Goal: Task Accomplishment & Management: Manage account settings

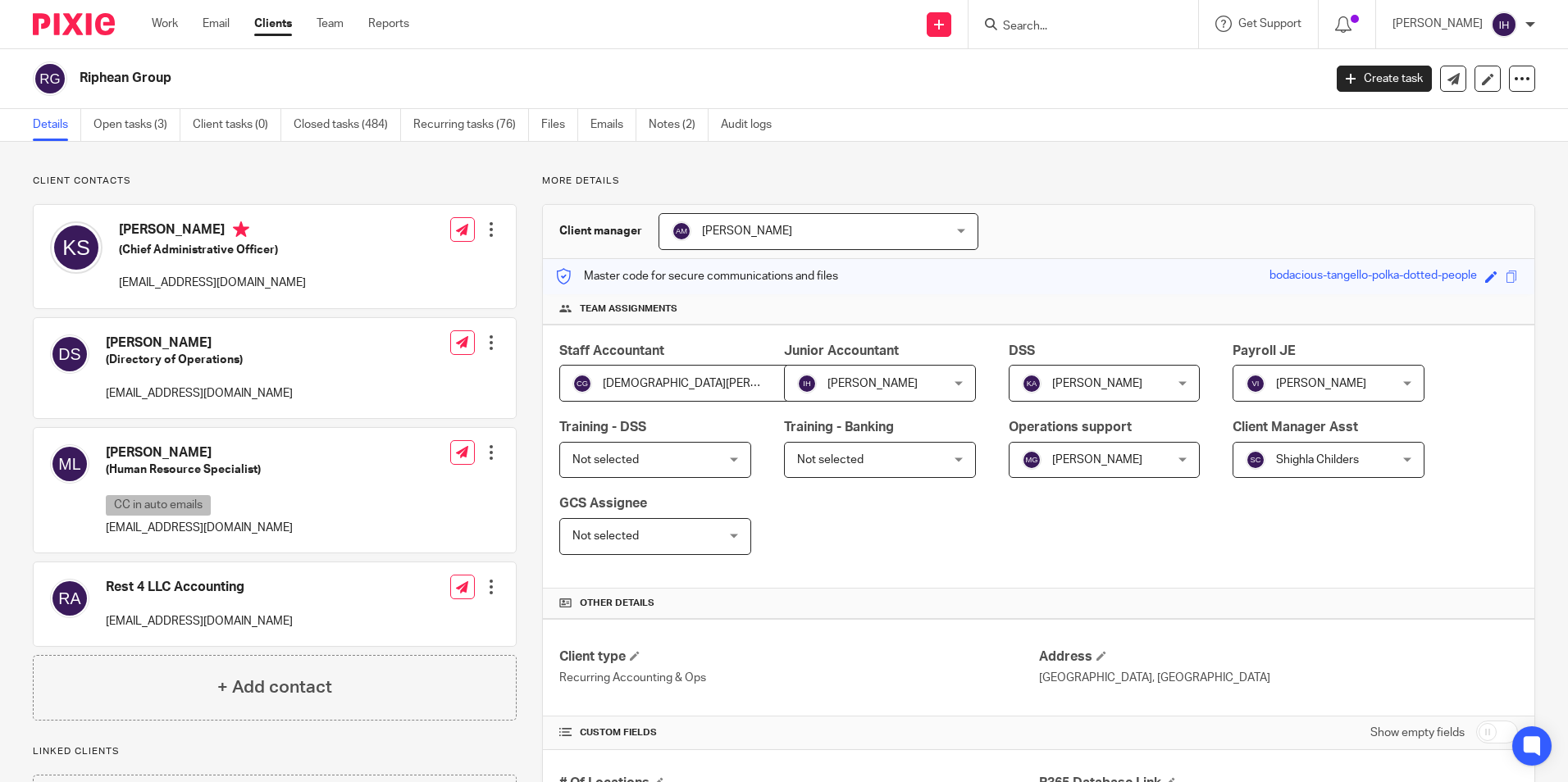
scroll to position [984, 0]
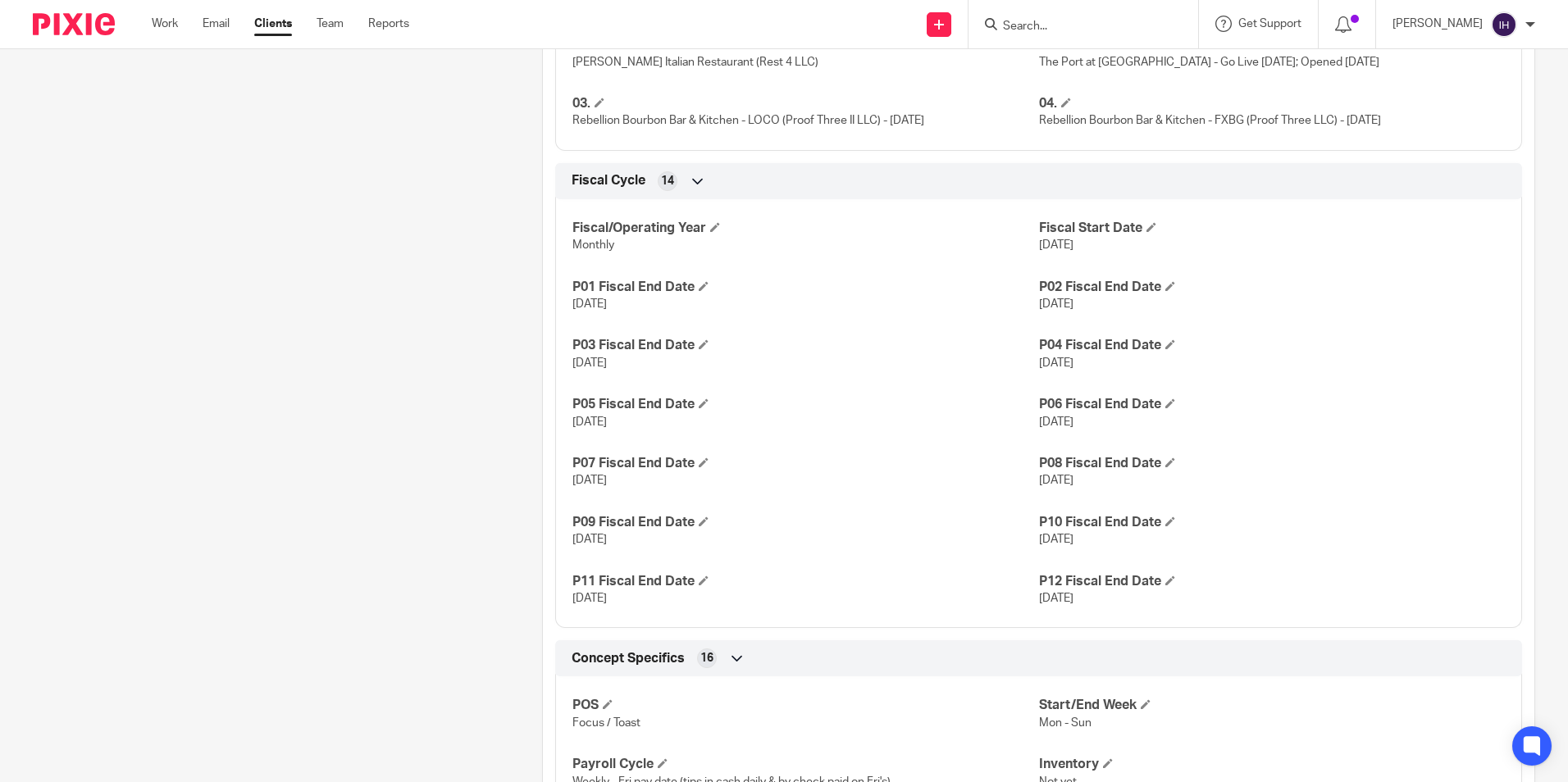
click at [75, 15] on img at bounding box center [73, 24] width 82 height 23
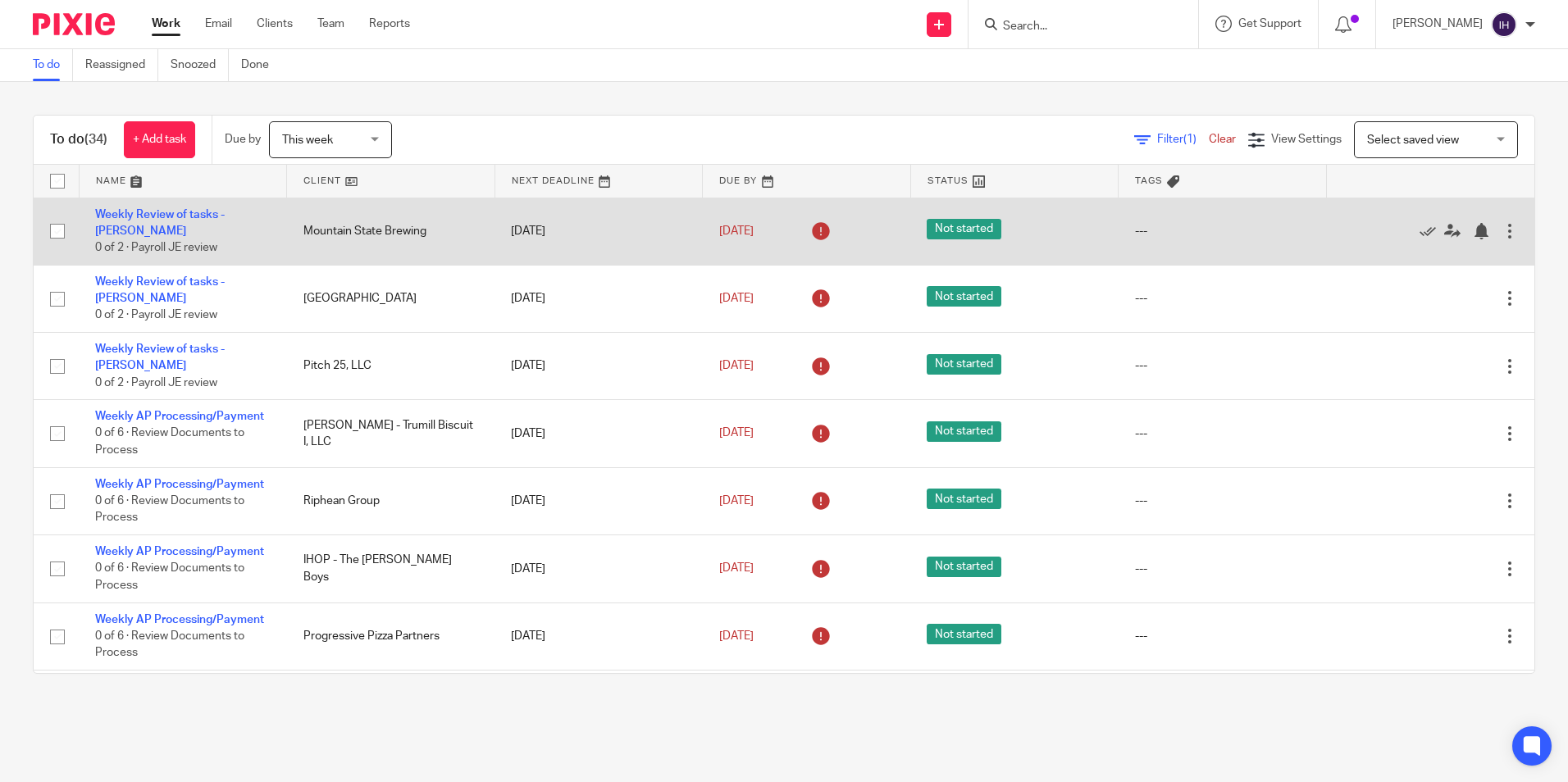
click at [58, 228] on input "checkbox" at bounding box center [57, 231] width 31 height 31
checkbox input "true"
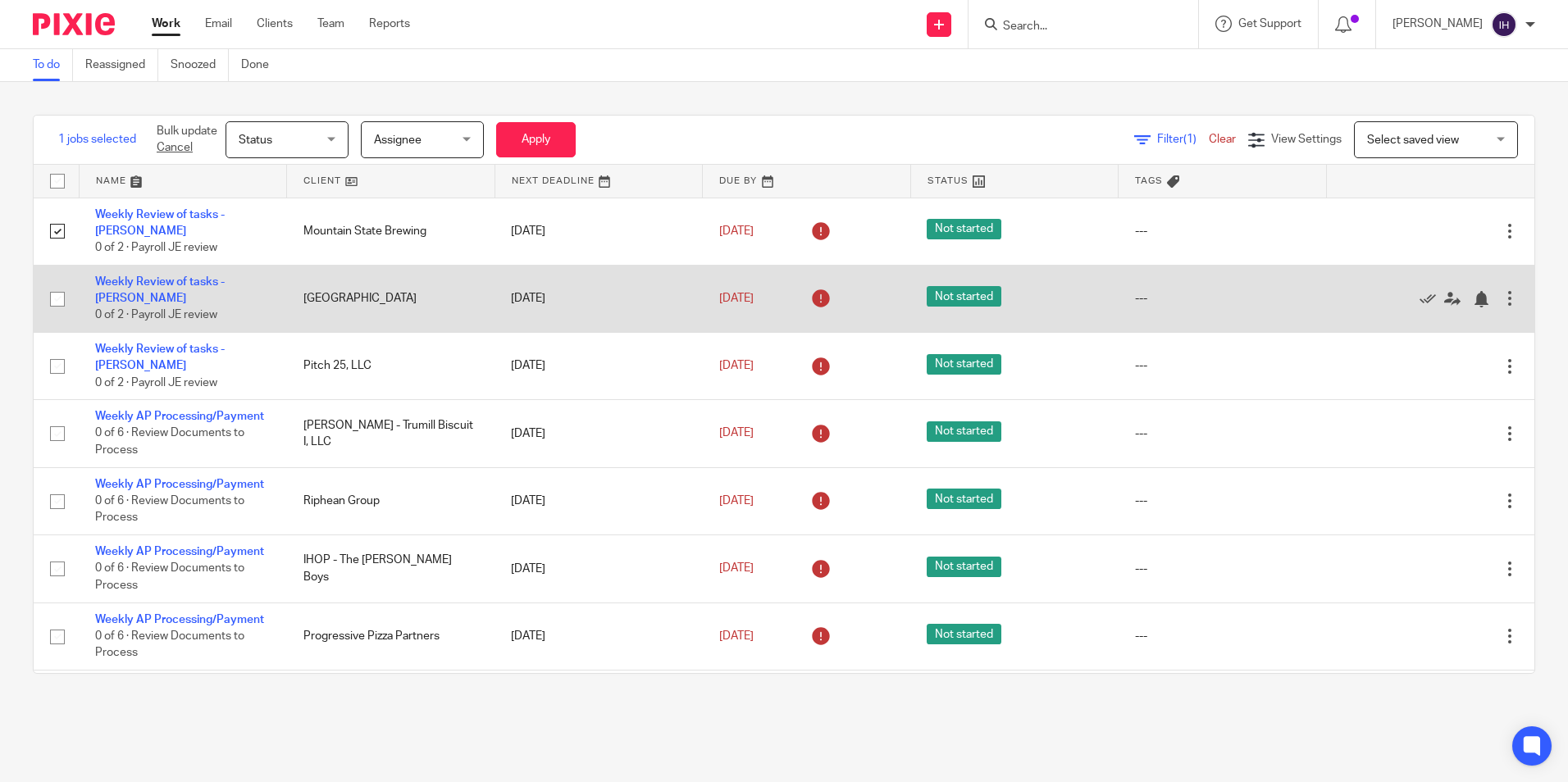
click at [59, 285] on input "checkbox" at bounding box center [57, 298] width 31 height 31
checkbox input "true"
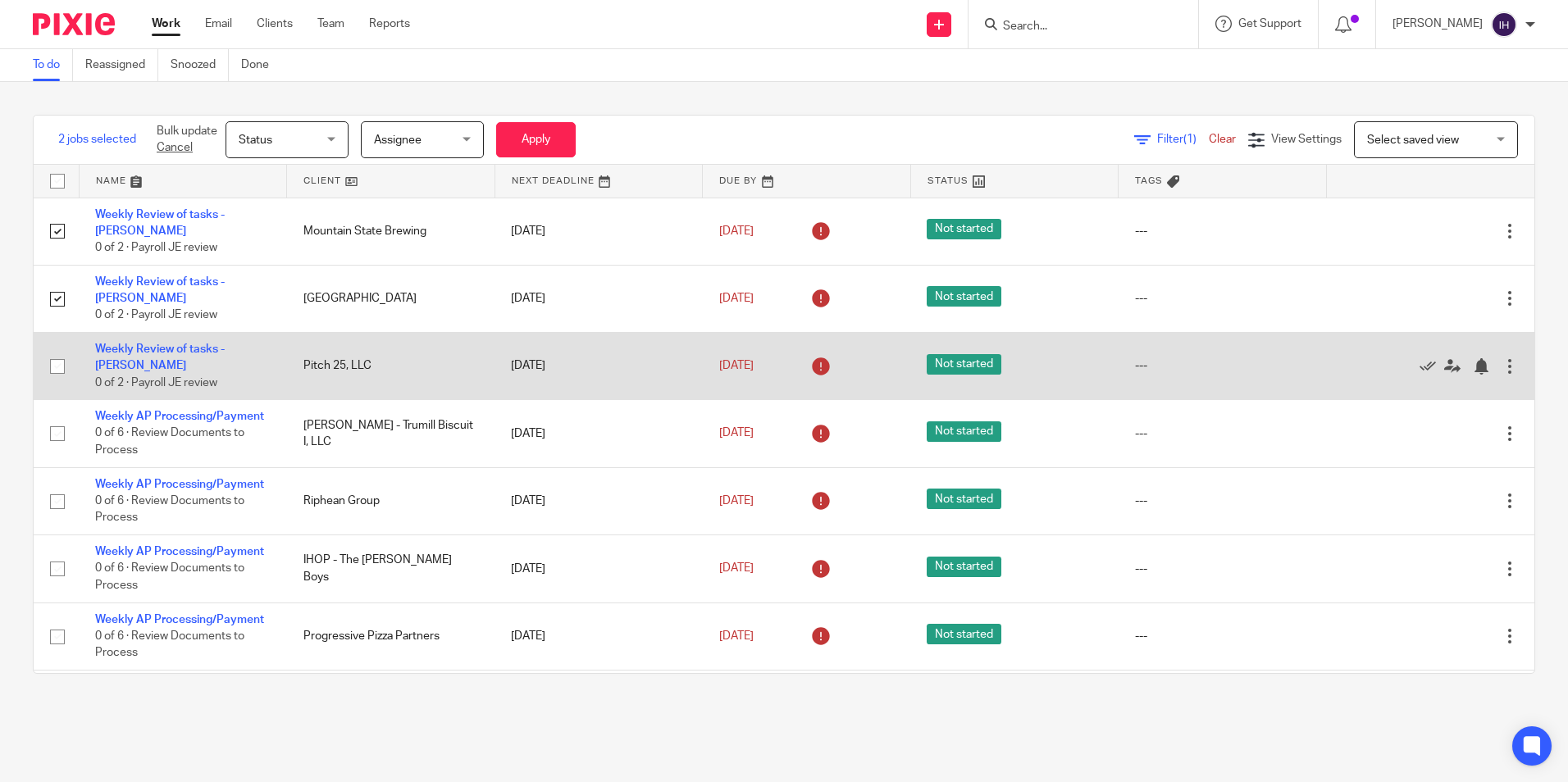
click at [61, 351] on input "checkbox" at bounding box center [57, 366] width 31 height 31
checkbox input "true"
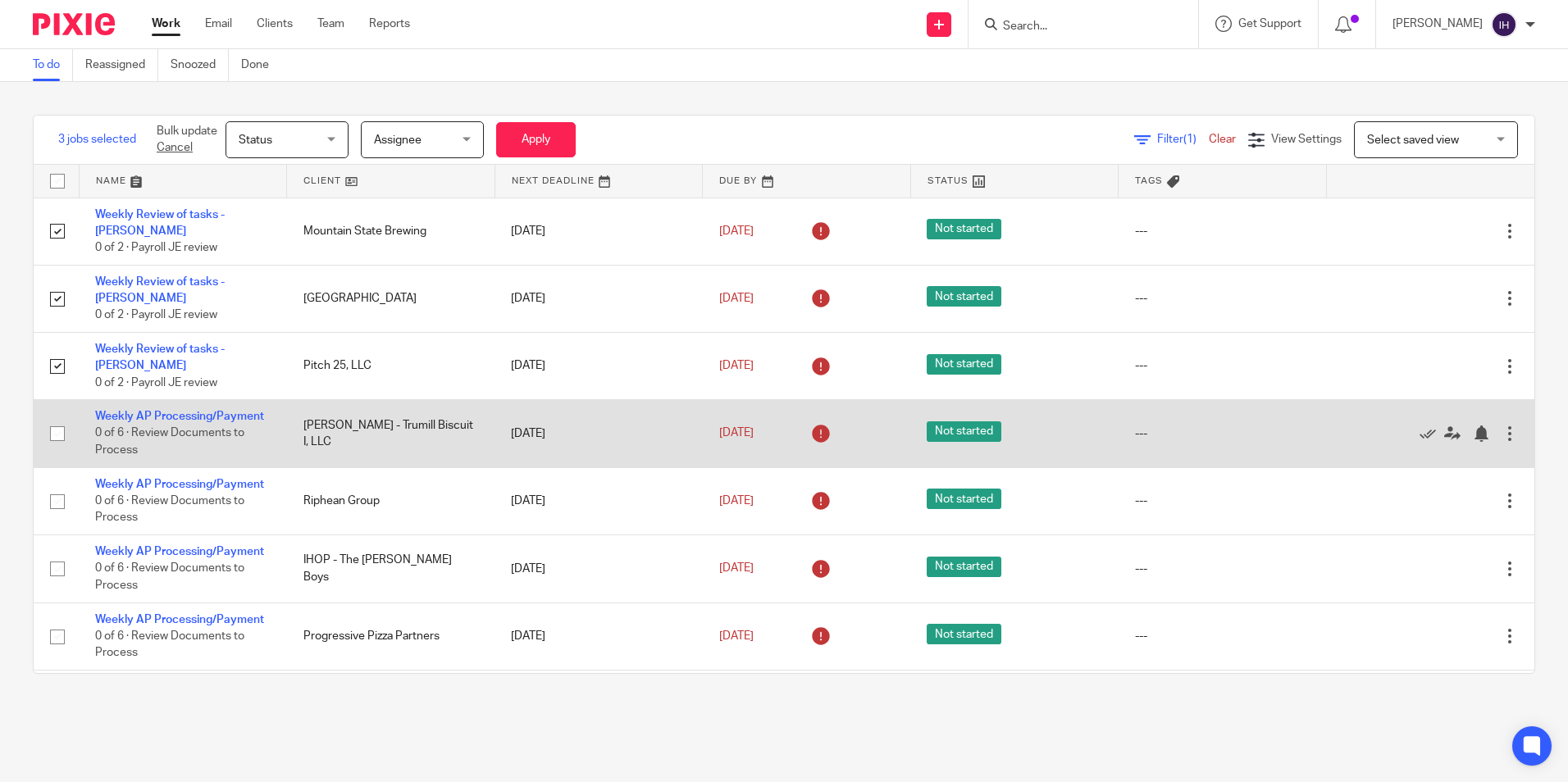
click at [52, 418] on input "checkbox" at bounding box center [57, 433] width 31 height 31
checkbox input "true"
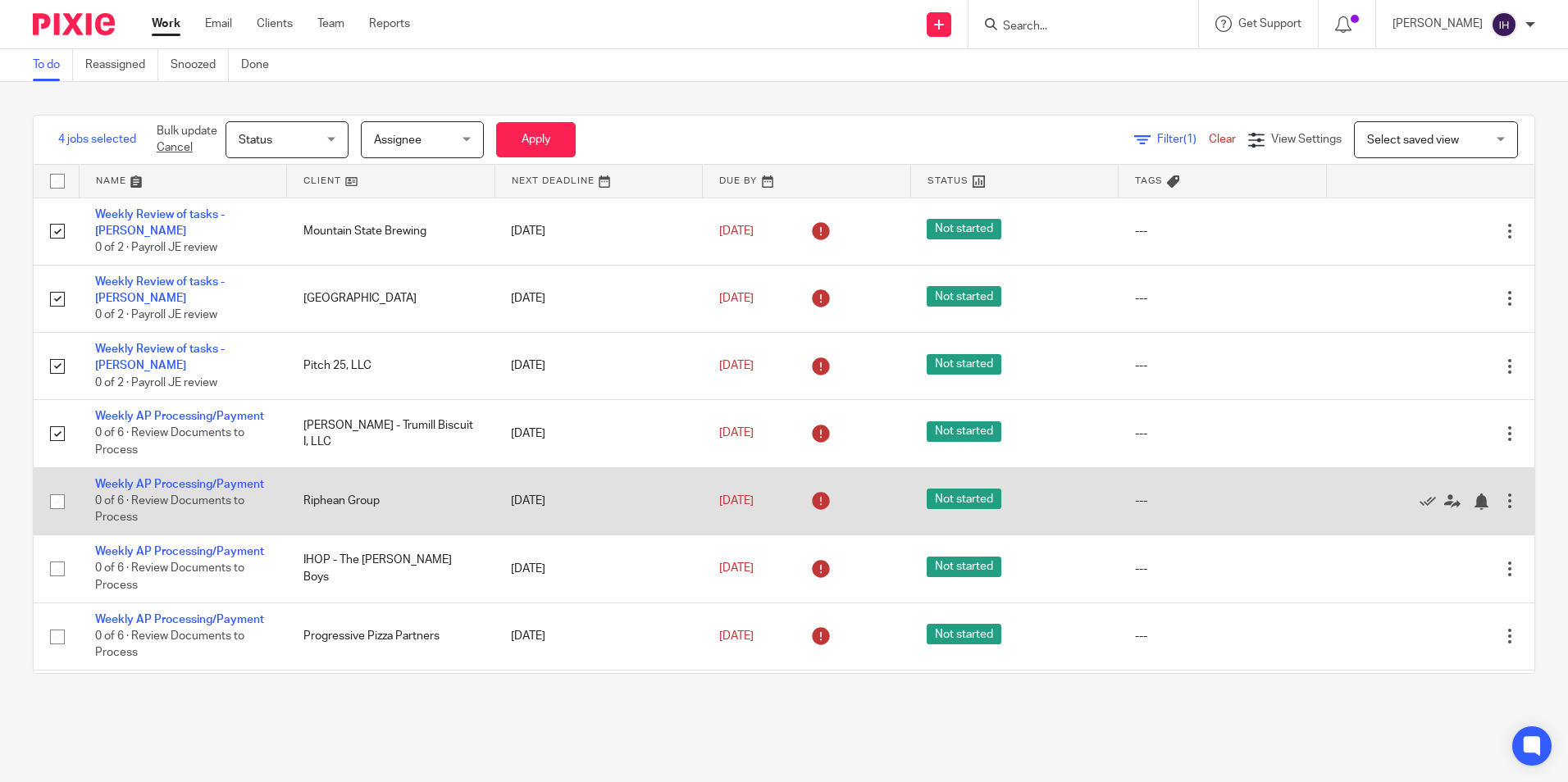
click at [54, 486] on input "checkbox" at bounding box center [57, 501] width 31 height 31
checkbox input "true"
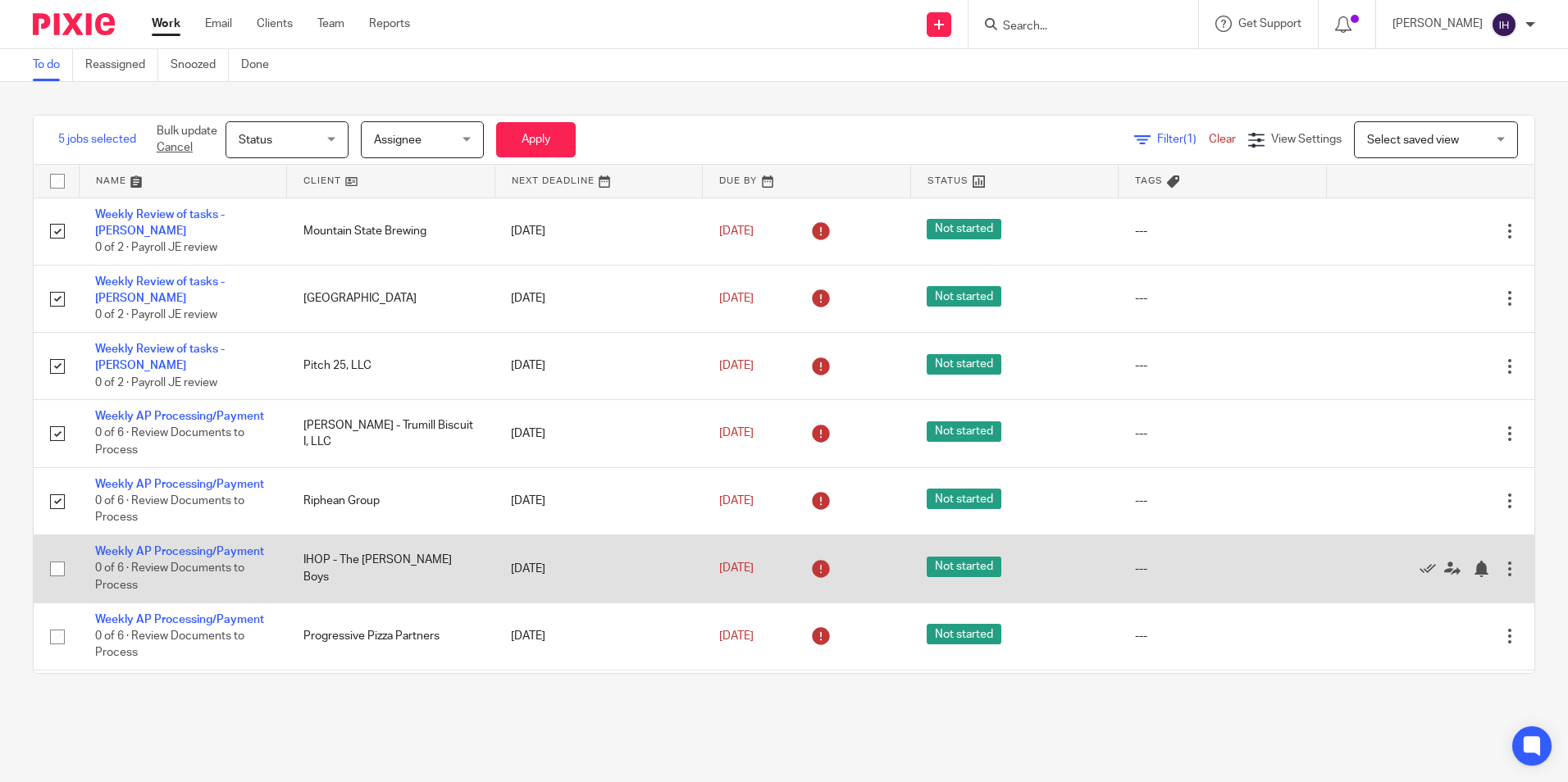
click at [63, 554] on input "checkbox" at bounding box center [57, 569] width 31 height 31
checkbox input "true"
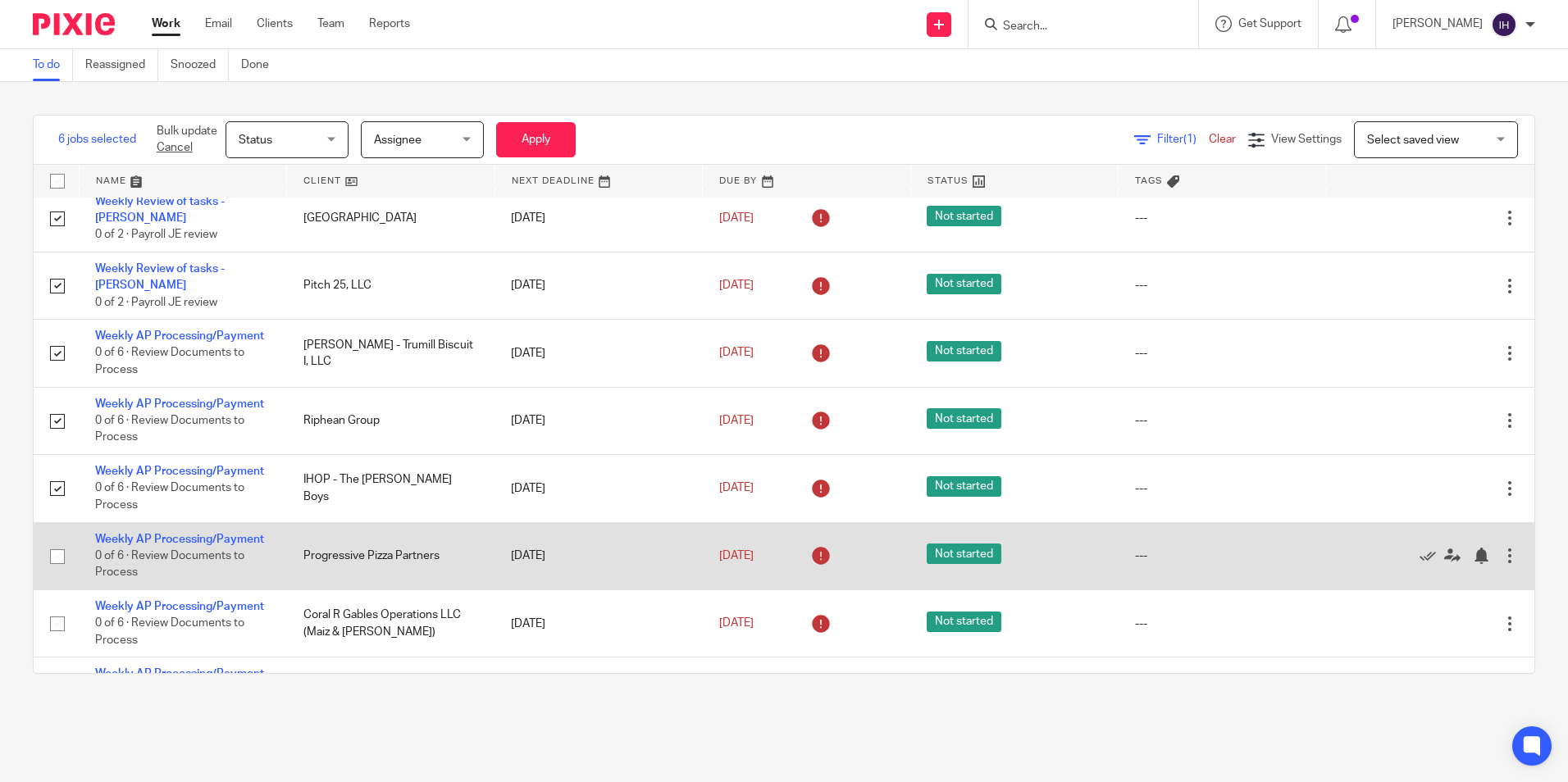
scroll to position [82, 0]
click at [53, 539] on input "checkbox" at bounding box center [57, 554] width 31 height 31
checkbox input "true"
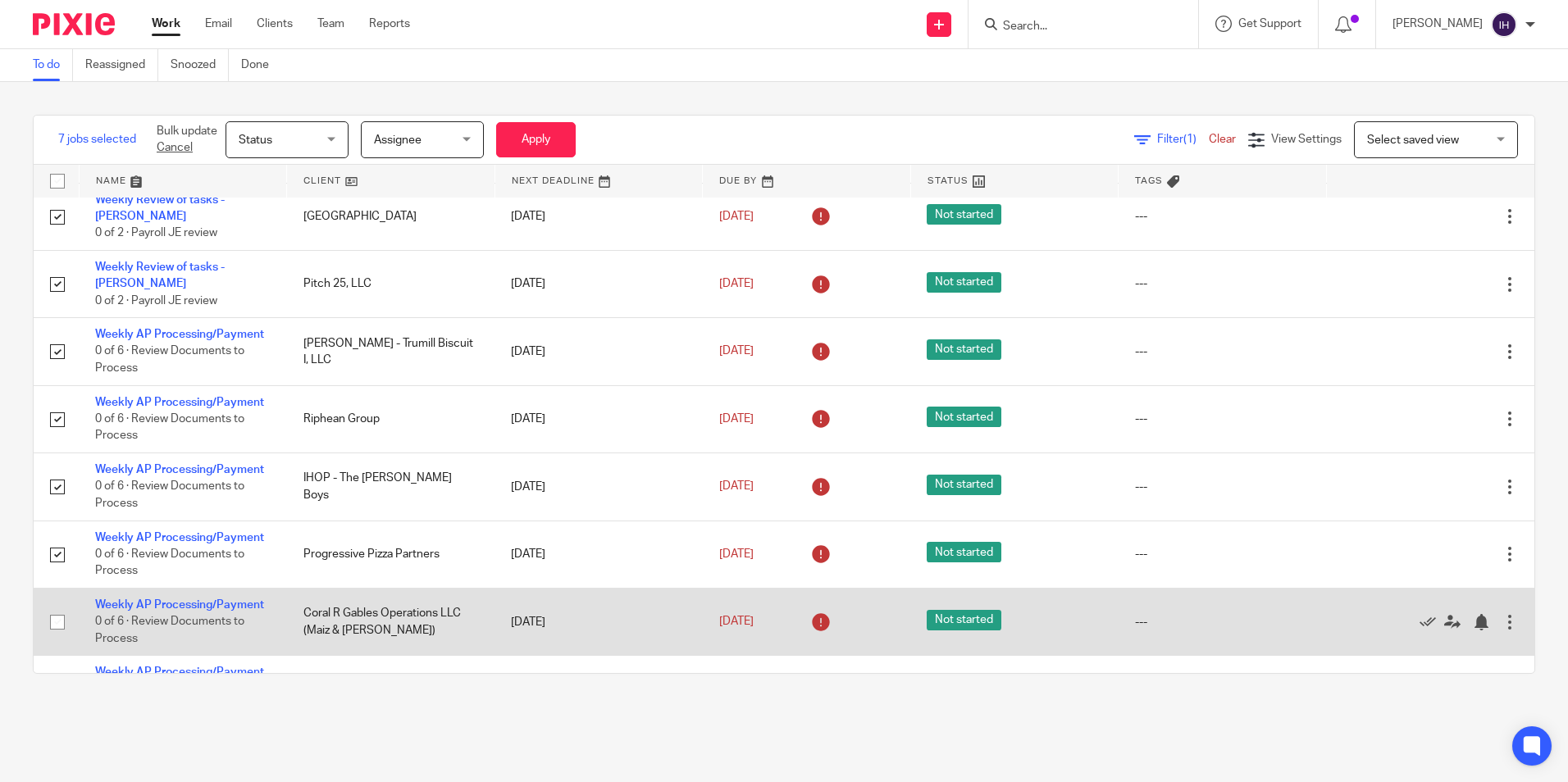
click at [59, 607] on input "checkbox" at bounding box center [57, 622] width 31 height 31
checkbox input "true"
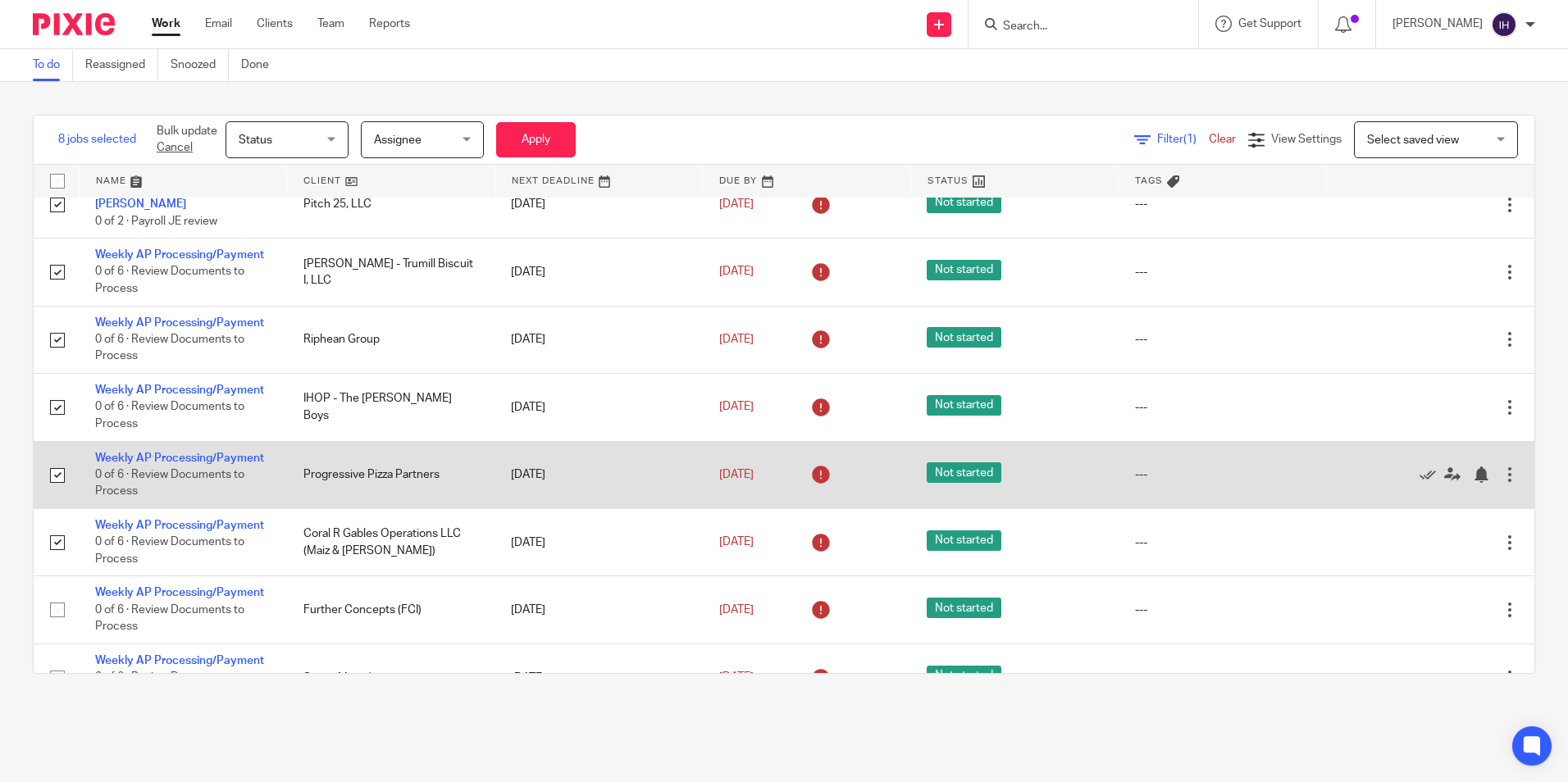
scroll to position [164, 0]
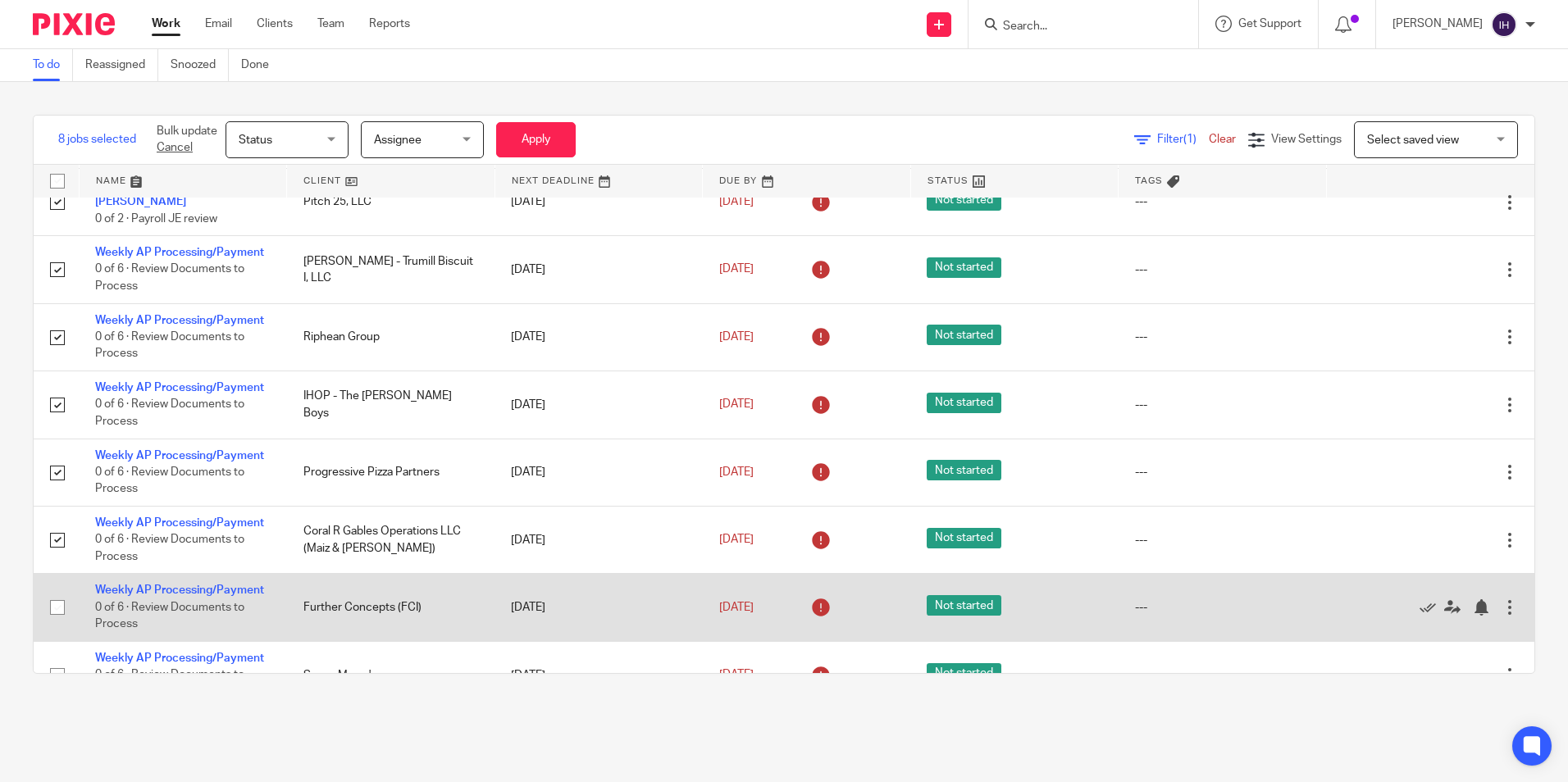
click at [63, 592] on input "checkbox" at bounding box center [57, 607] width 31 height 31
checkbox input "true"
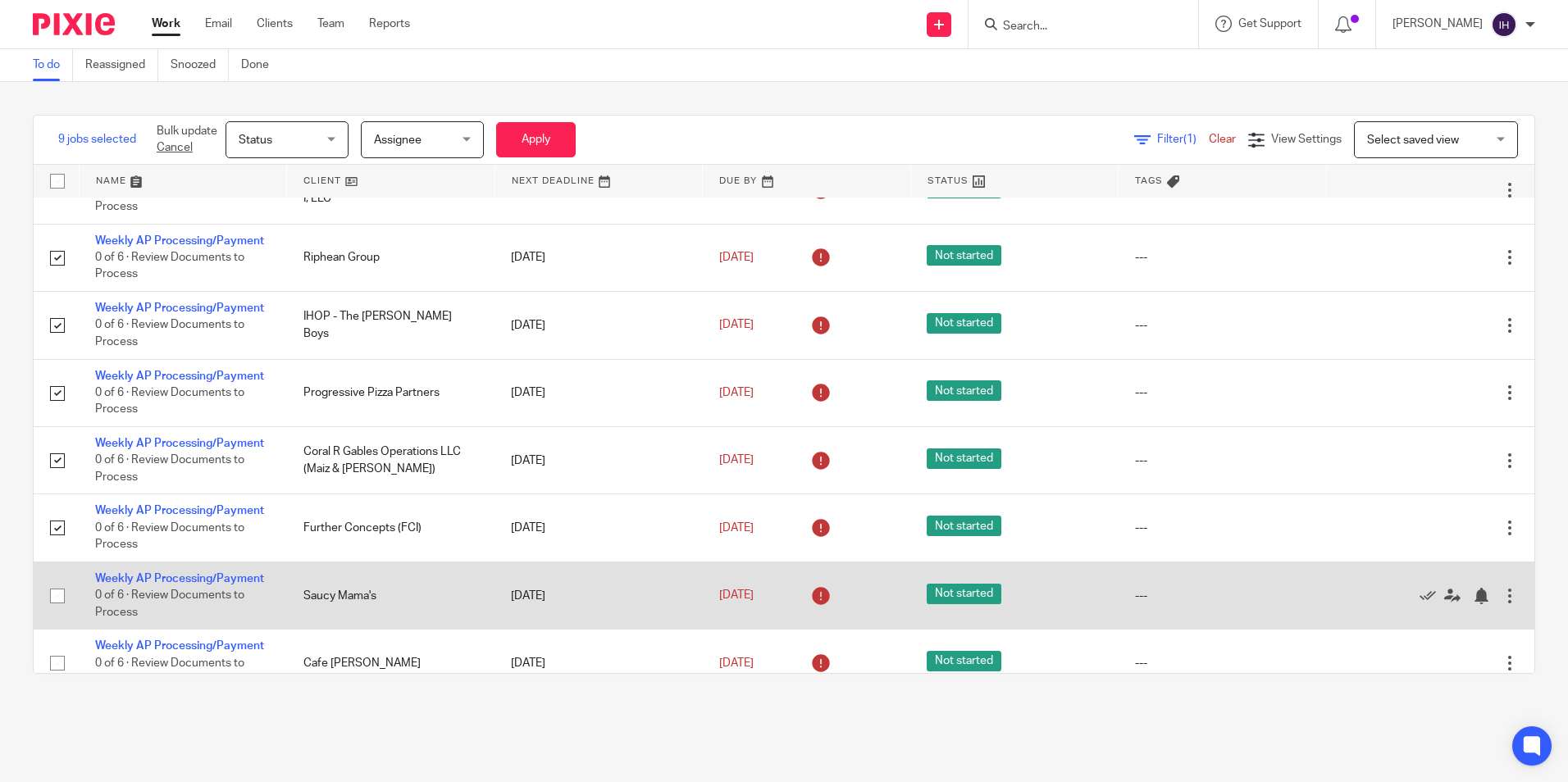
scroll to position [246, 0]
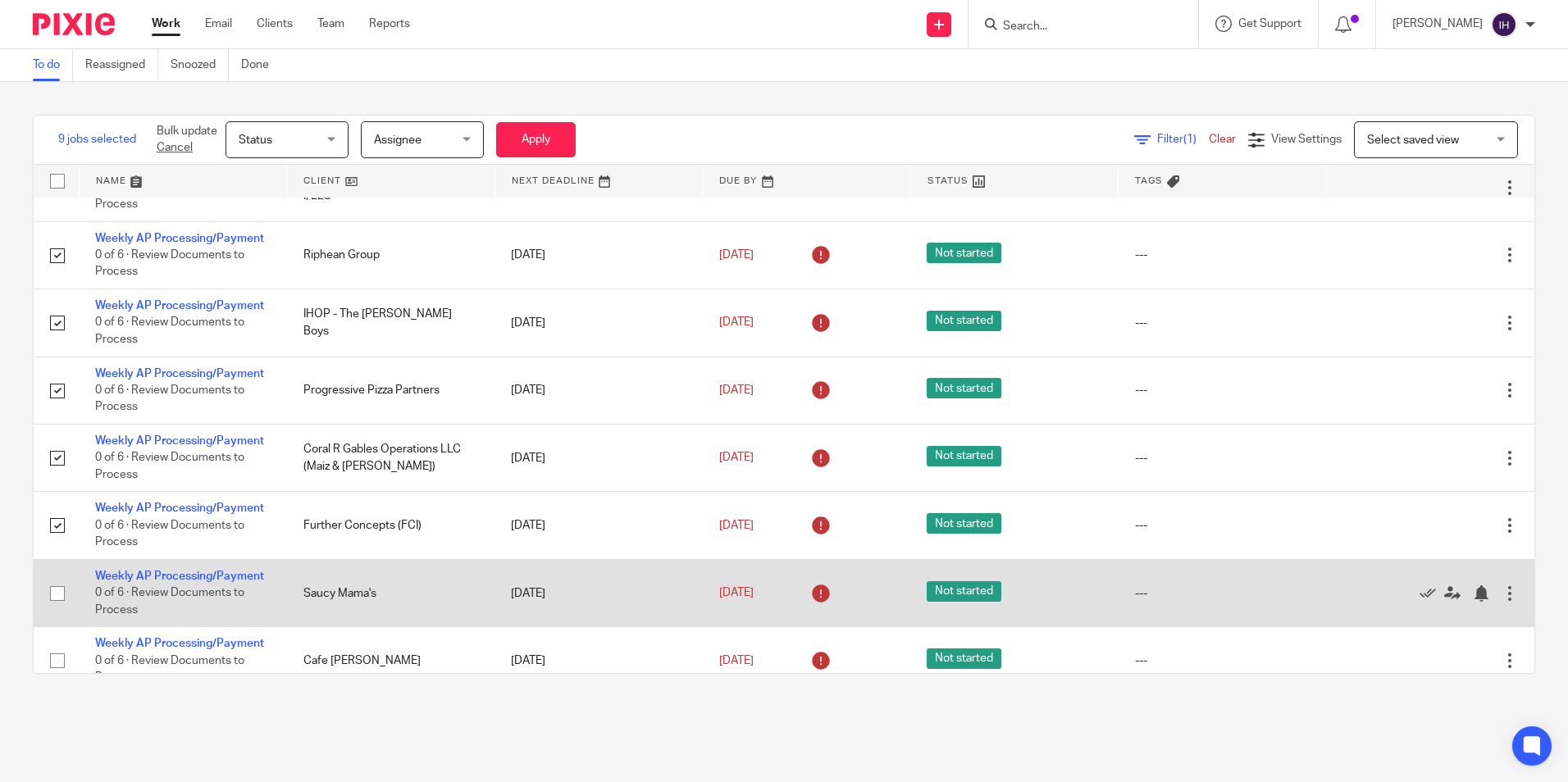
click at [57, 578] on input "checkbox" at bounding box center [57, 593] width 31 height 31
checkbox input "true"
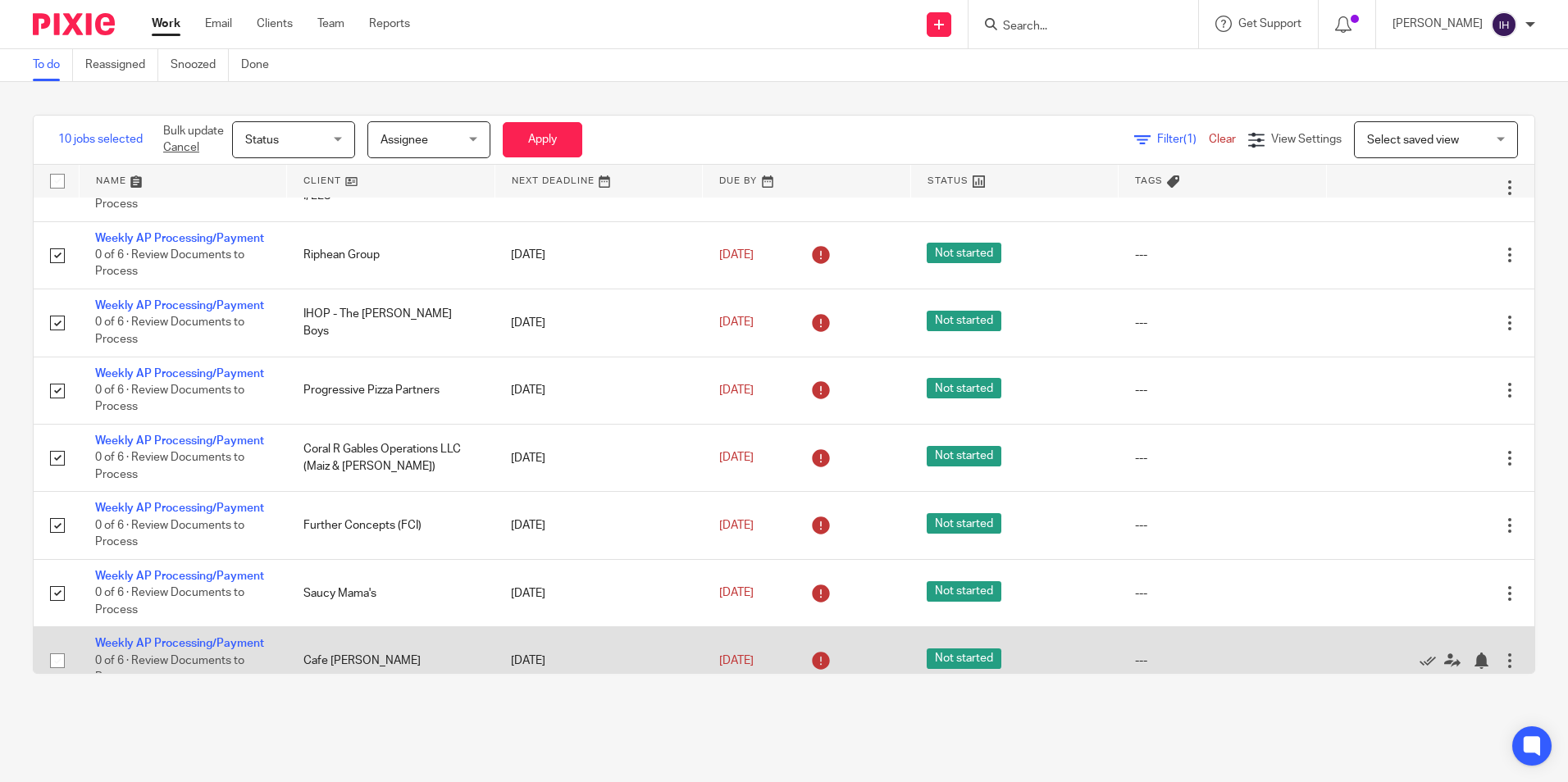
click at [55, 645] on input "checkbox" at bounding box center [57, 660] width 31 height 31
checkbox input "true"
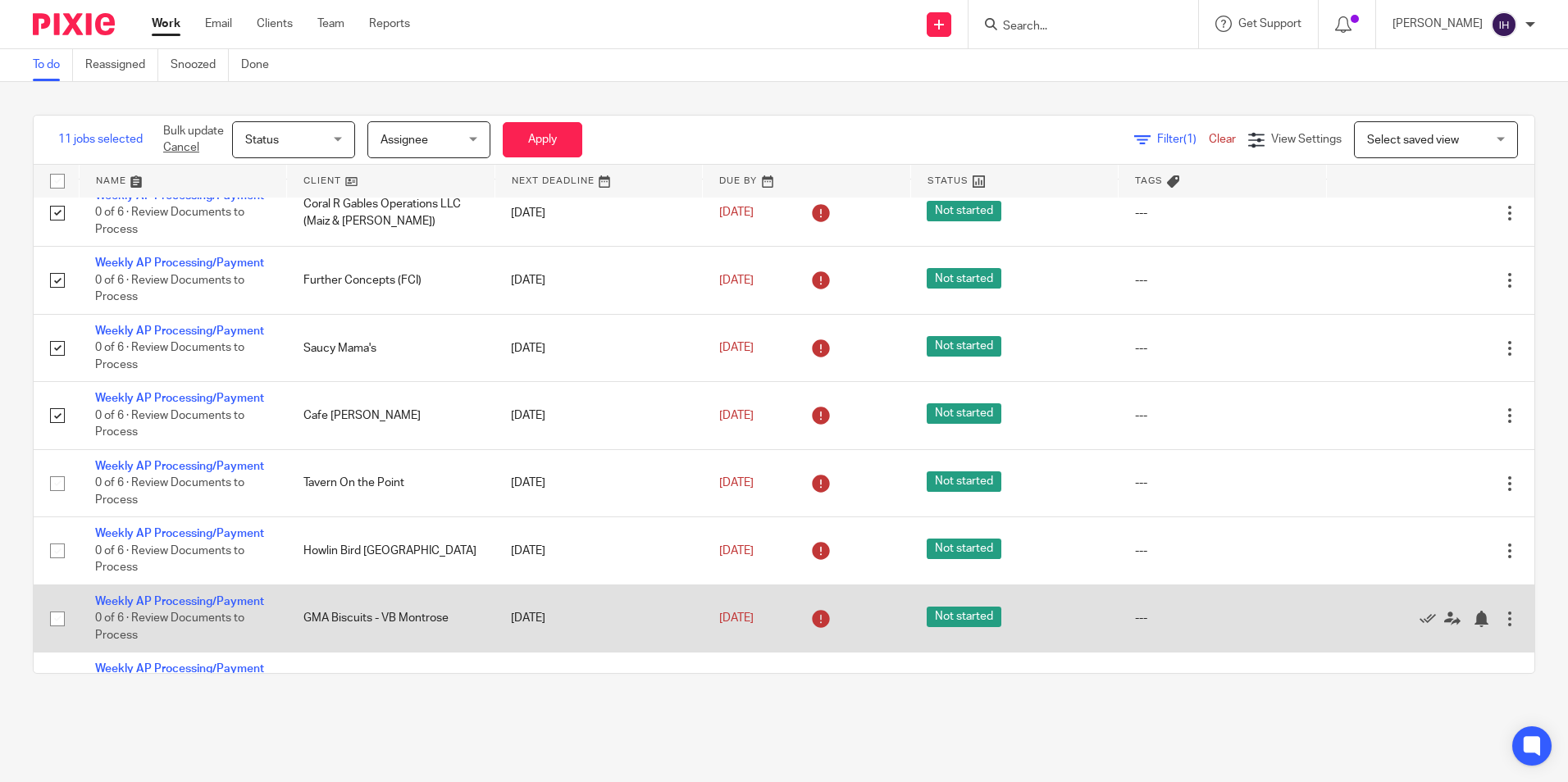
scroll to position [492, 0]
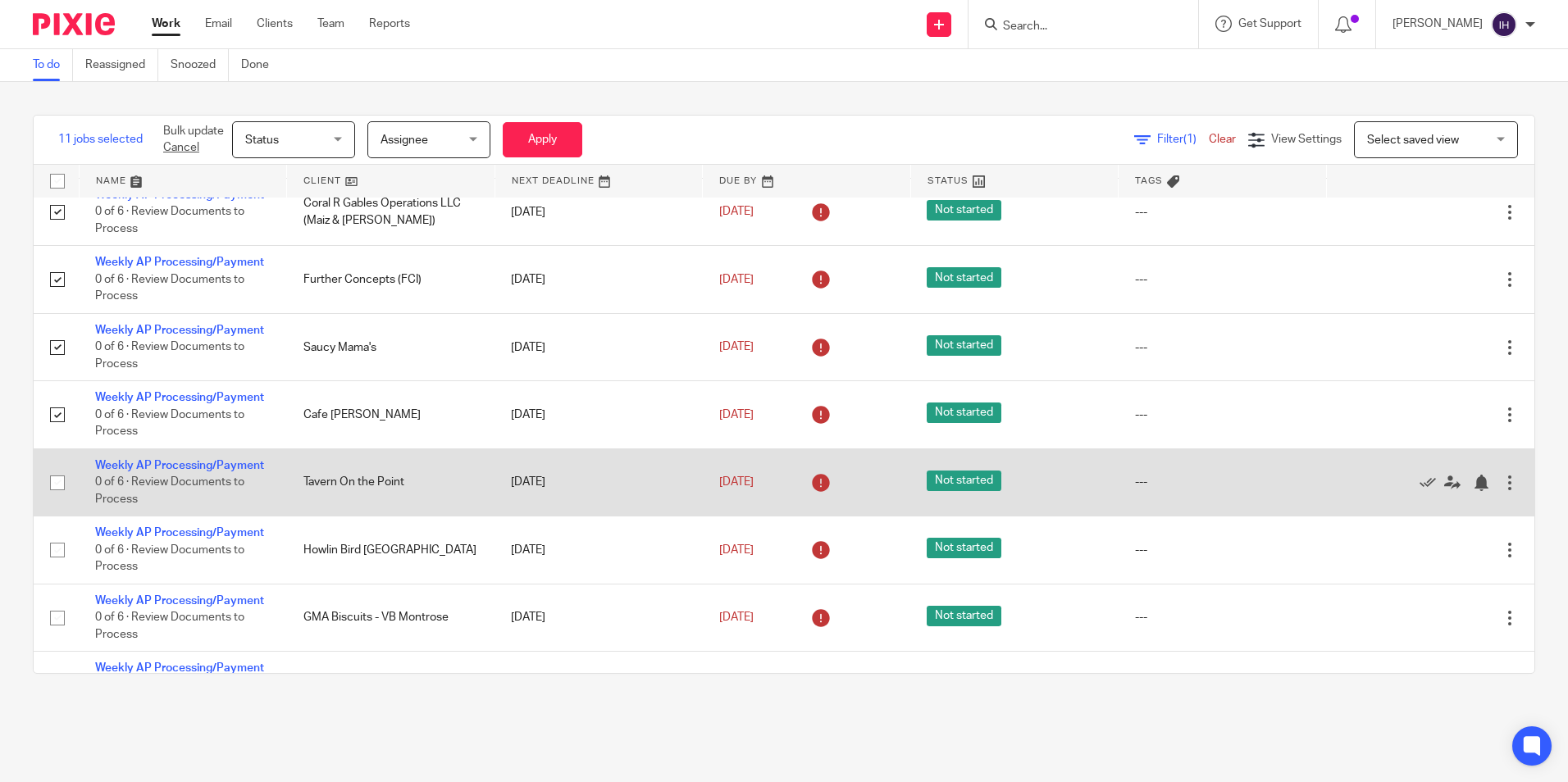
click at [63, 467] on input "checkbox" at bounding box center [57, 482] width 31 height 31
checkbox input "true"
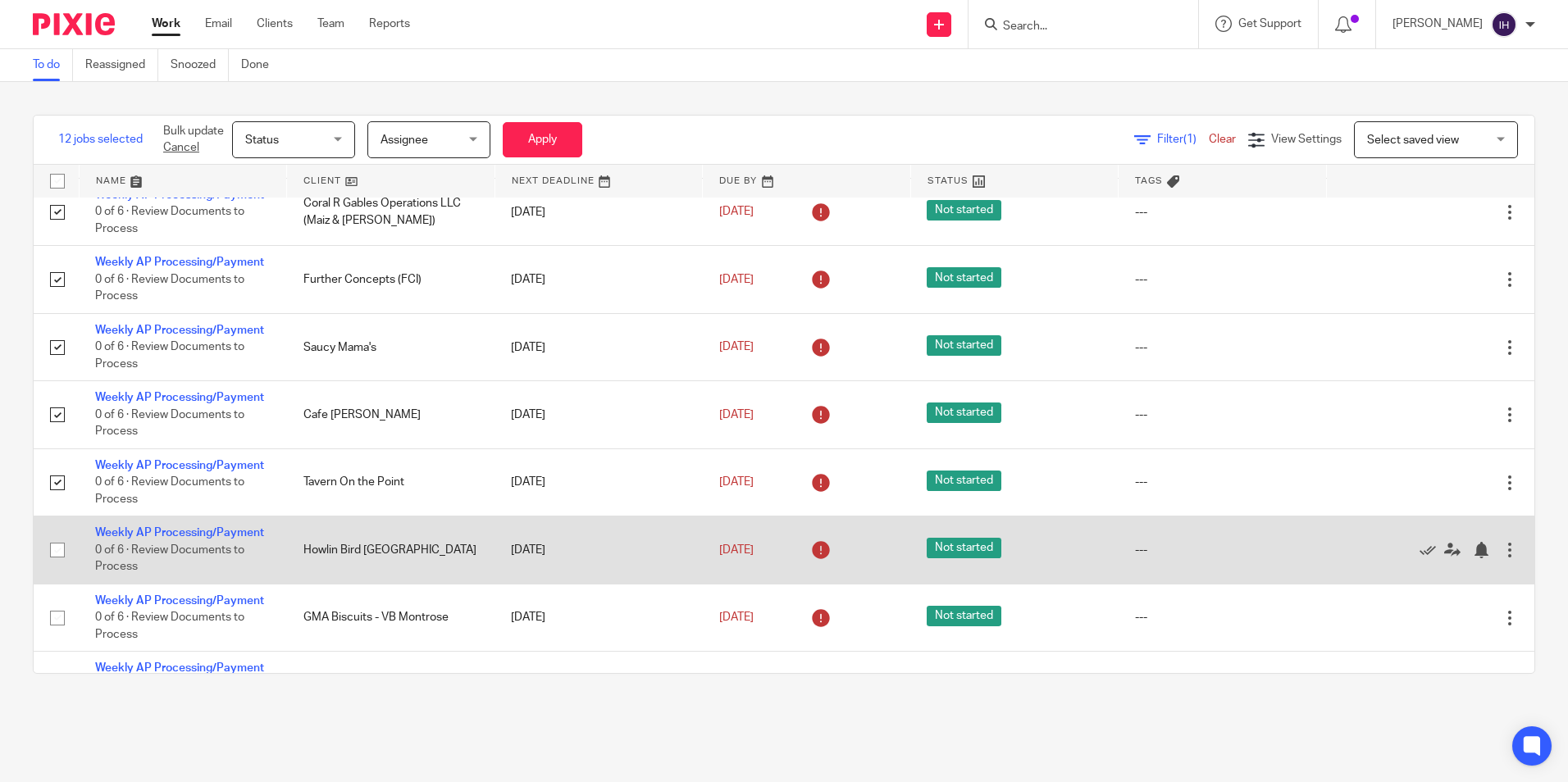
click at [57, 534] on input "checkbox" at bounding box center [57, 549] width 31 height 31
checkbox input "true"
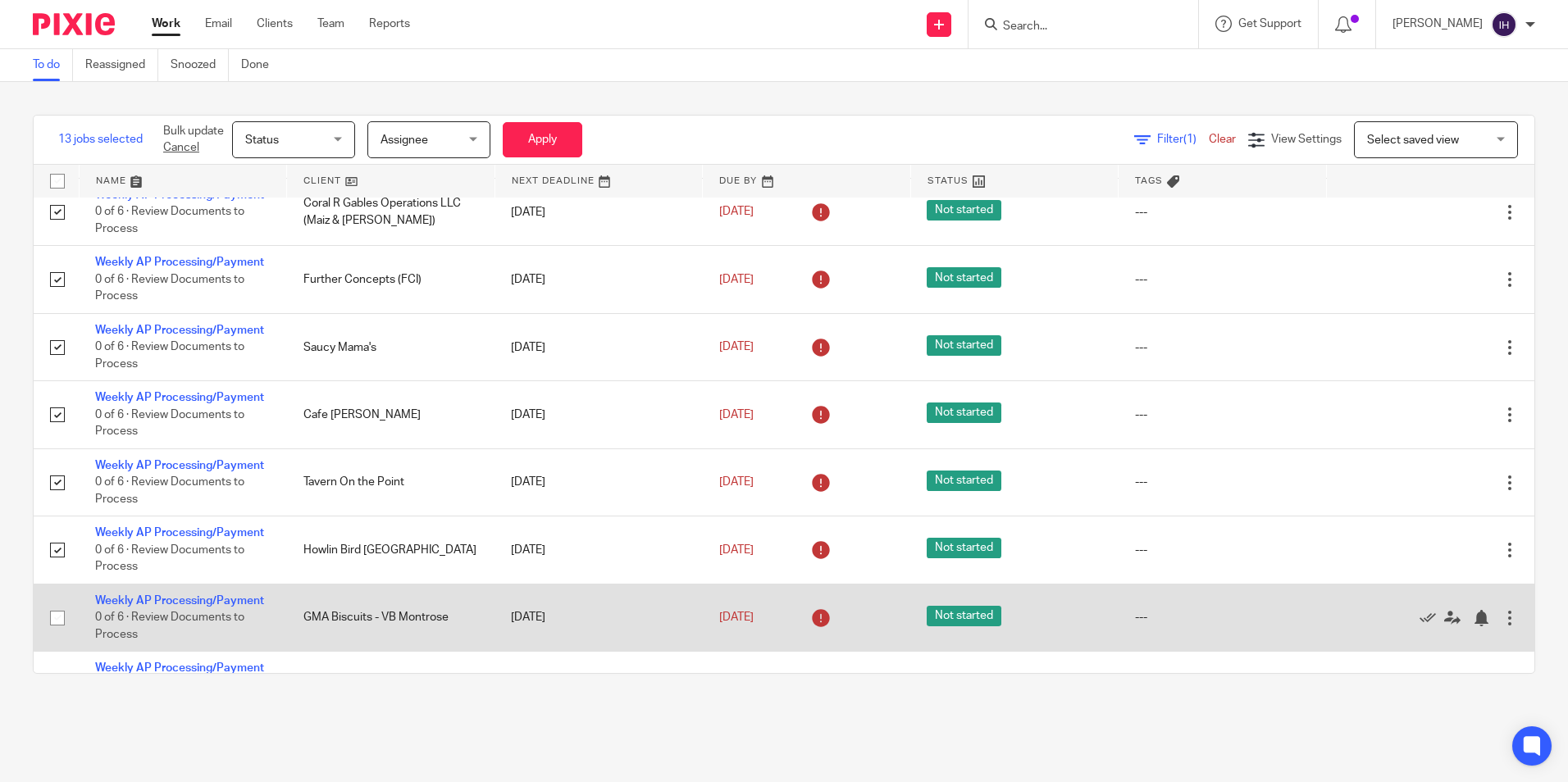
click at [59, 603] on input "checkbox" at bounding box center [57, 618] width 31 height 31
checkbox input "true"
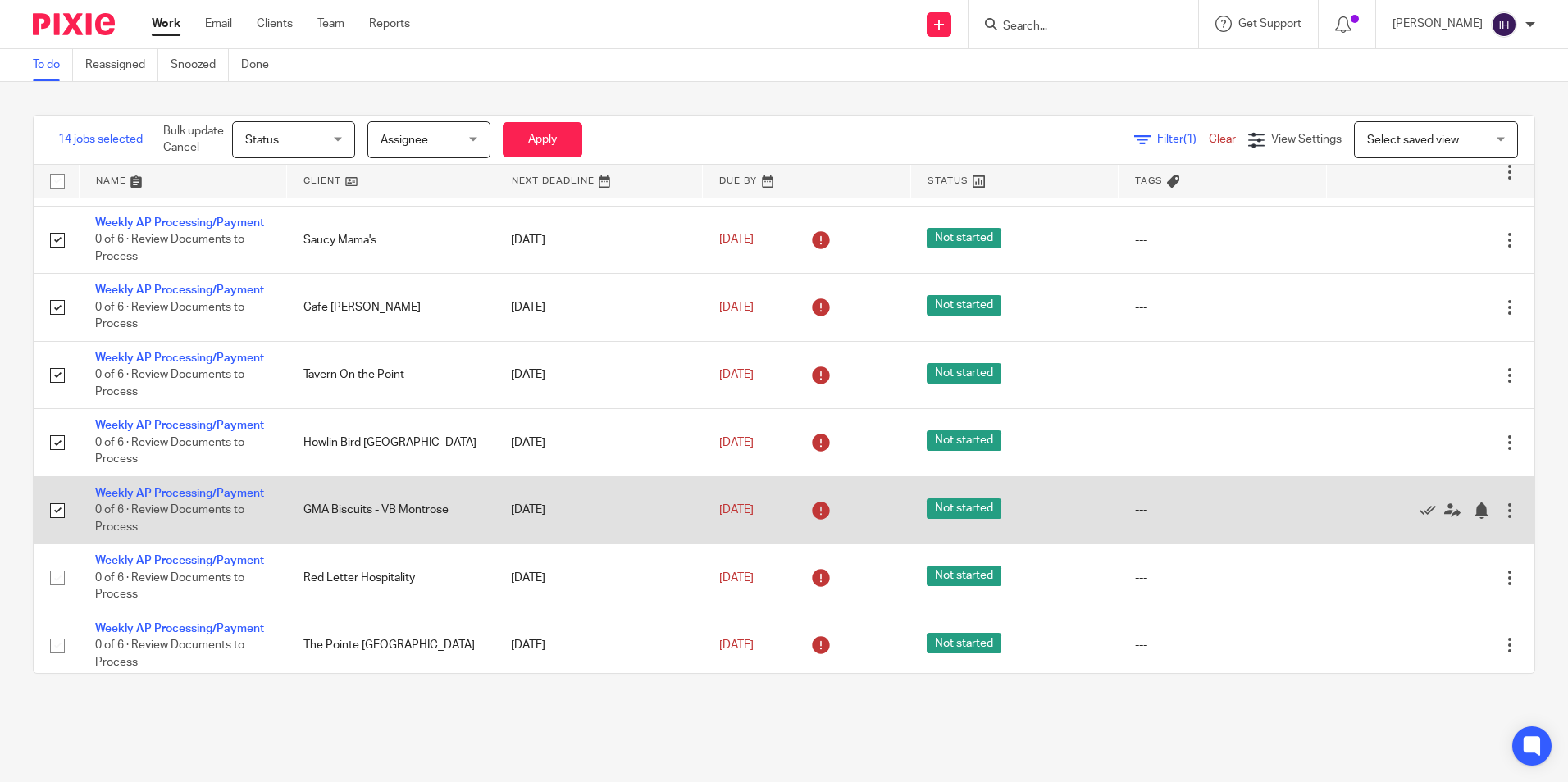
scroll to position [656, 0]
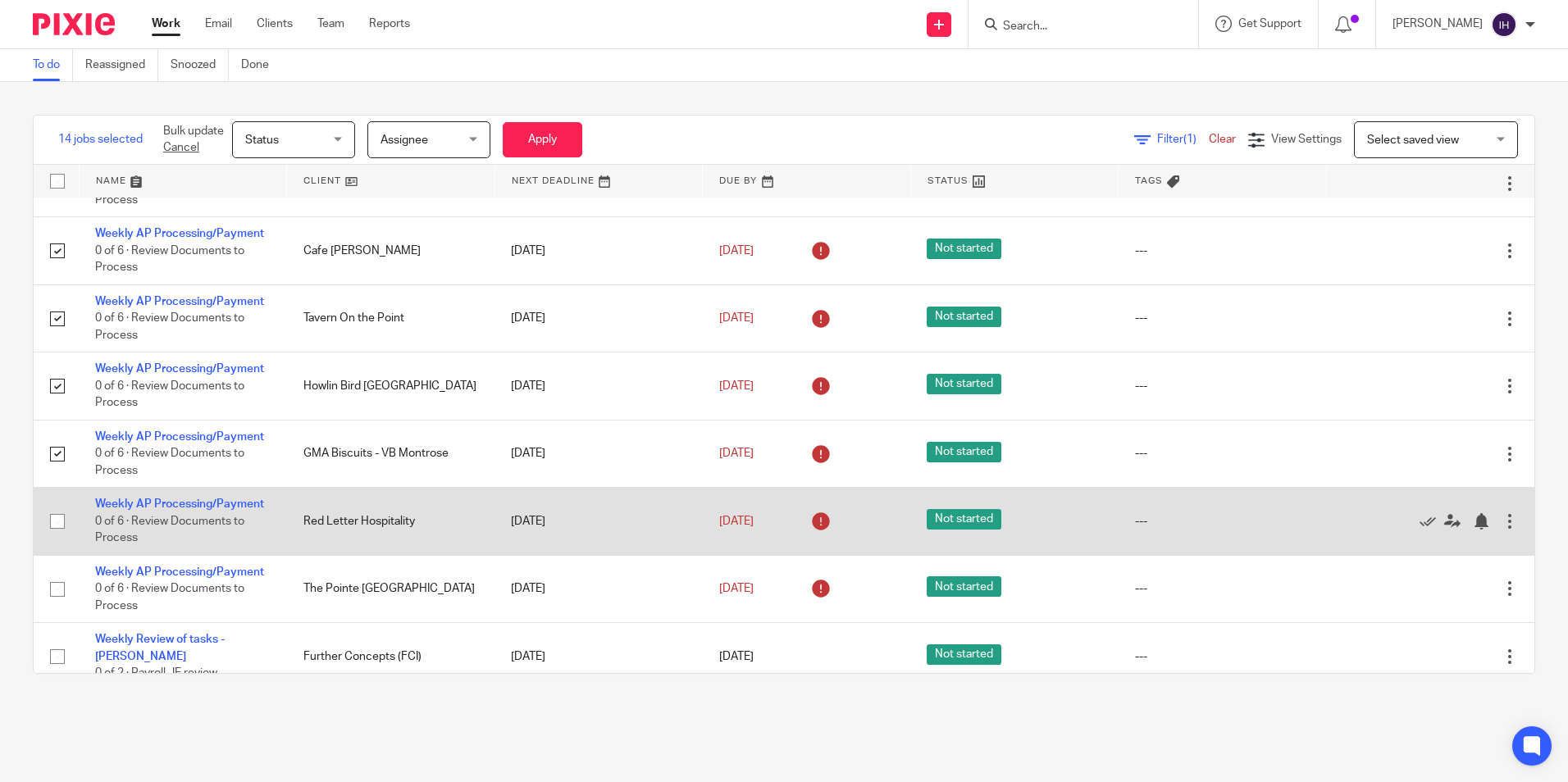
click at [61, 506] on input "checkbox" at bounding box center [57, 521] width 31 height 31
checkbox input "true"
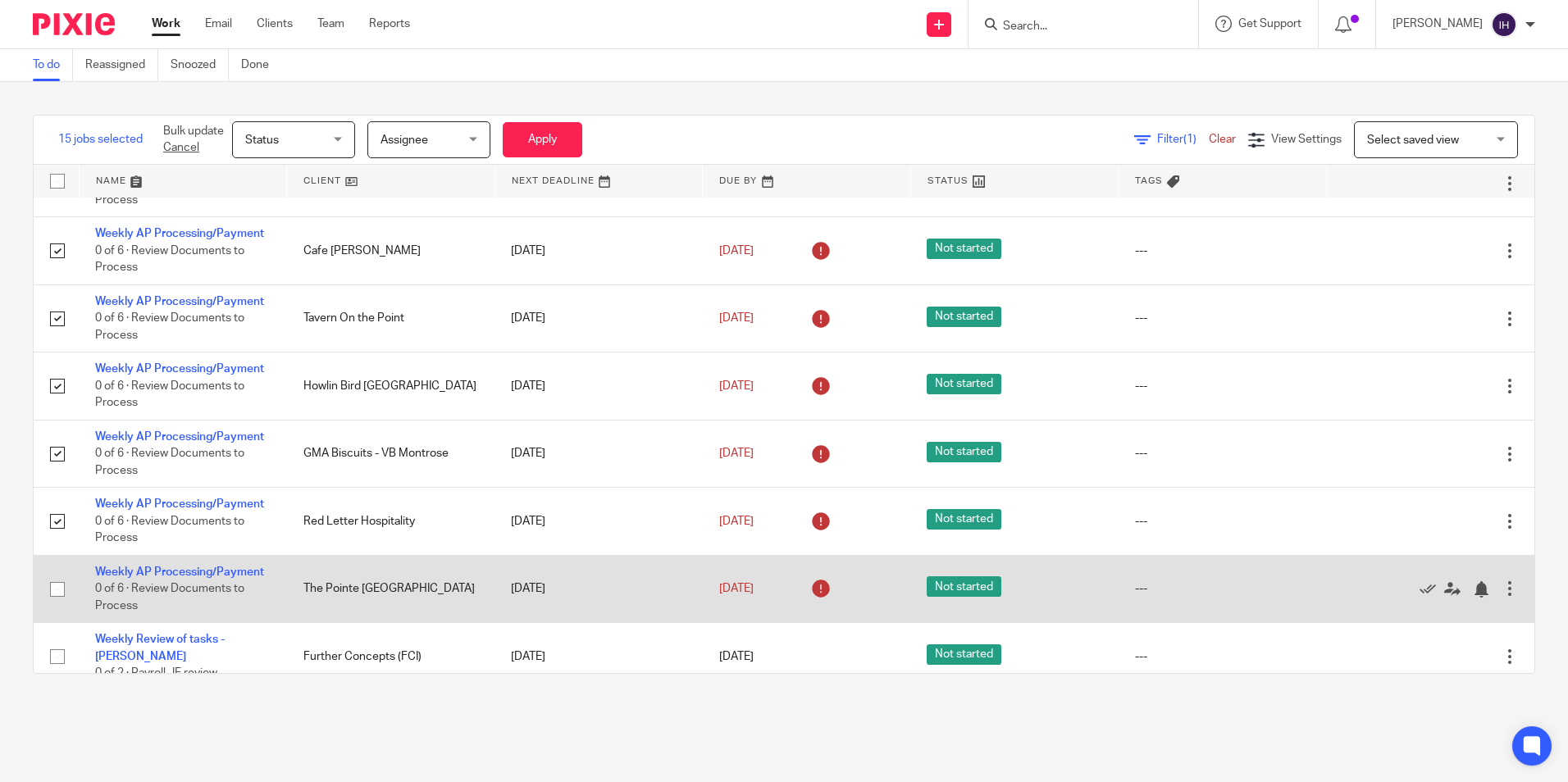
click at [56, 574] on input "checkbox" at bounding box center [57, 589] width 31 height 31
checkbox input "true"
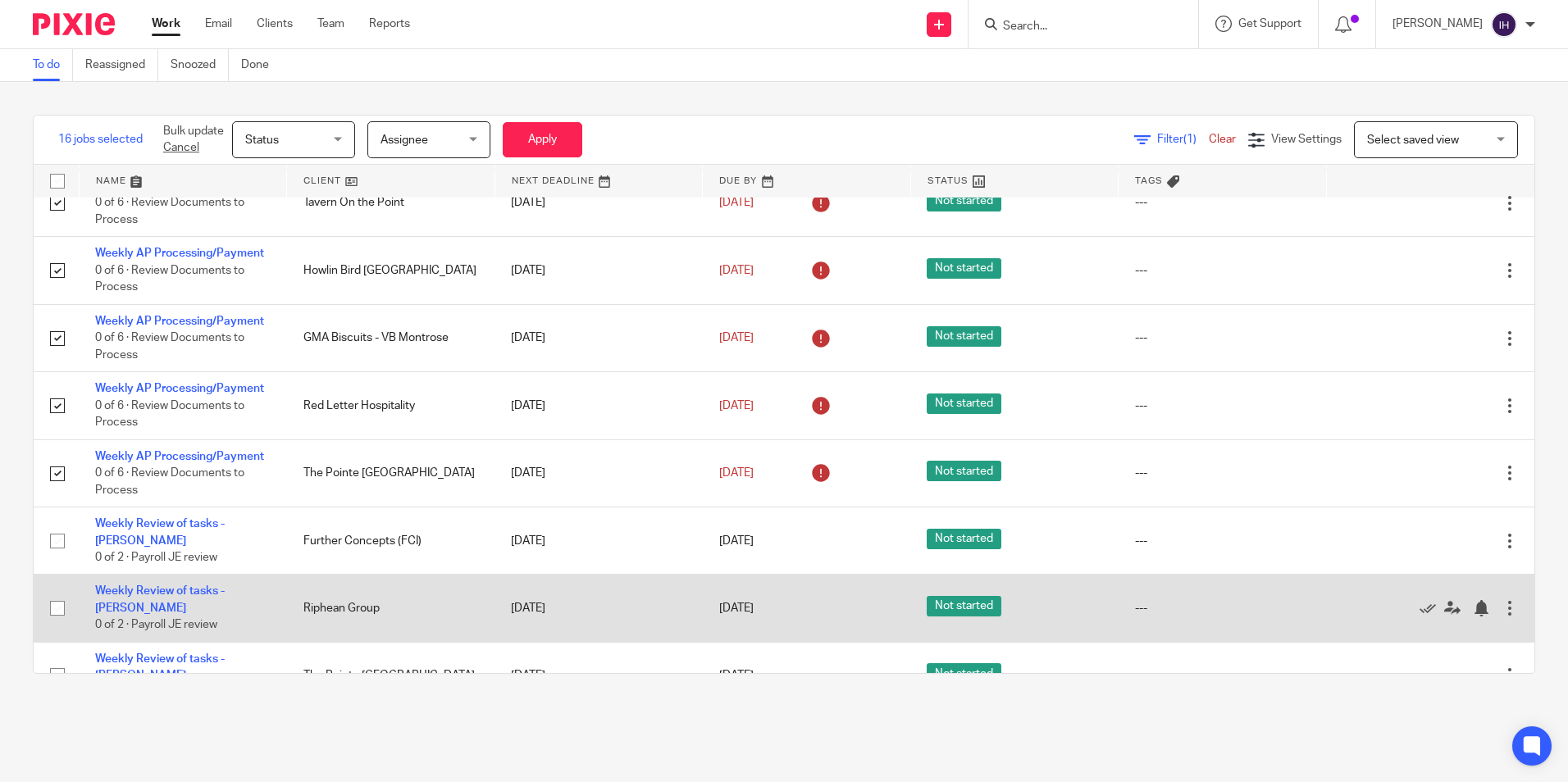
scroll to position [820, 0]
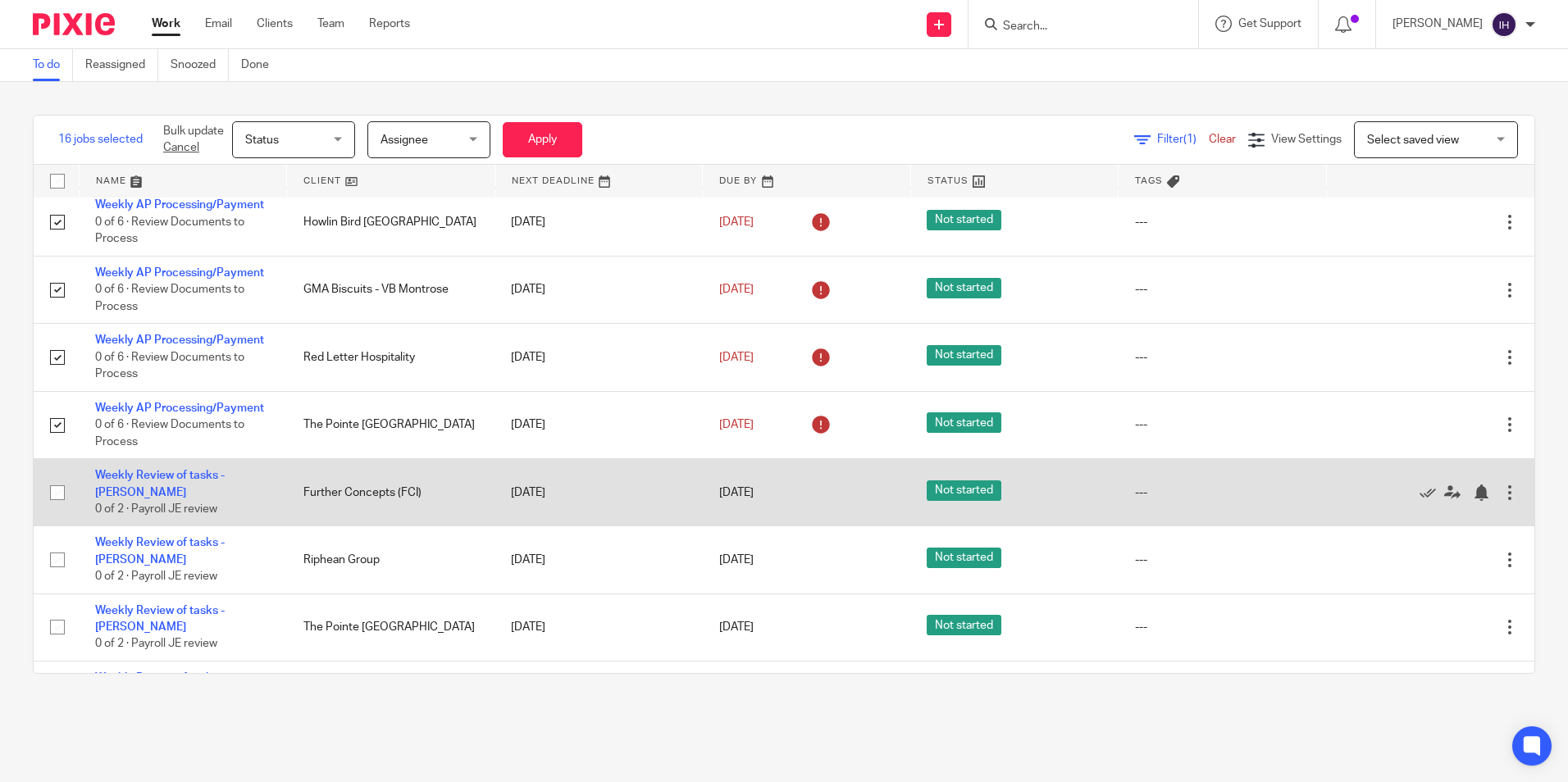
click at [57, 477] on input "checkbox" at bounding box center [57, 492] width 31 height 31
checkbox input "true"
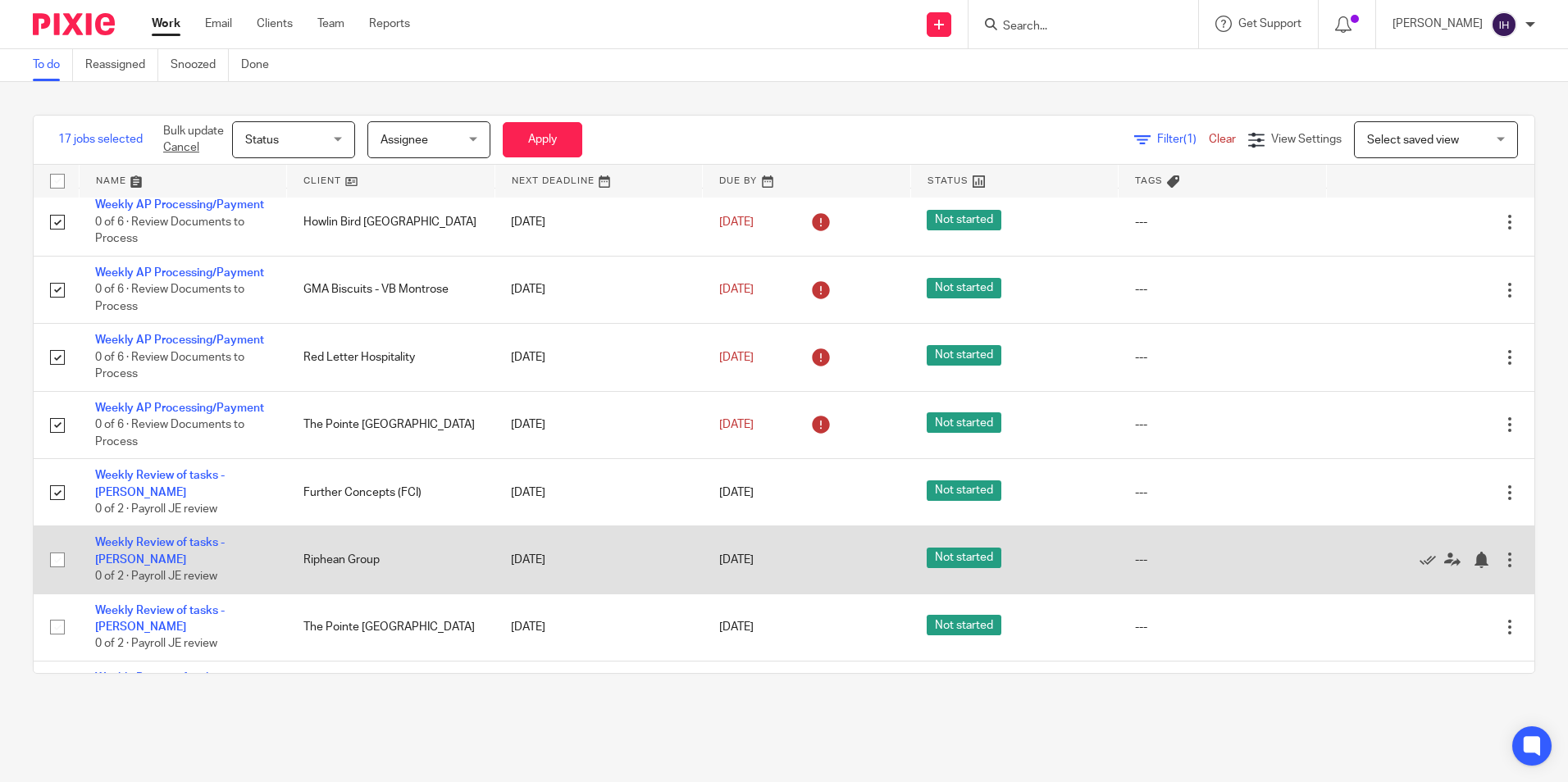
click at [57, 544] on input "checkbox" at bounding box center [57, 559] width 31 height 31
checkbox input "true"
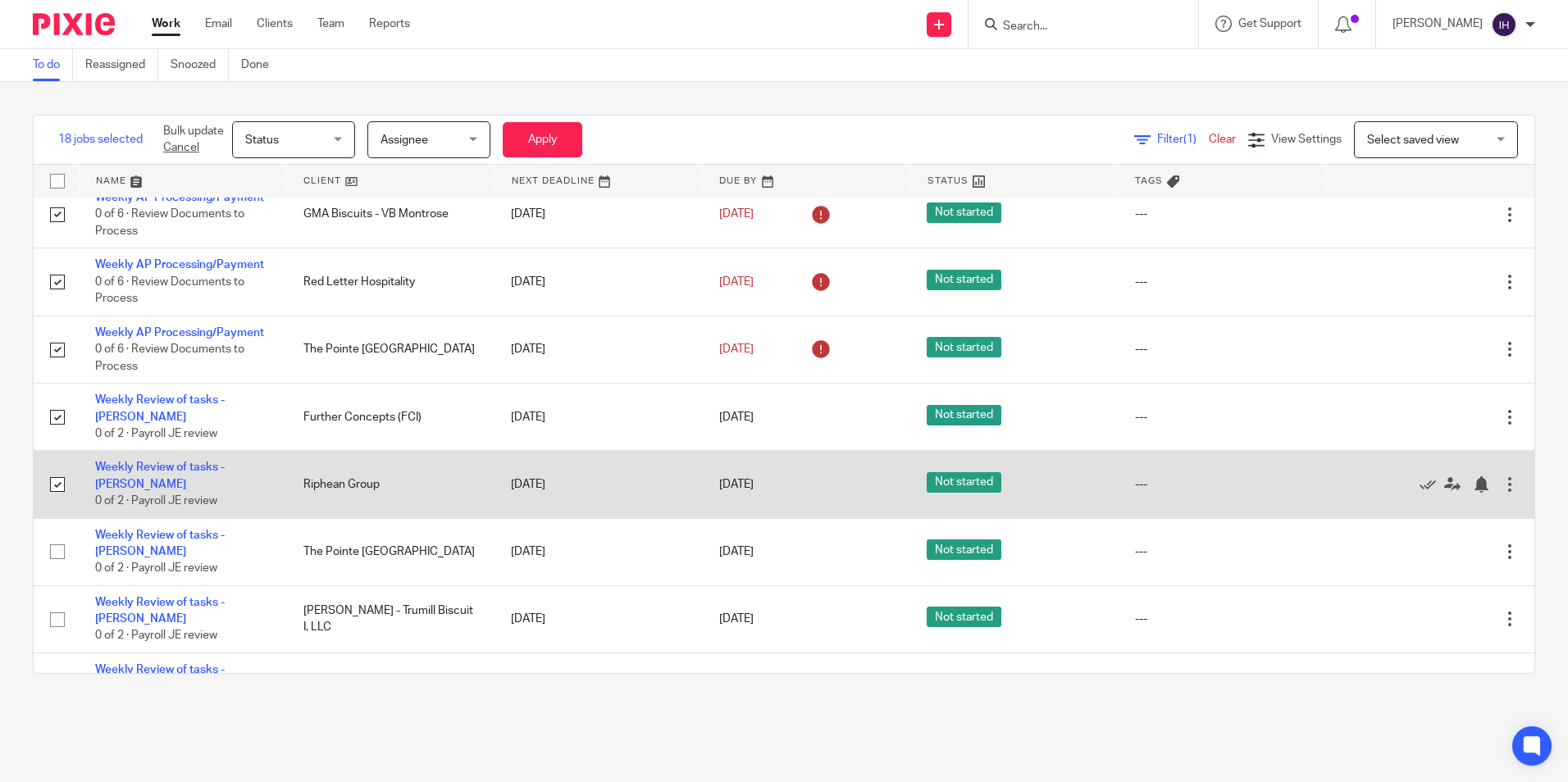
scroll to position [902, 0]
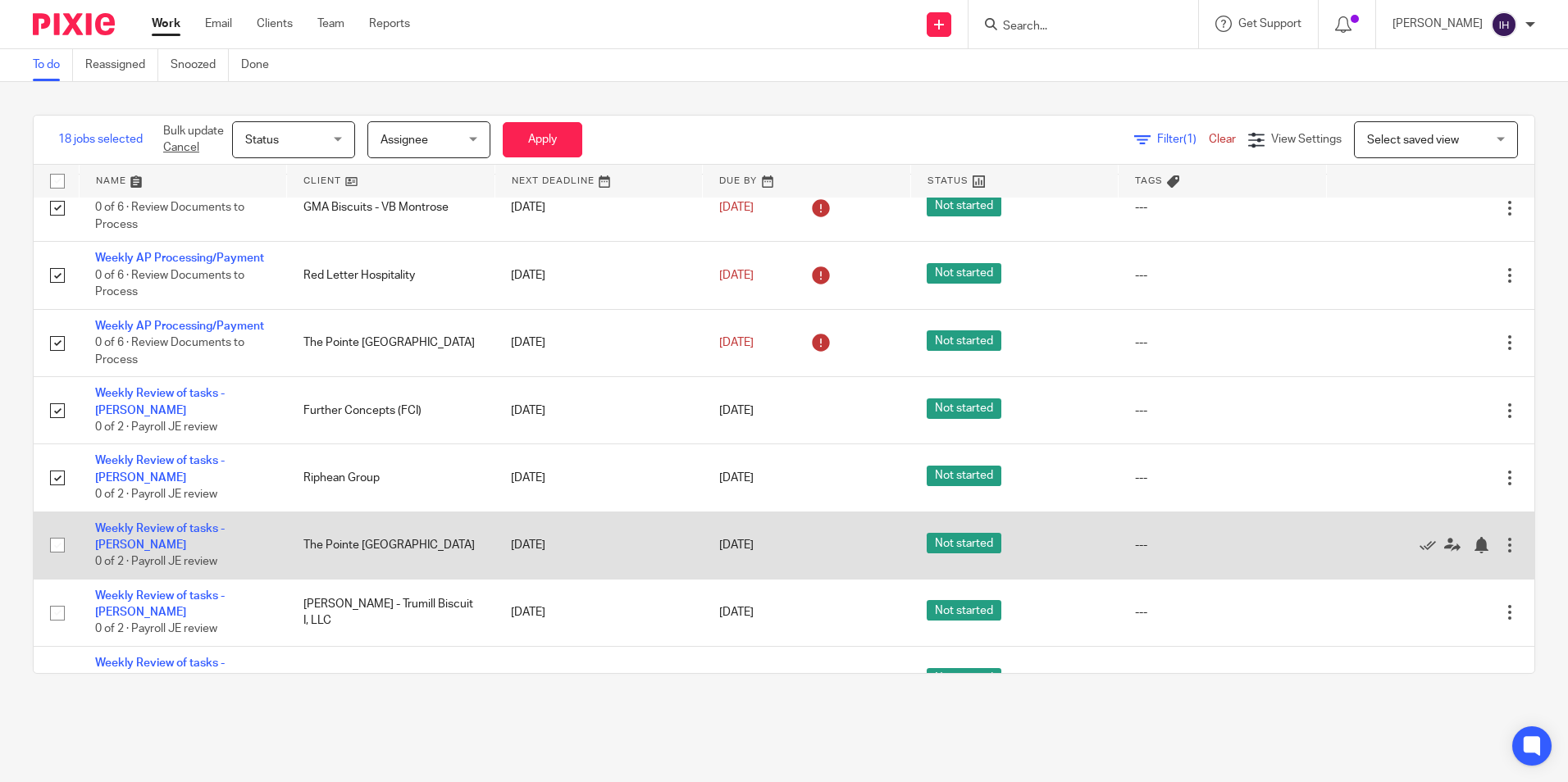
click at [59, 529] on input "checkbox" at bounding box center [57, 544] width 31 height 31
checkbox input "true"
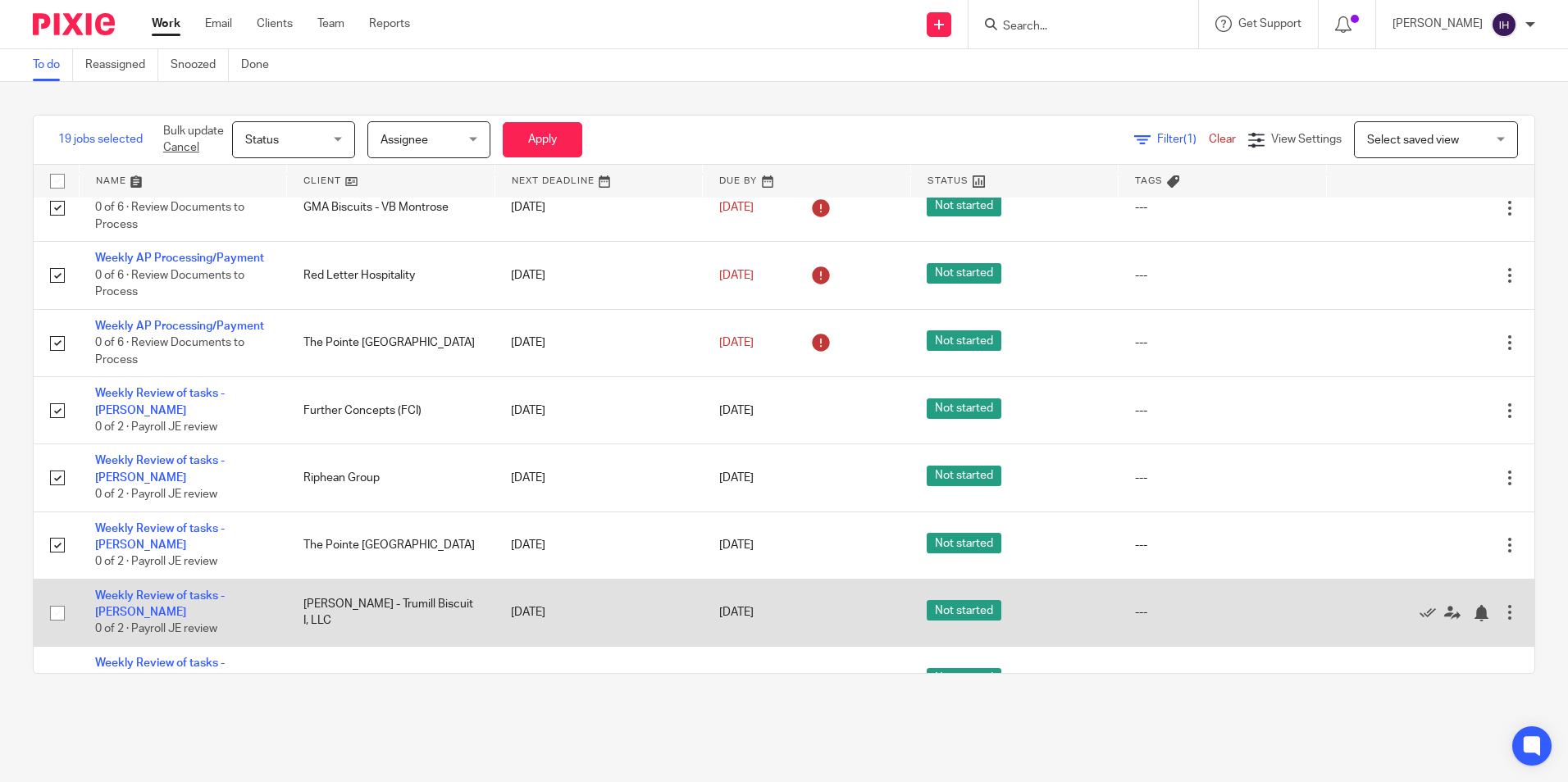
click at [58, 598] on input "checkbox" at bounding box center [57, 613] width 31 height 31
checkbox input "true"
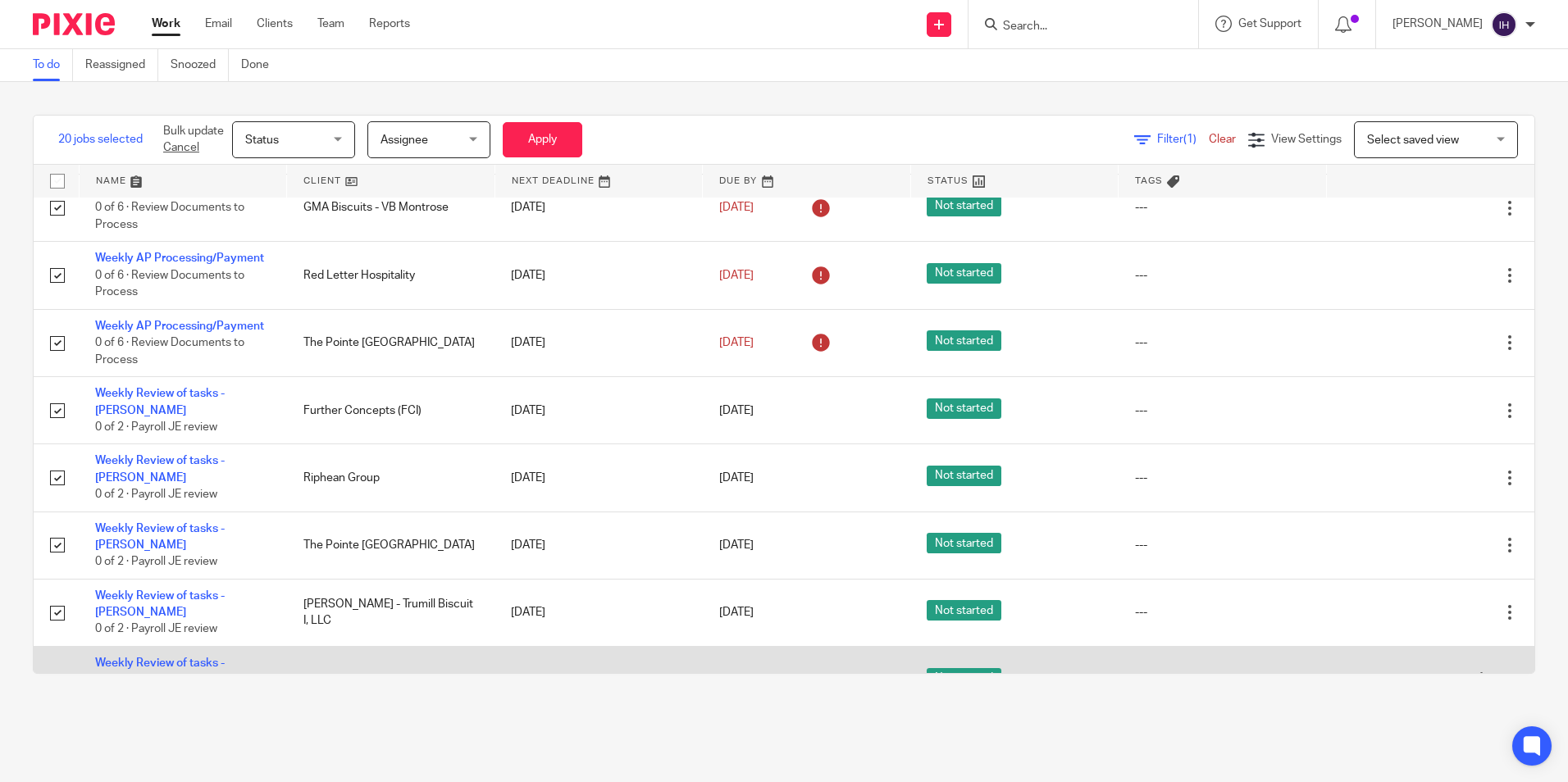
click at [57, 664] on input "checkbox" at bounding box center [57, 679] width 31 height 31
checkbox input "true"
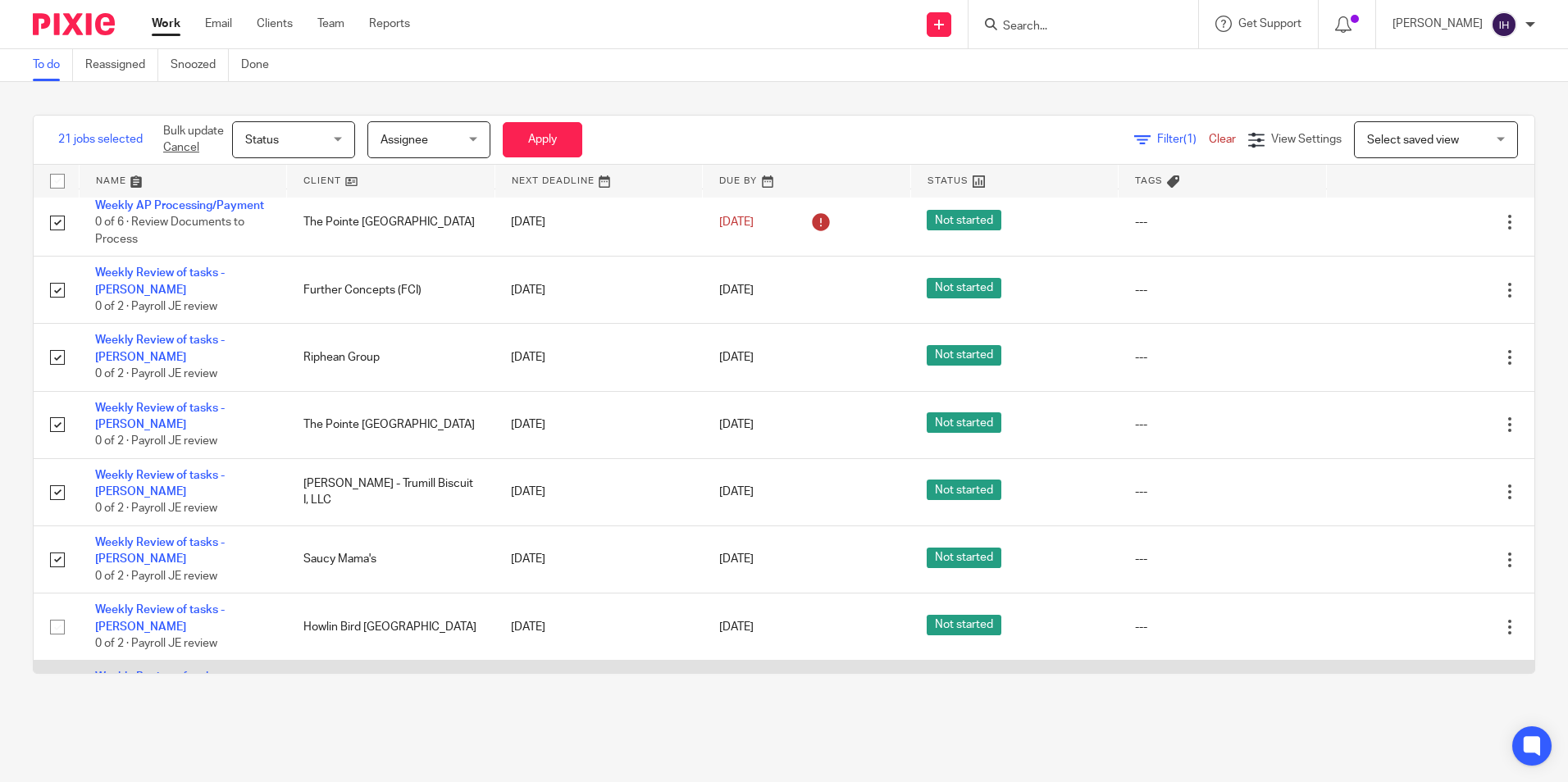
scroll to position [1065, 0]
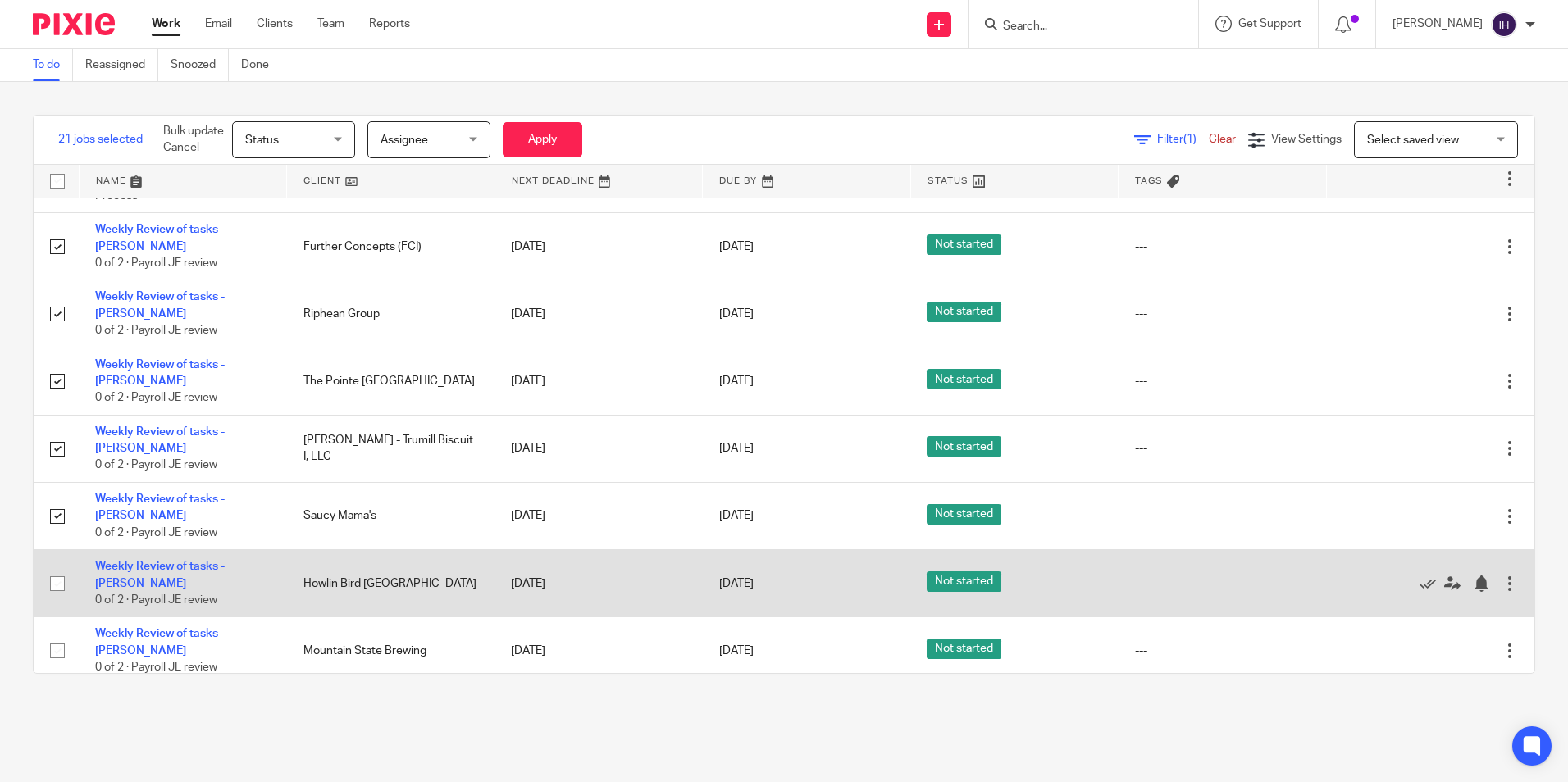
click at [53, 568] on input "checkbox" at bounding box center [57, 583] width 31 height 31
checkbox input "true"
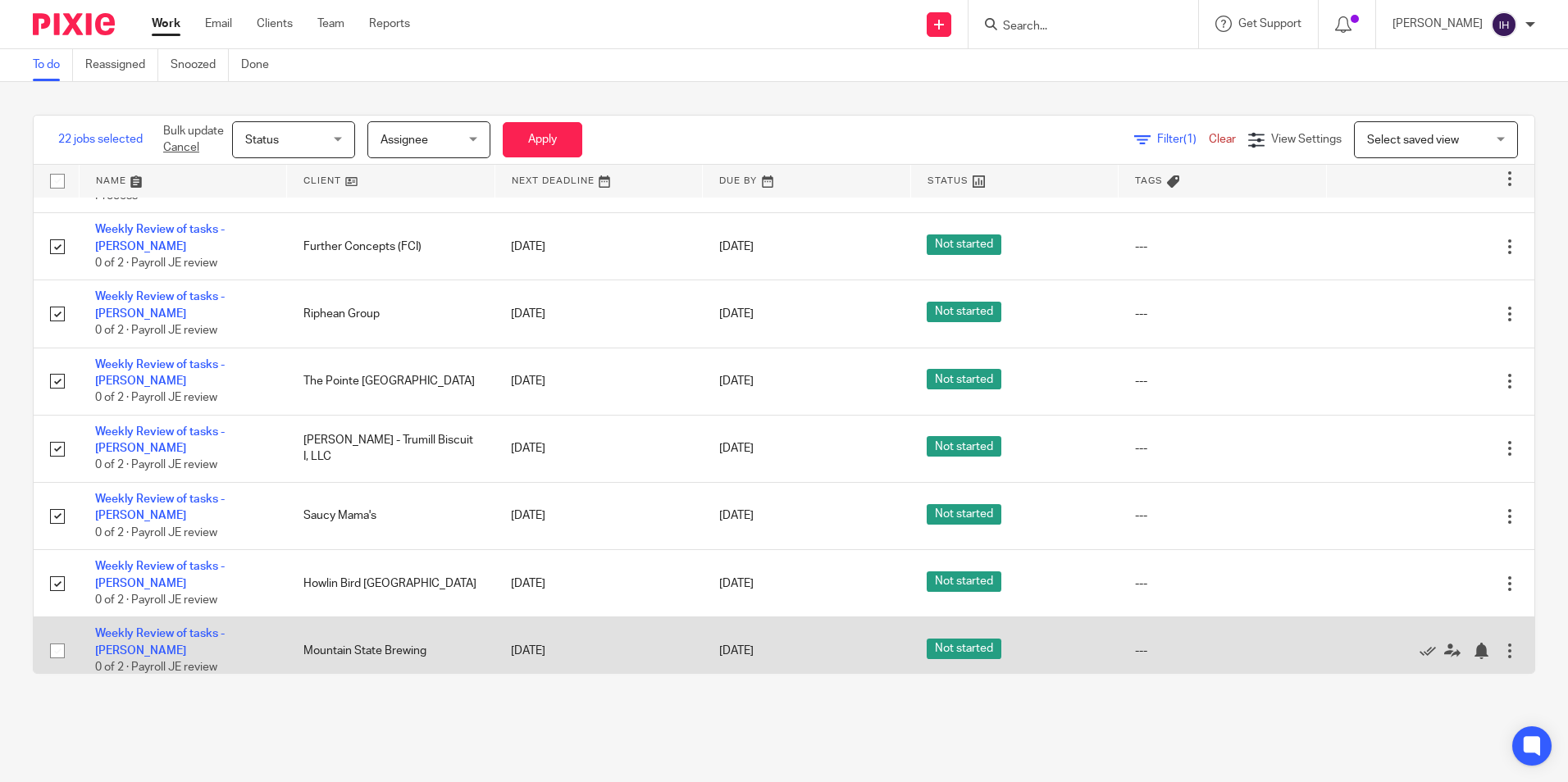
click at [59, 635] on input "checkbox" at bounding box center [57, 650] width 31 height 31
checkbox input "true"
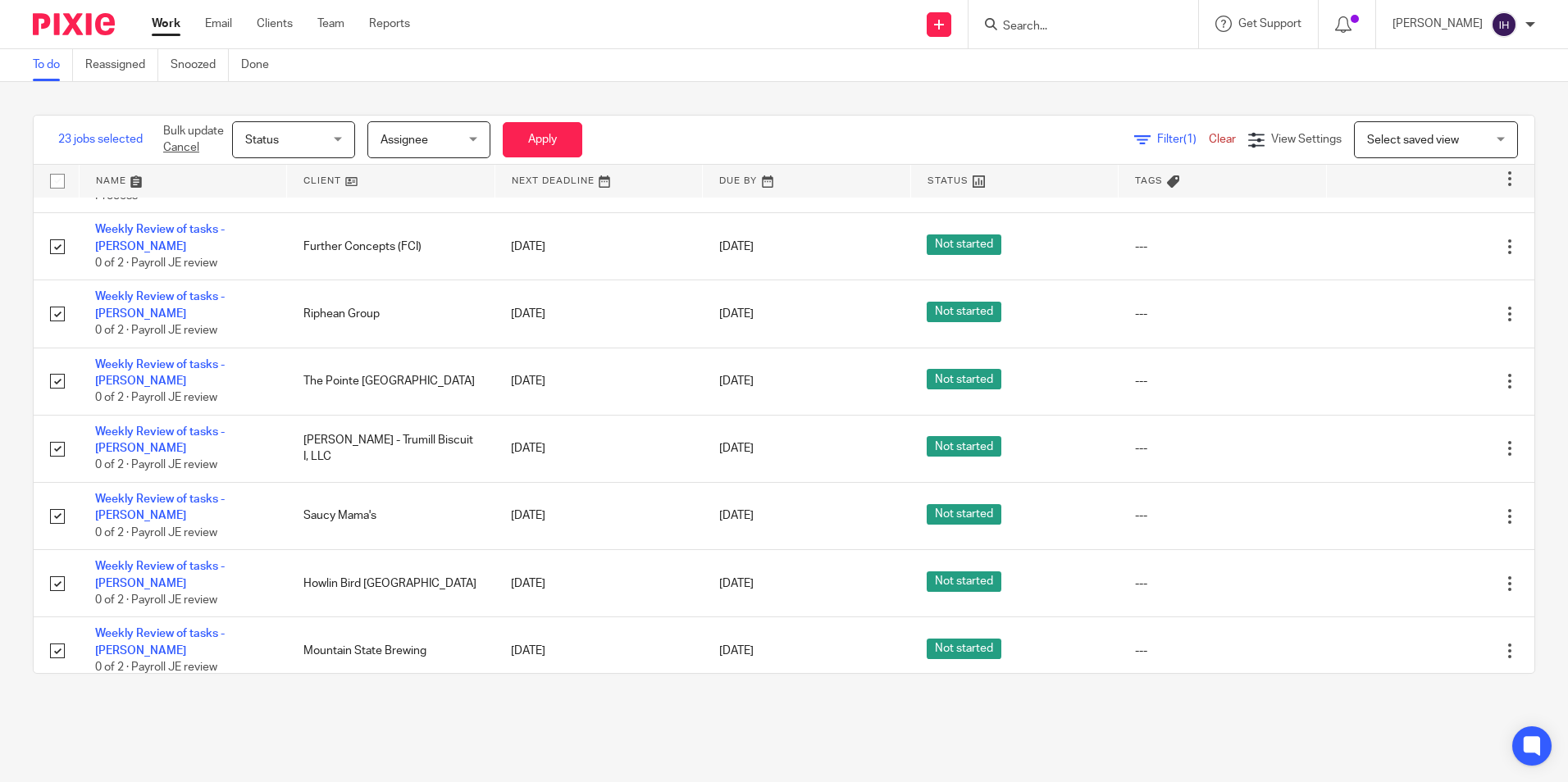
click at [58, 703] on input "checkbox" at bounding box center [57, 718] width 31 height 31
checkbox input "true"
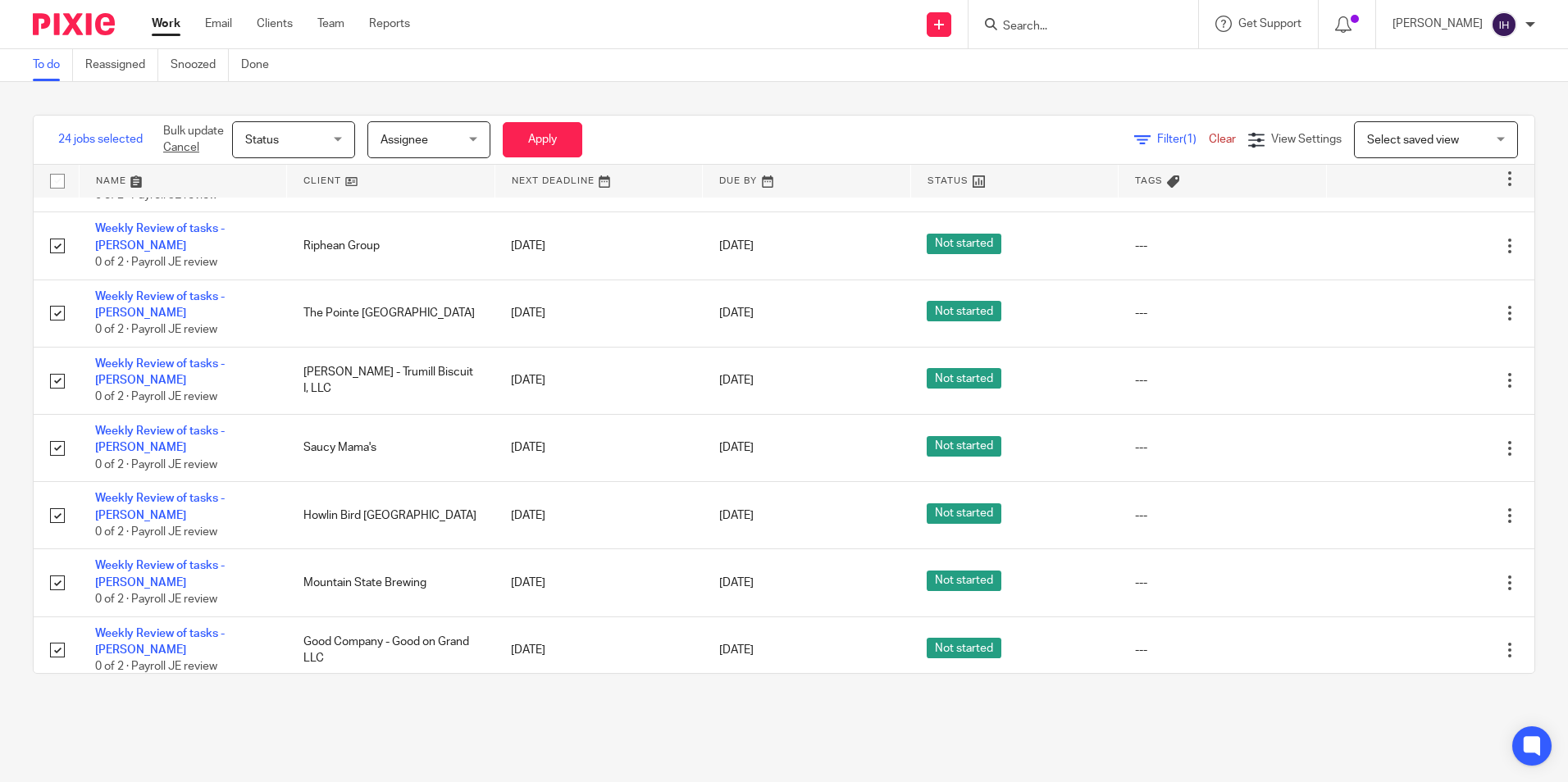
scroll to position [1230, 0]
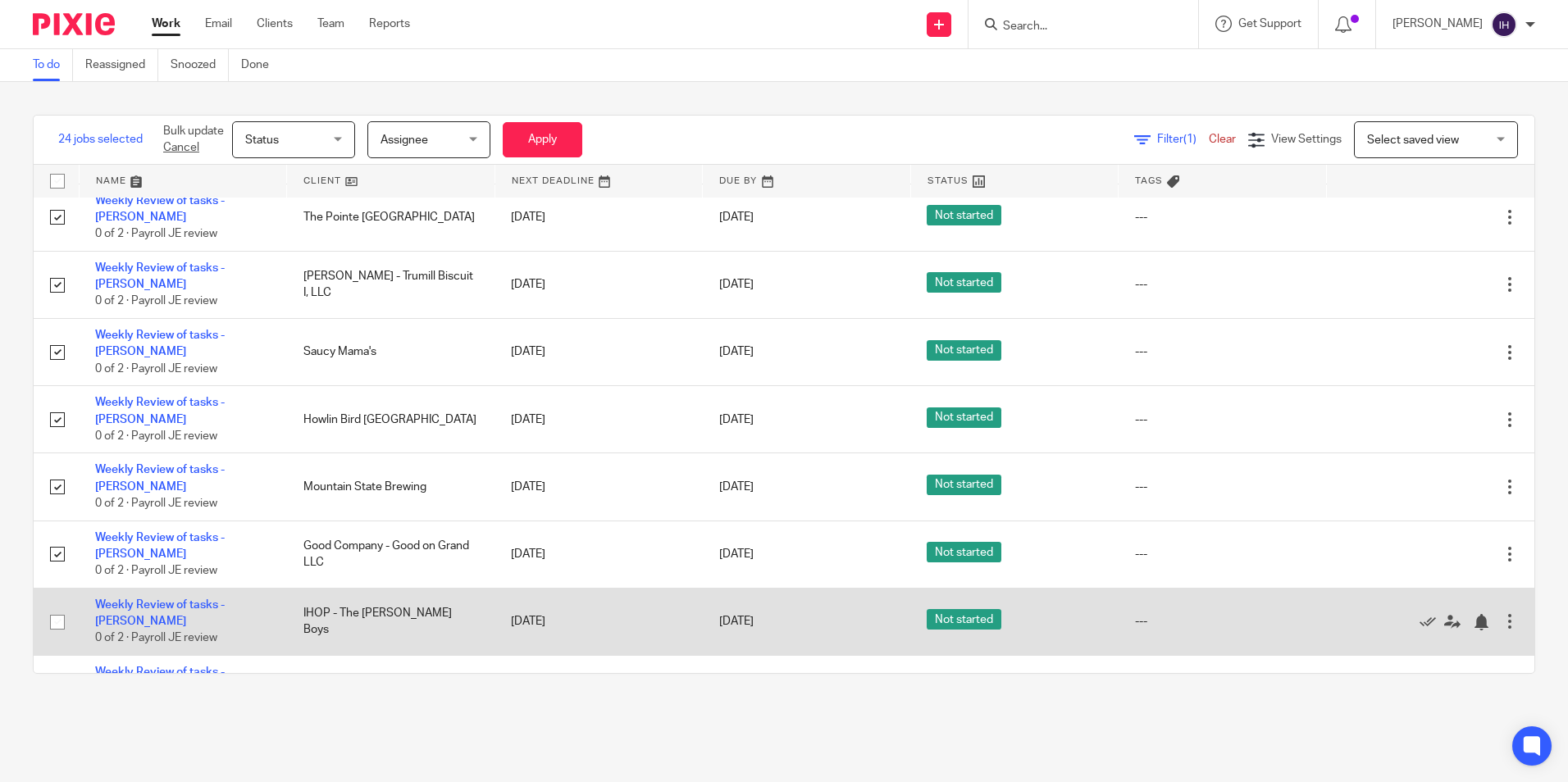
click at [61, 607] on input "checkbox" at bounding box center [57, 622] width 31 height 31
checkbox input "true"
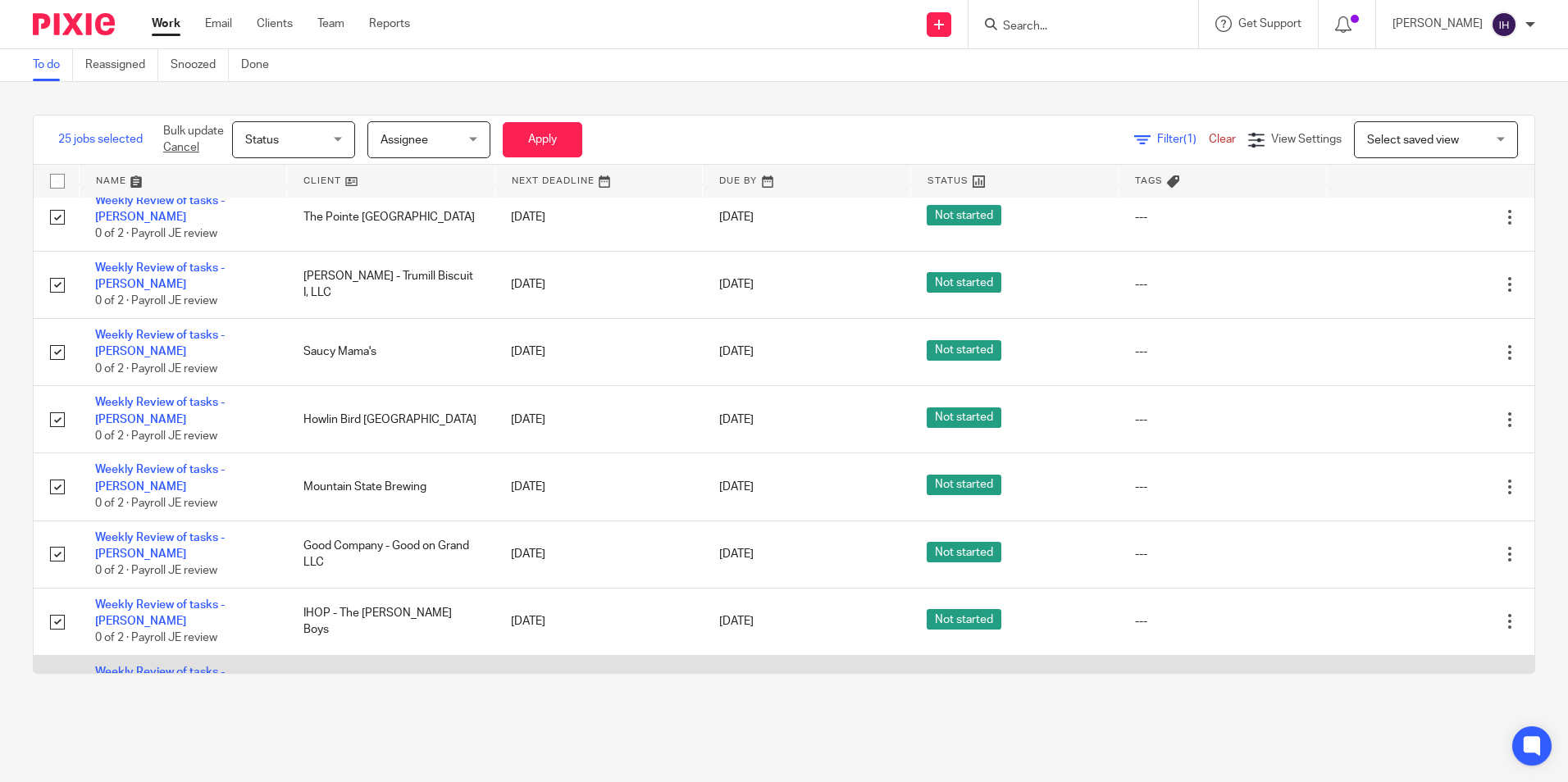
click at [55, 674] on input "checkbox" at bounding box center [57, 689] width 31 height 31
checkbox input "true"
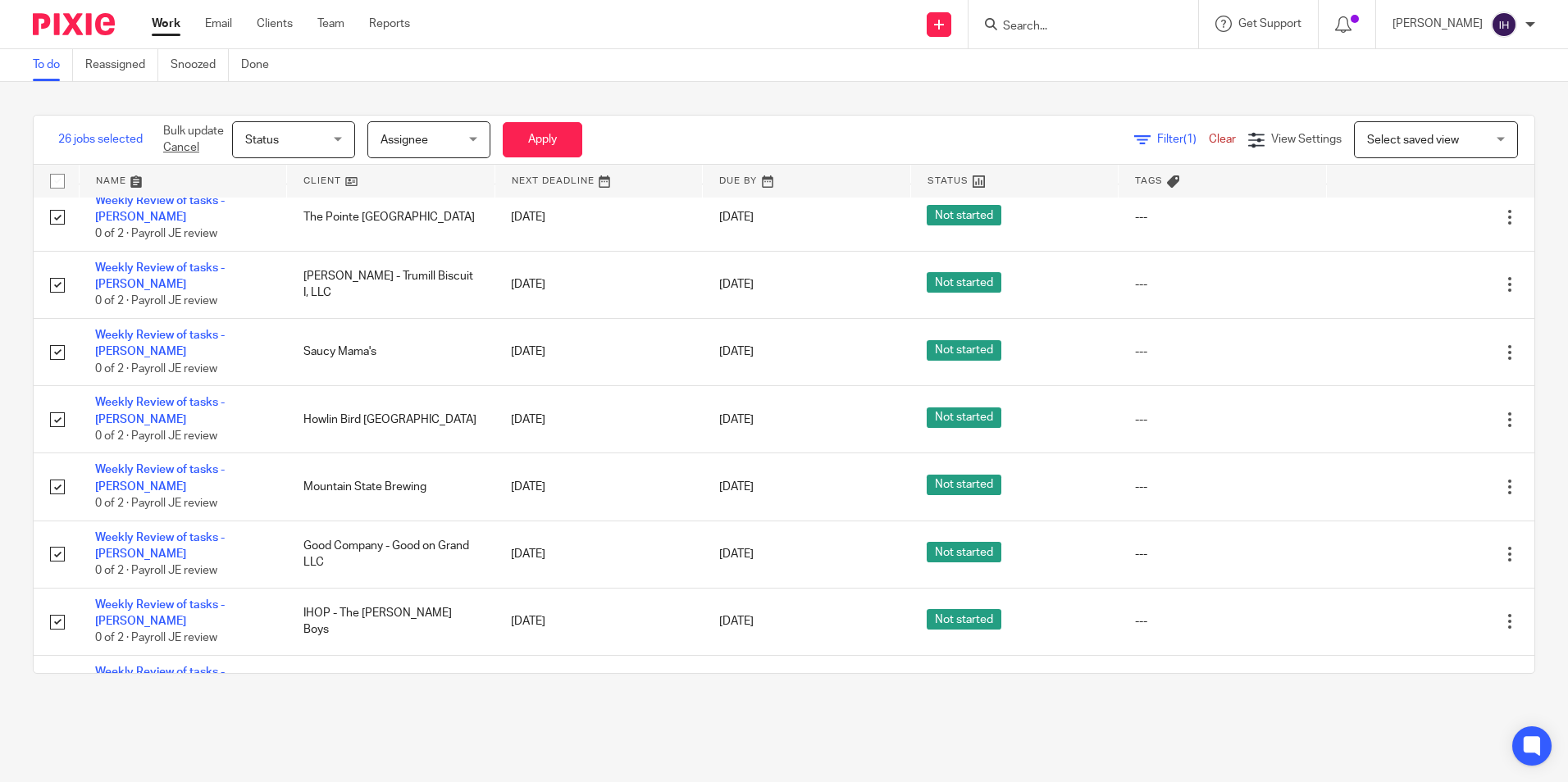
click at [59, 741] on input "checkbox" at bounding box center [57, 756] width 31 height 31
checkbox input "true"
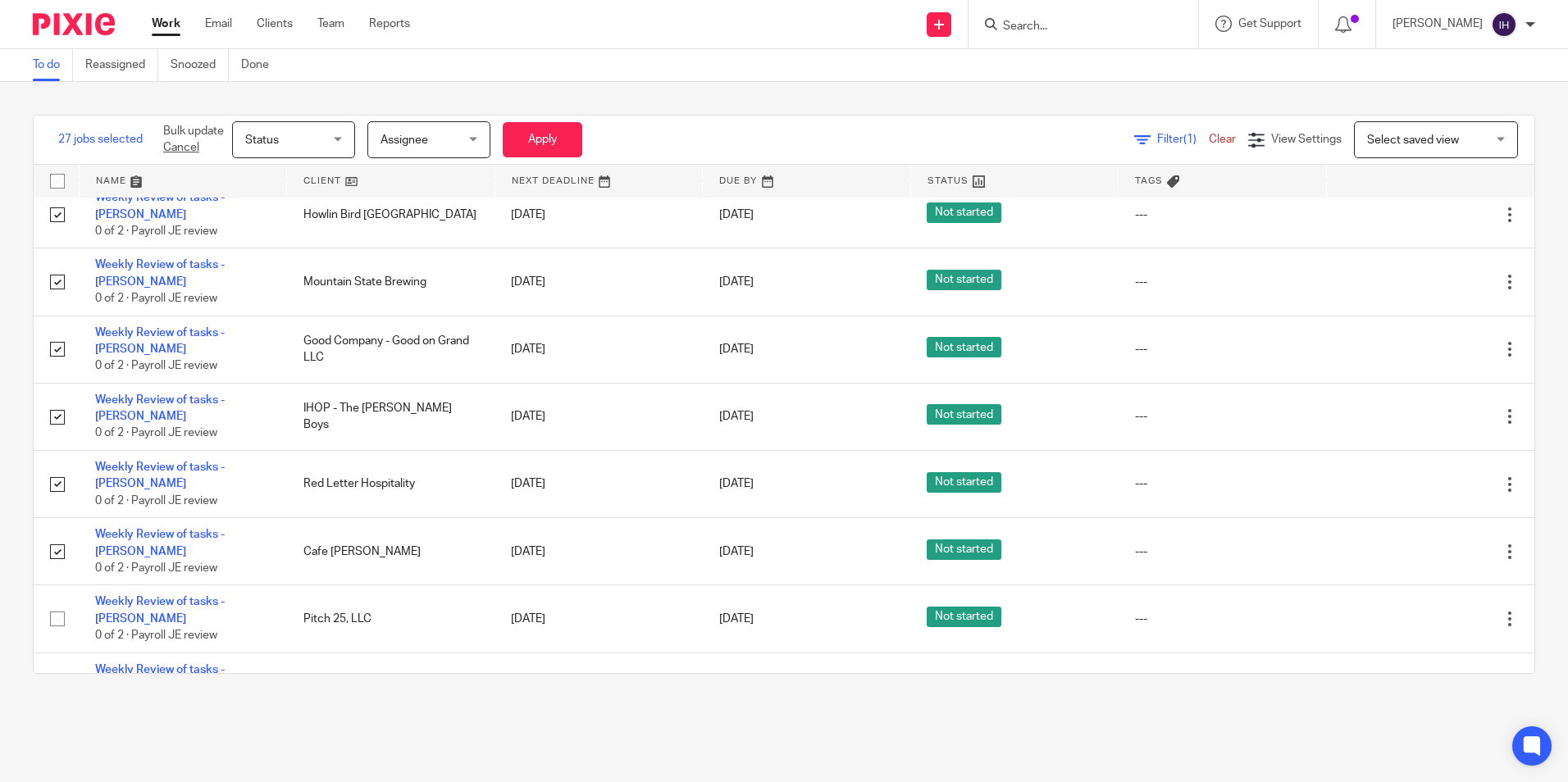
scroll to position [1476, 0]
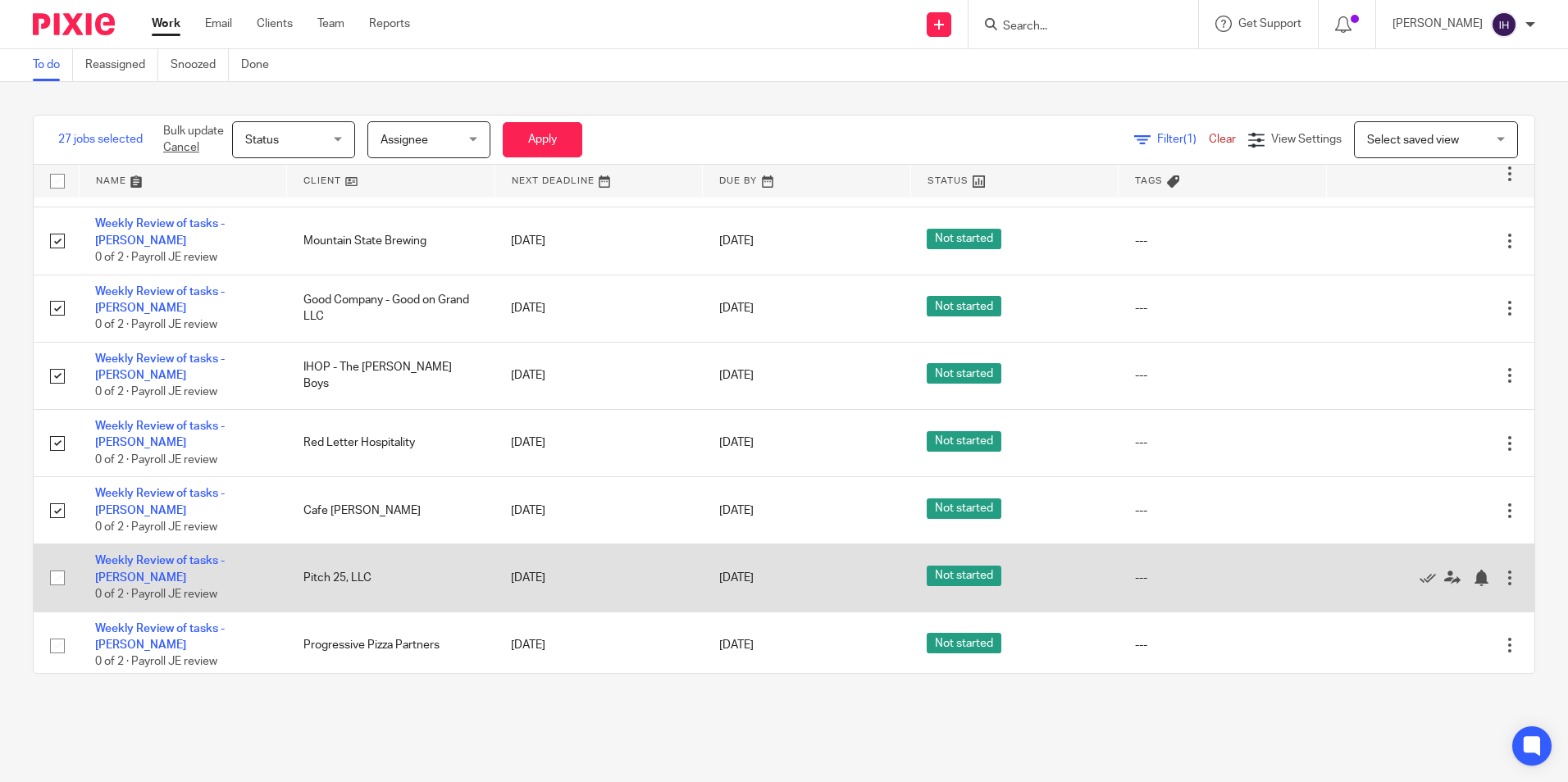
click at [53, 563] on input "checkbox" at bounding box center [57, 578] width 31 height 31
checkbox input "true"
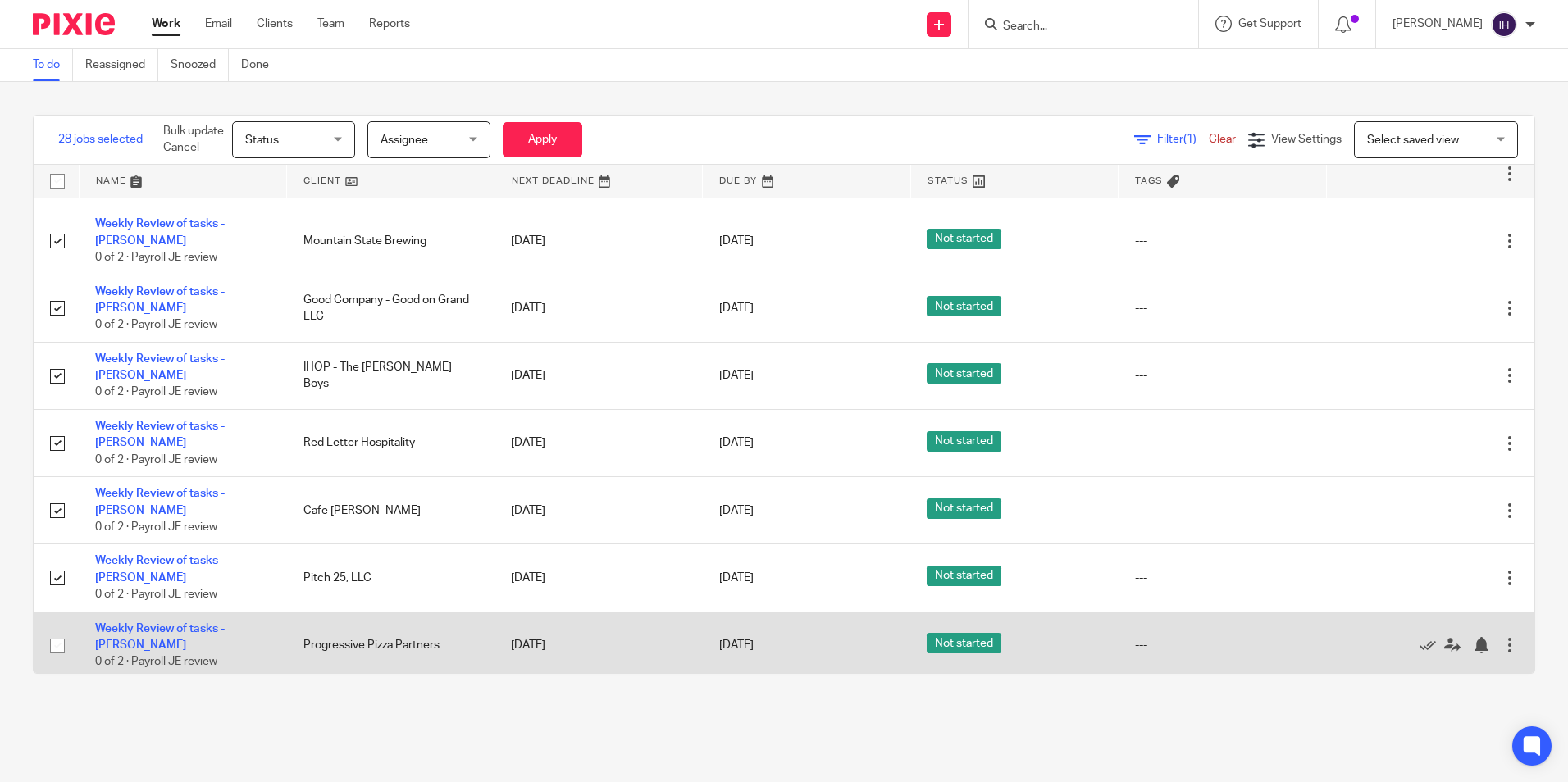
click at [58, 630] on input "checkbox" at bounding box center [57, 645] width 31 height 31
checkbox input "true"
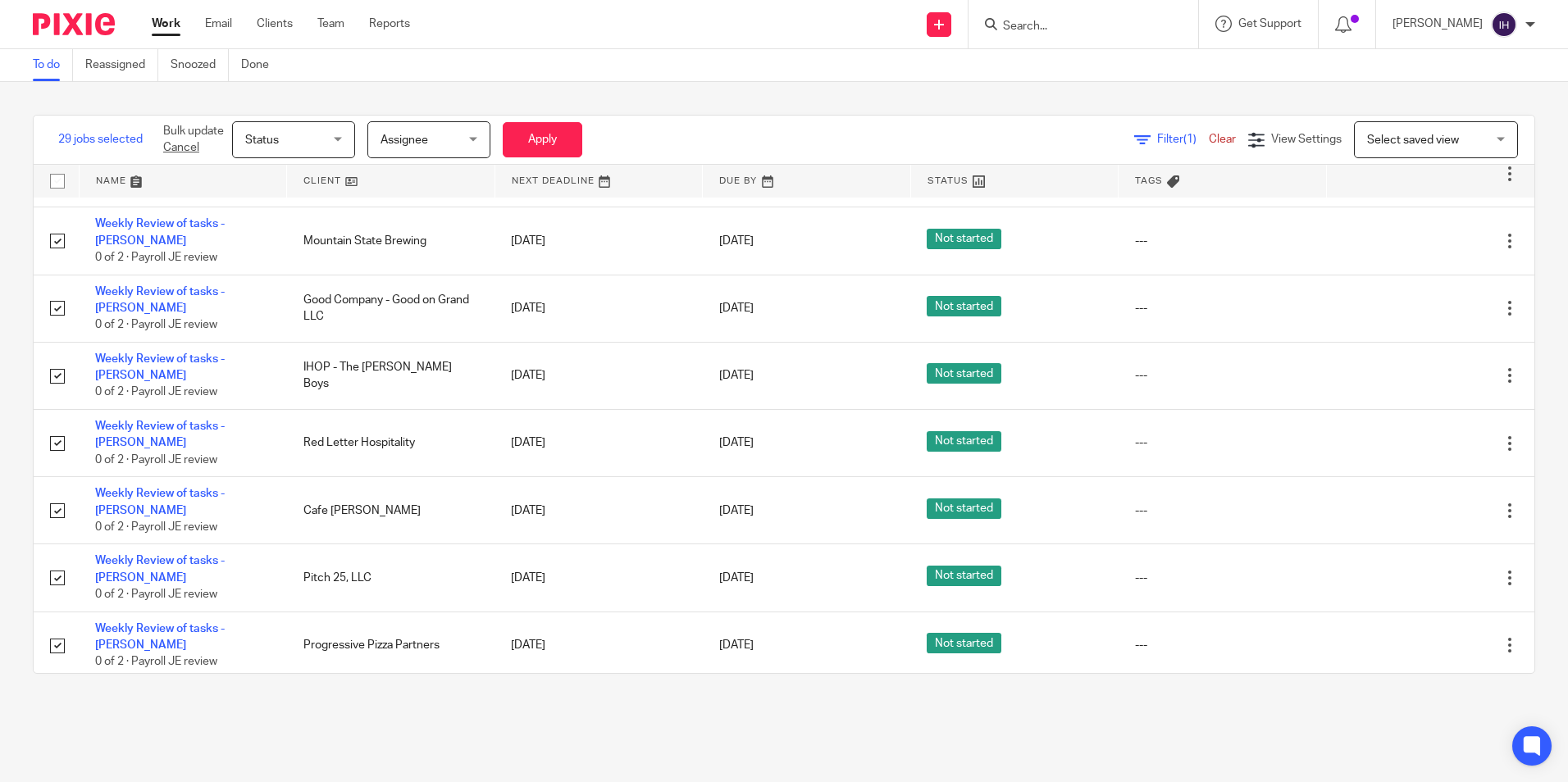
click at [58, 698] on input "checkbox" at bounding box center [57, 713] width 31 height 31
checkbox input "true"
click at [60, 764] on input "checkbox" at bounding box center [57, 779] width 31 height 31
checkbox input "true"
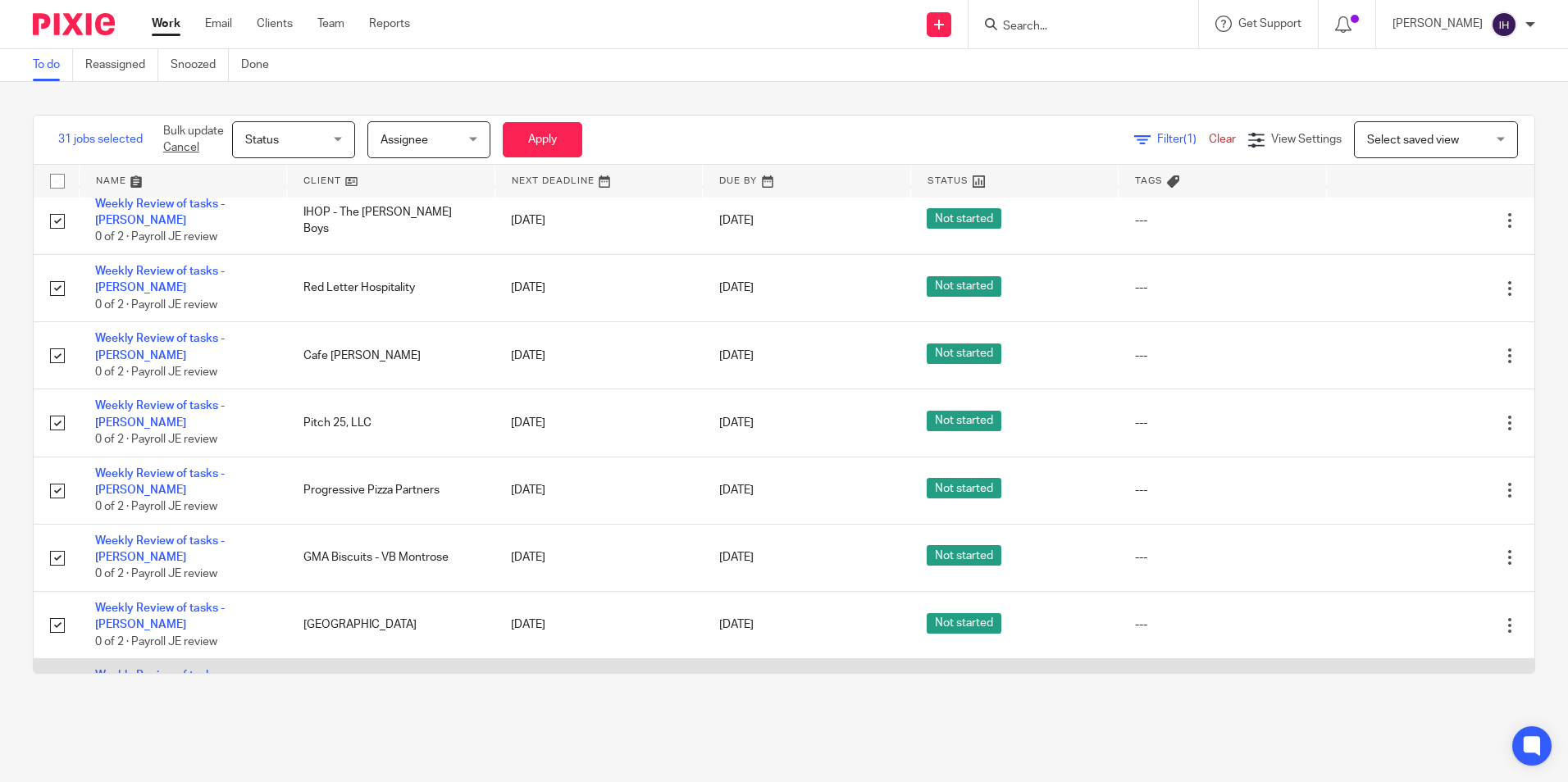
scroll to position [1632, 0]
click at [61, 675] on input "checkbox" at bounding box center [57, 690] width 31 height 31
checkbox input "true"
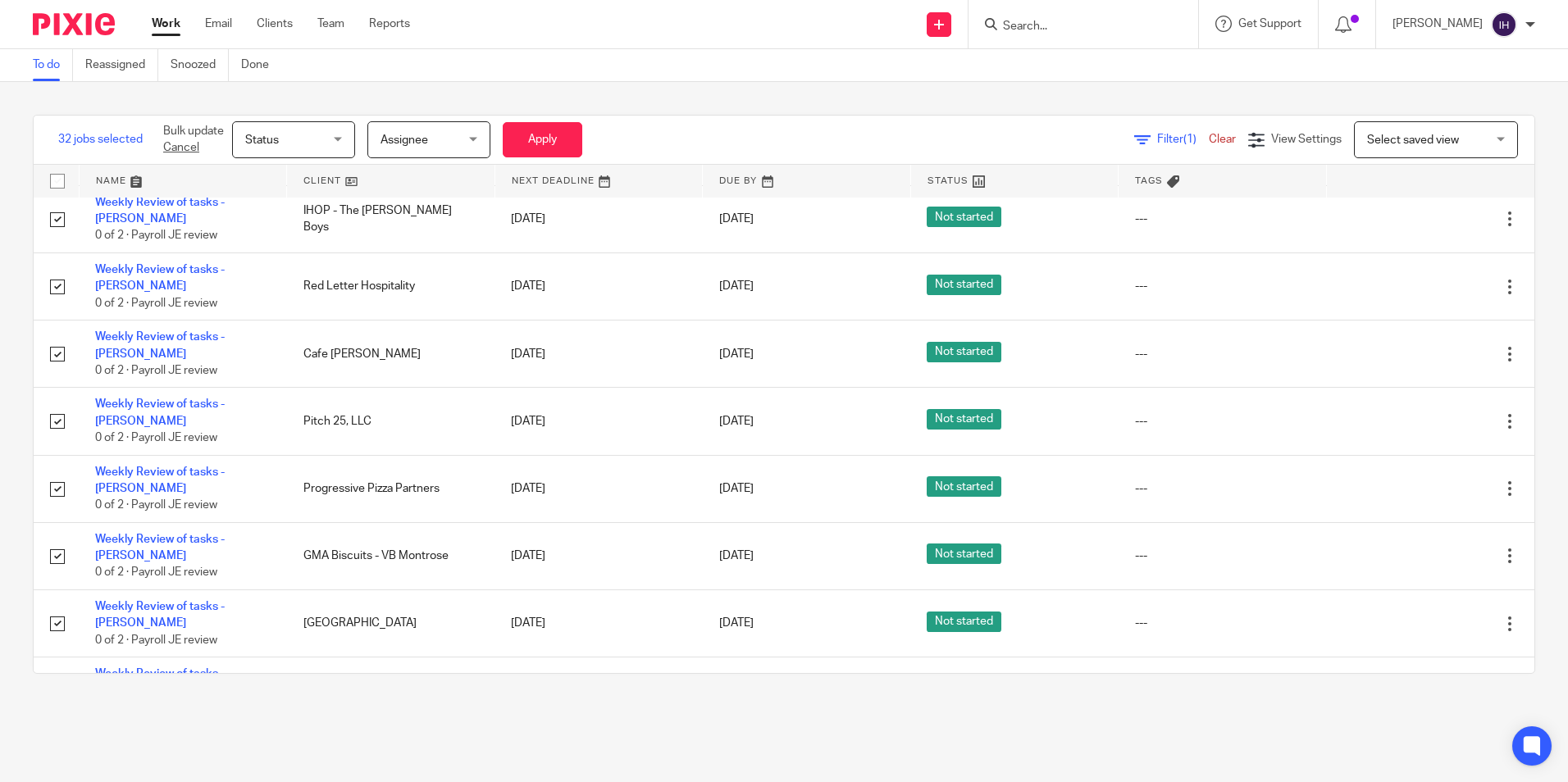
click at [62, 743] on input "checkbox" at bounding box center [57, 758] width 31 height 31
checkbox input "true"
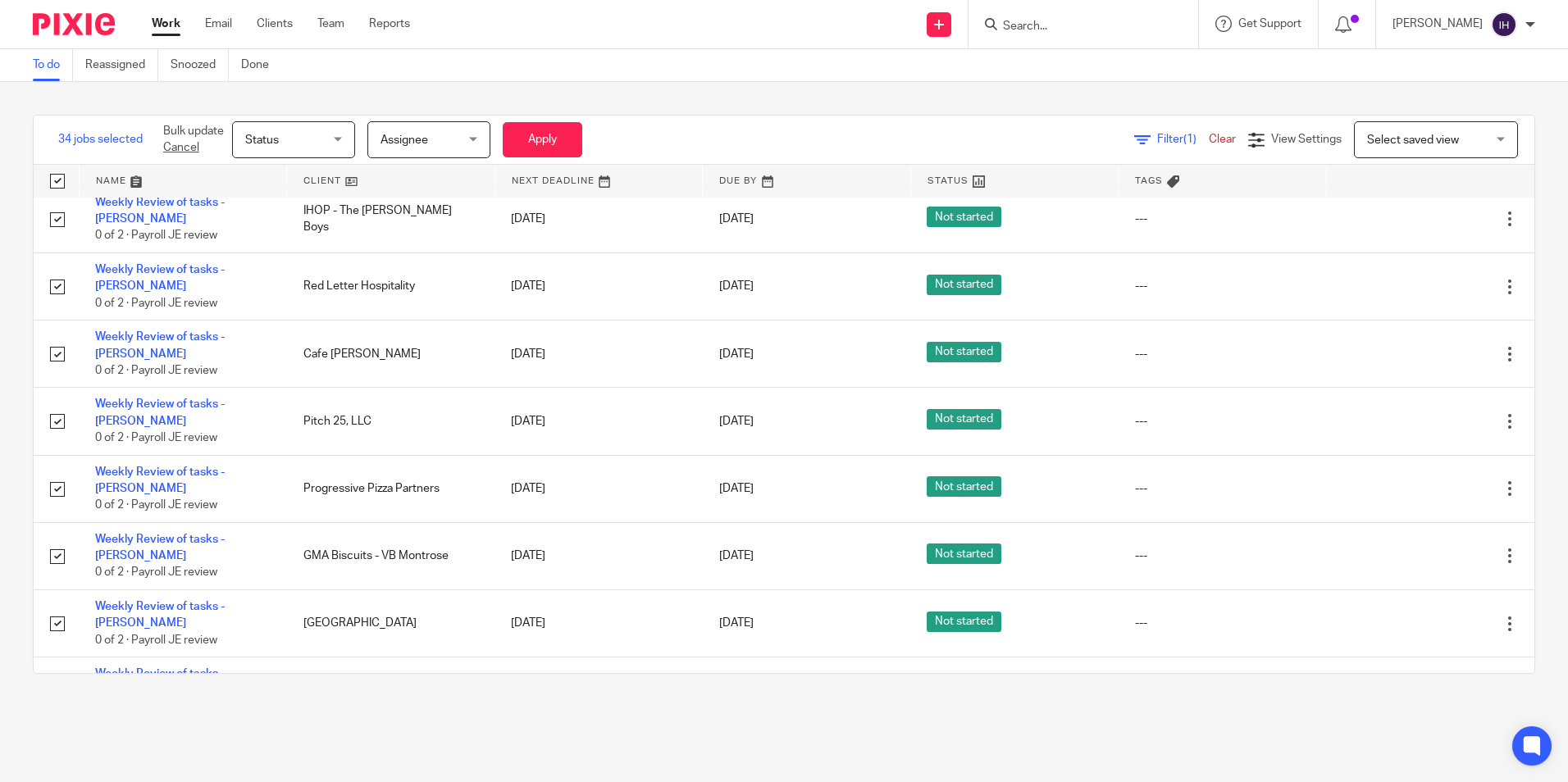
click at [294, 128] on span "Status" at bounding box center [289, 139] width 87 height 34
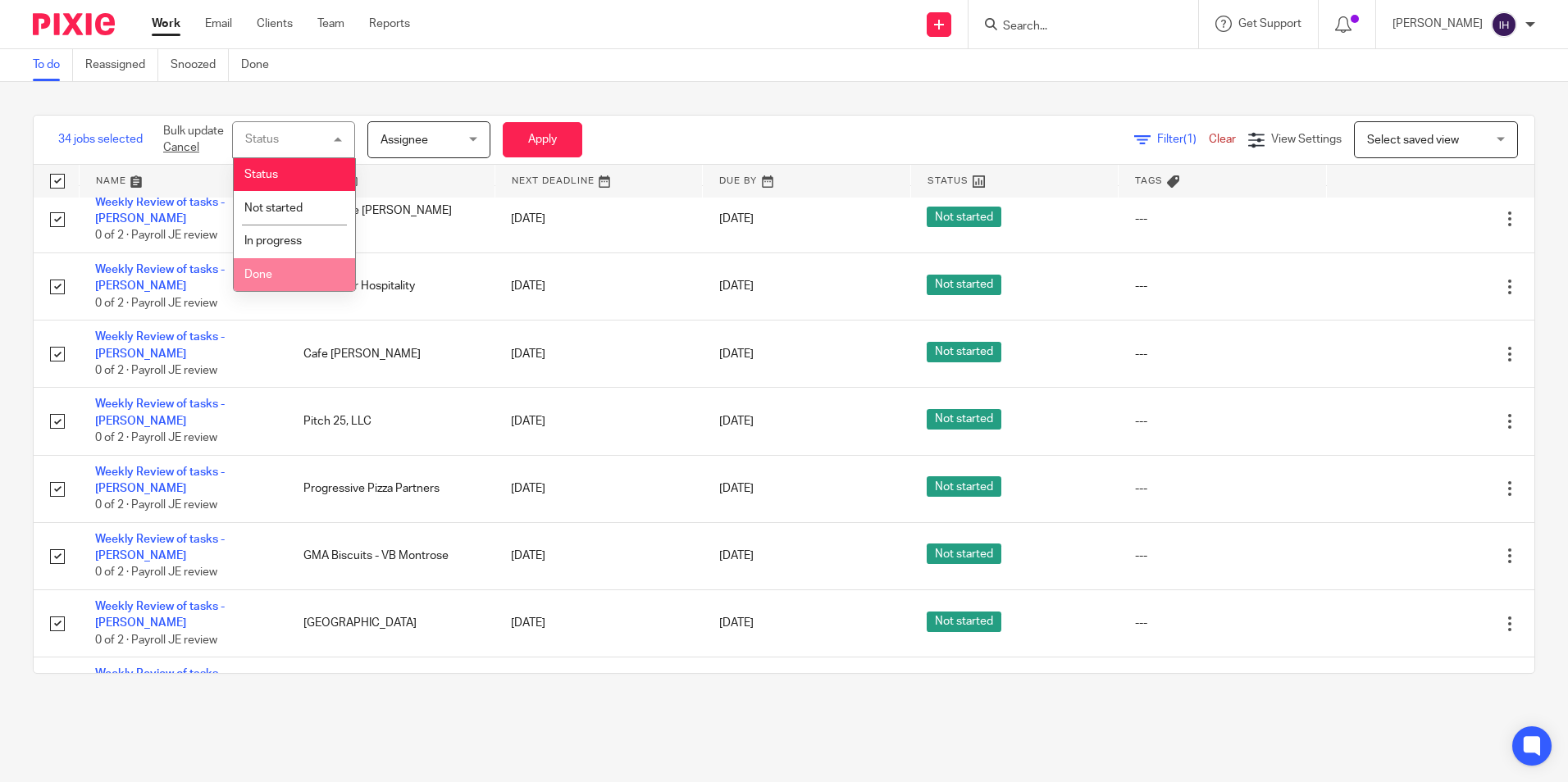
click at [277, 273] on li "Done" at bounding box center [294, 275] width 122 height 33
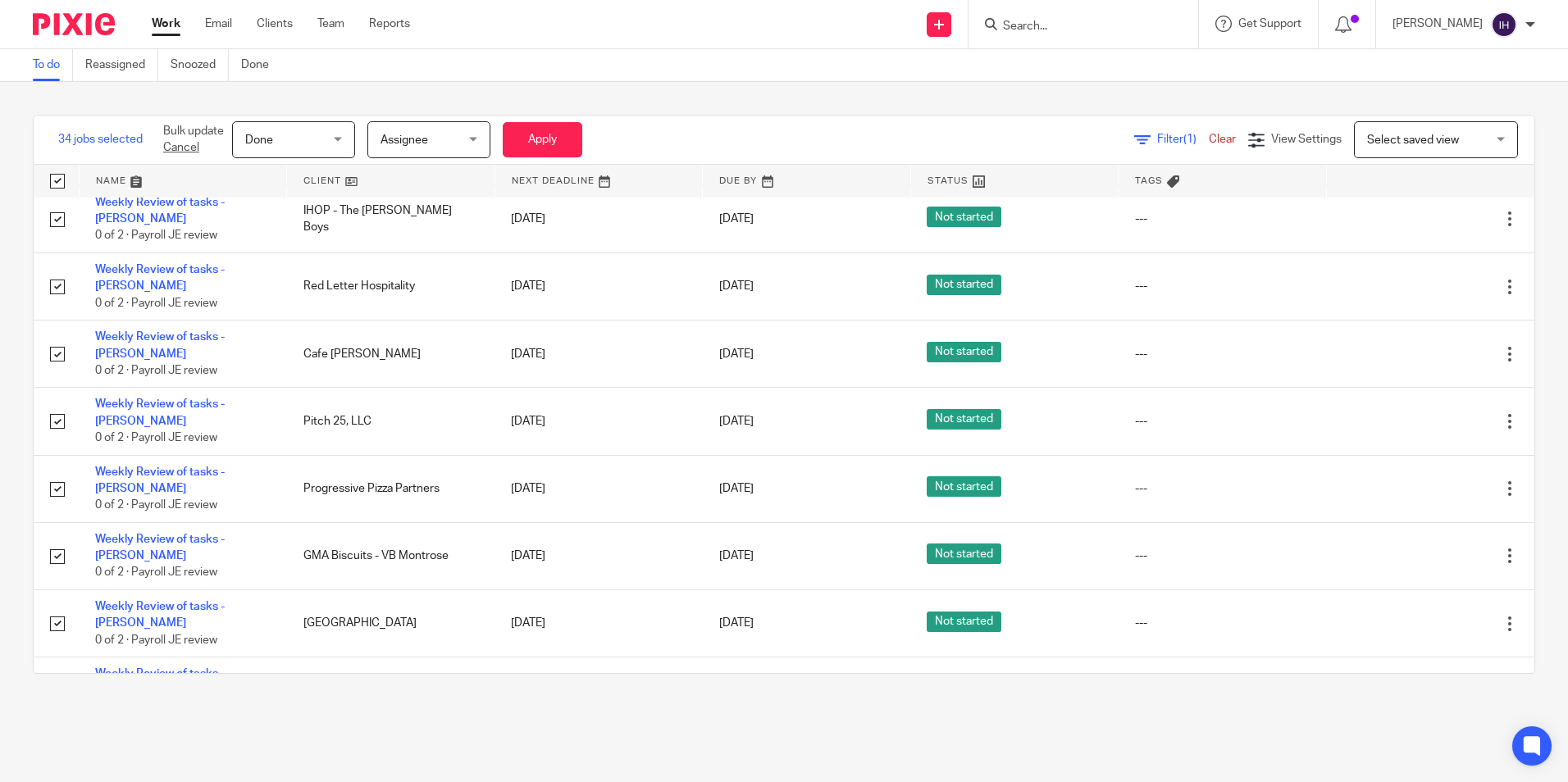
click at [402, 148] on span "Assignee" at bounding box center [424, 139] width 87 height 34
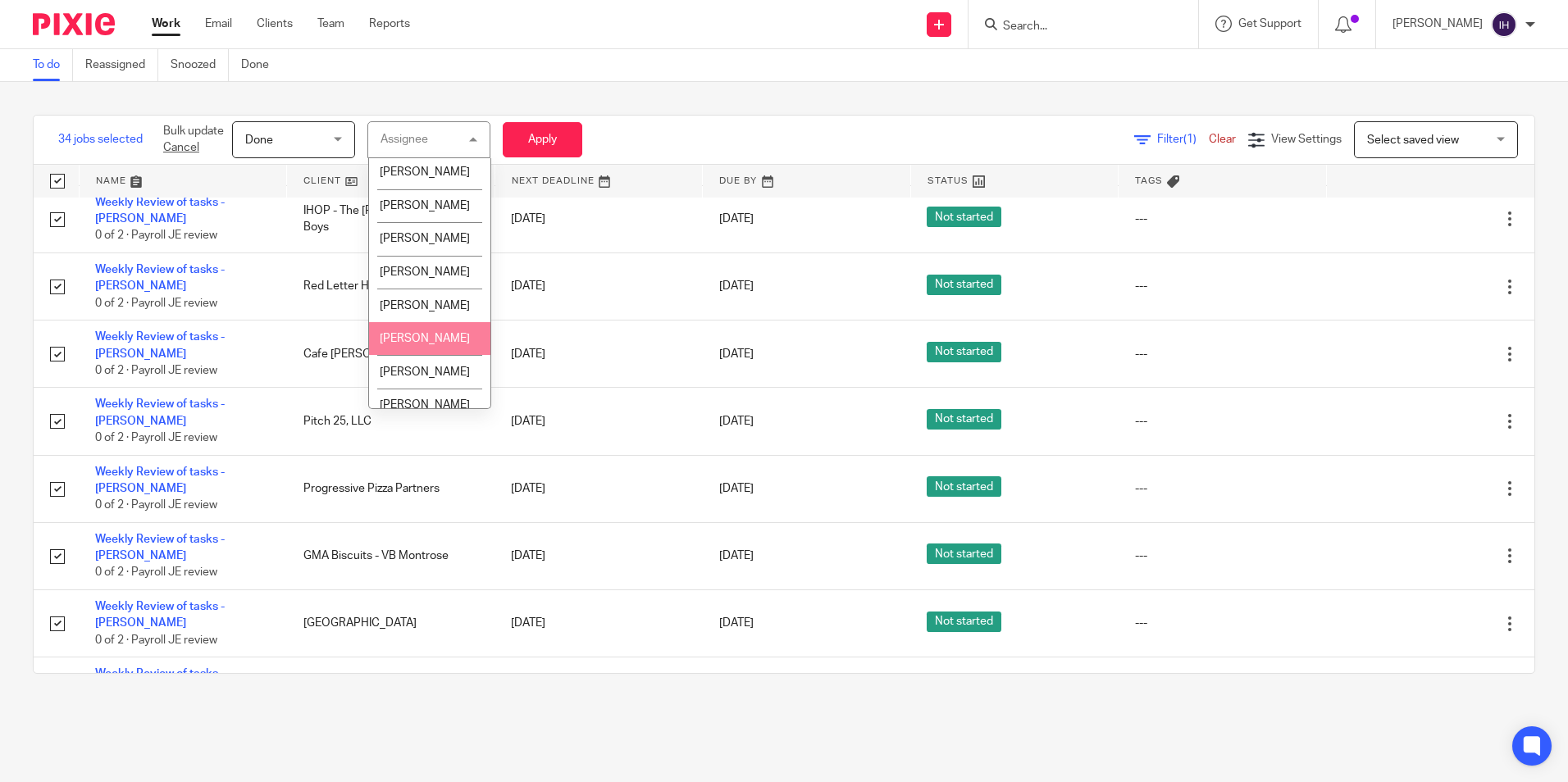
scroll to position [820, 0]
click at [411, 254] on li "[PERSON_NAME]" at bounding box center [430, 238] width 122 height 33
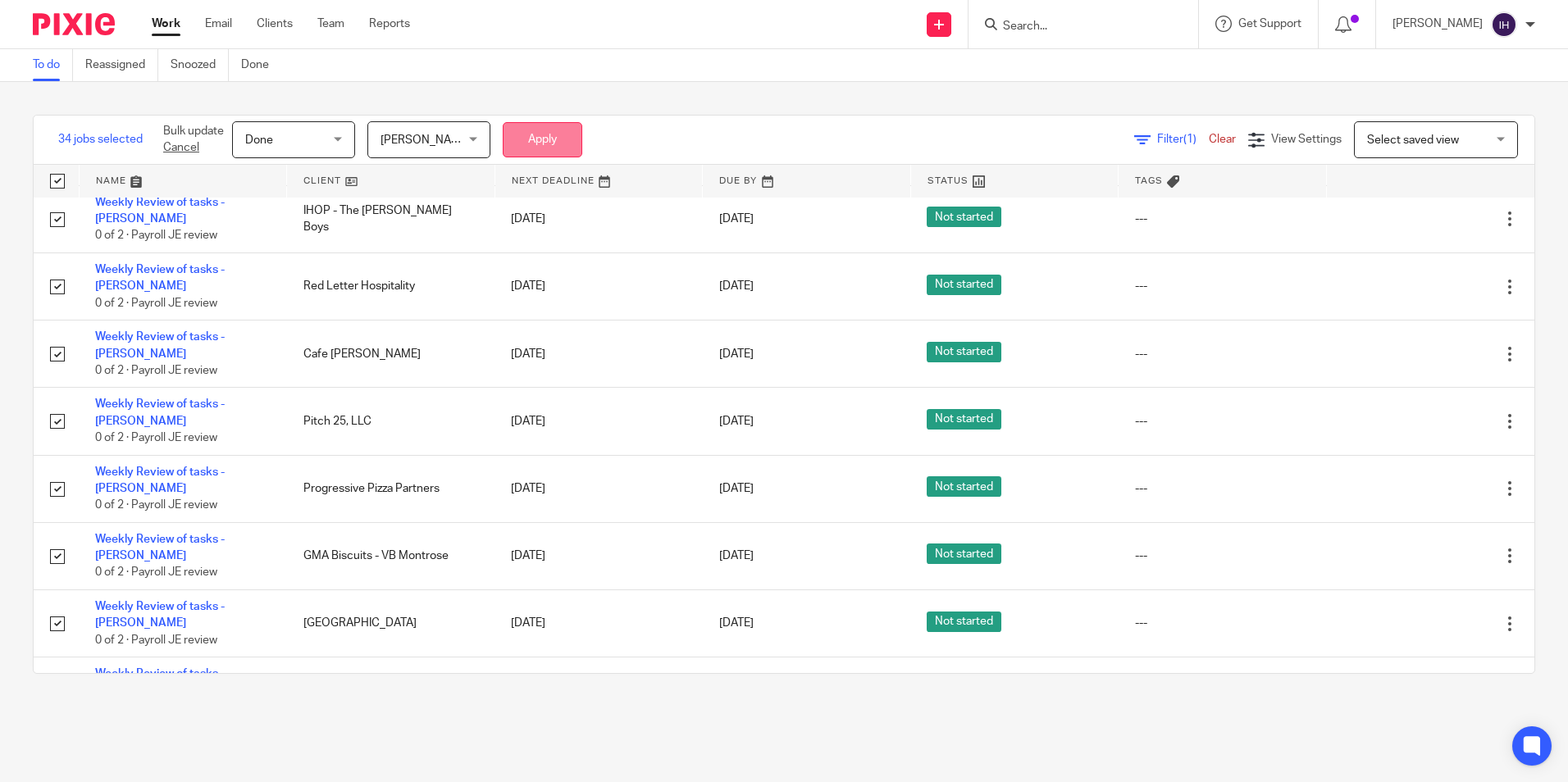
click at [530, 145] on button "Apply" at bounding box center [542, 140] width 79 height 35
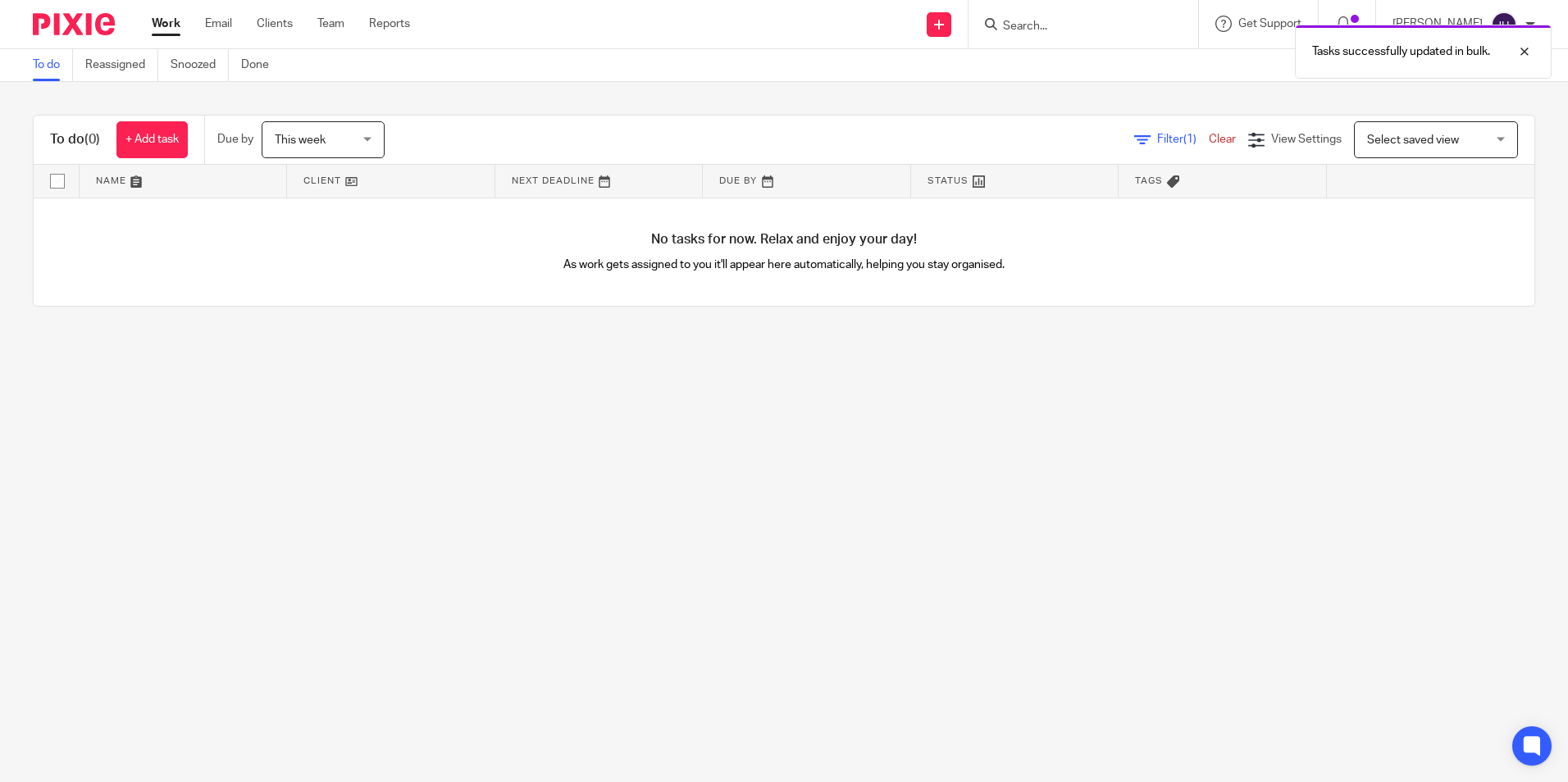
click at [275, 144] on div "This week This week" at bounding box center [323, 140] width 123 height 37
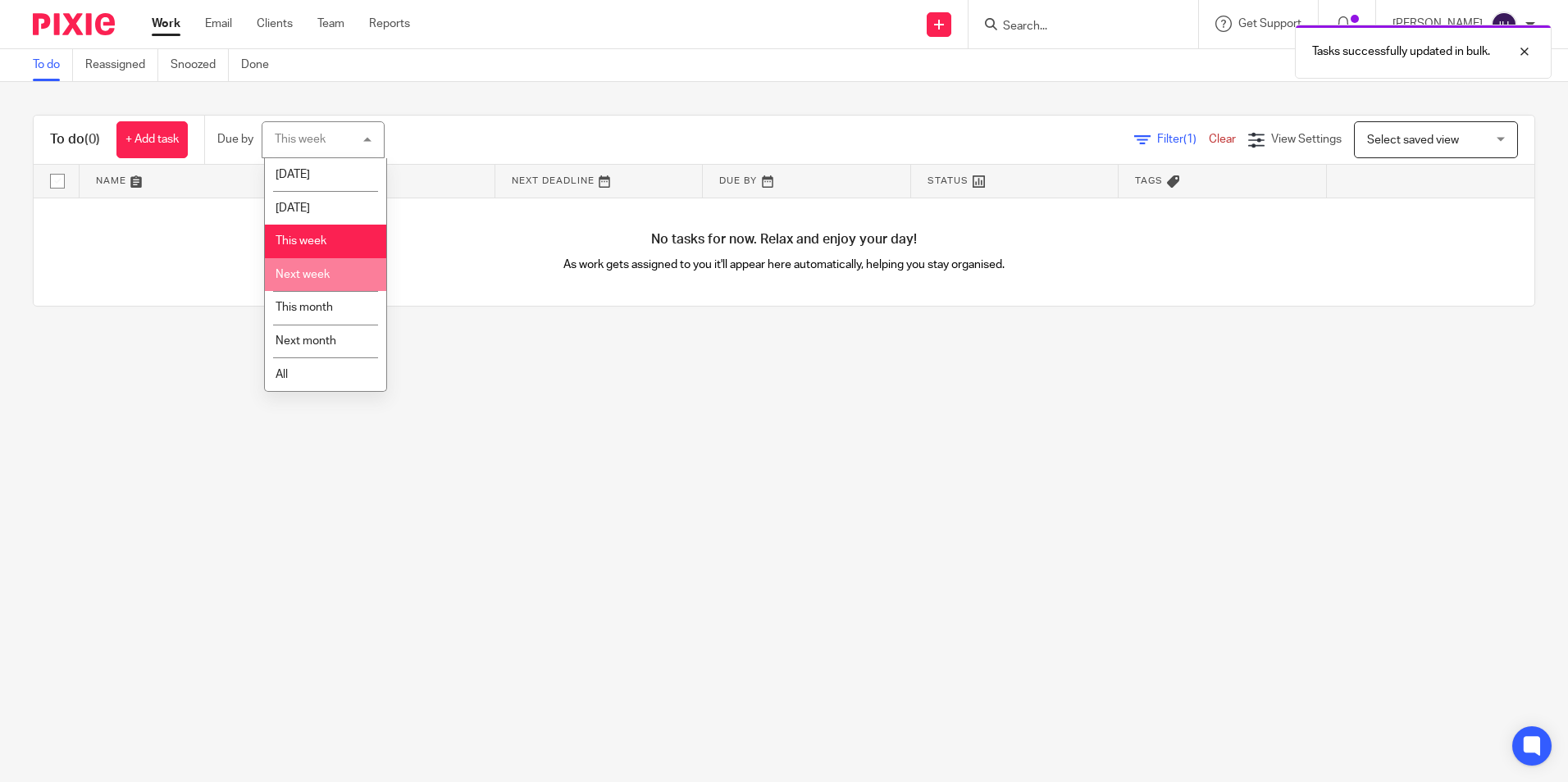
click at [312, 278] on span "Next week" at bounding box center [302, 275] width 54 height 12
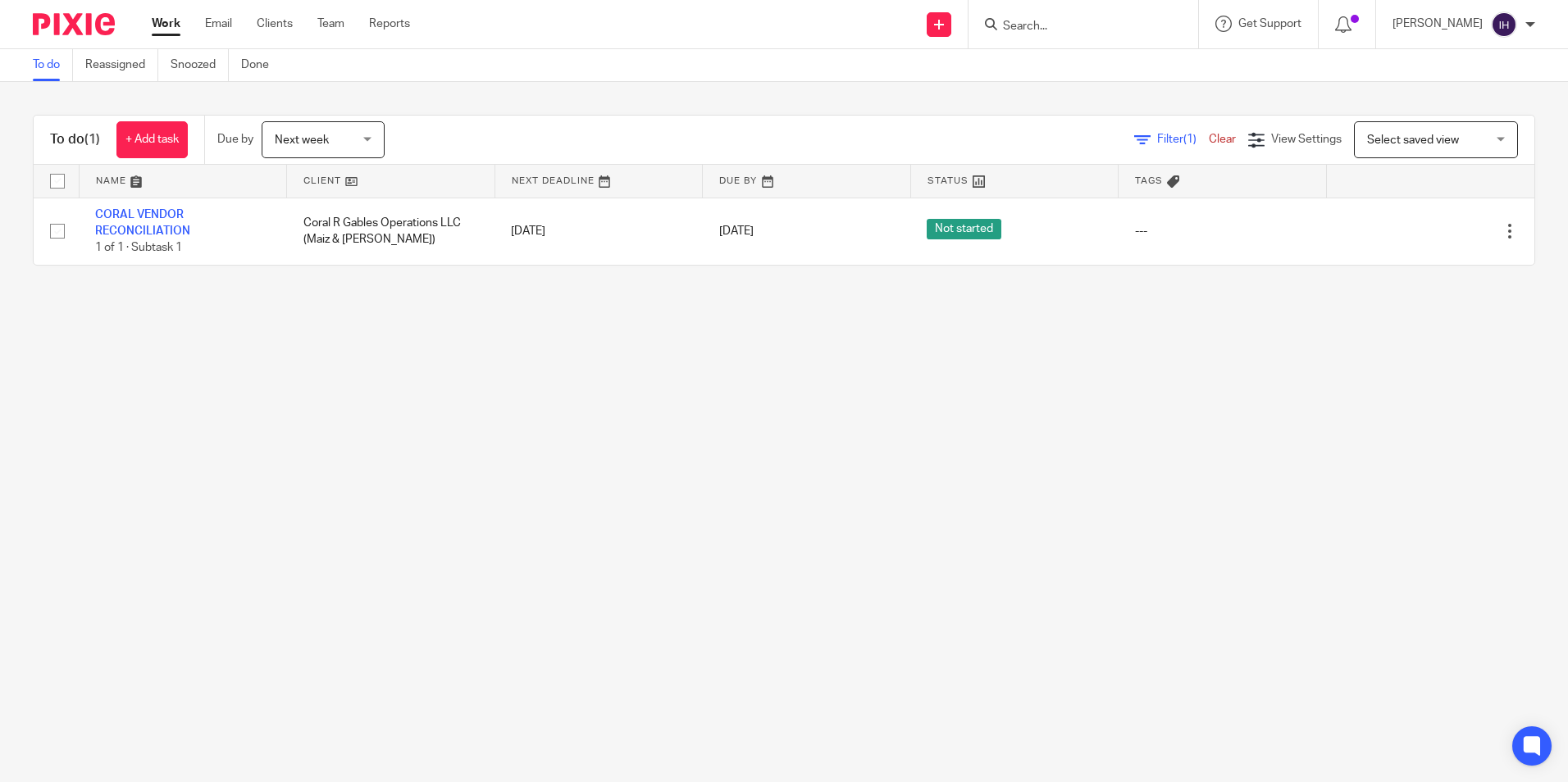
click at [340, 137] on span "Next week" at bounding box center [318, 139] width 87 height 34
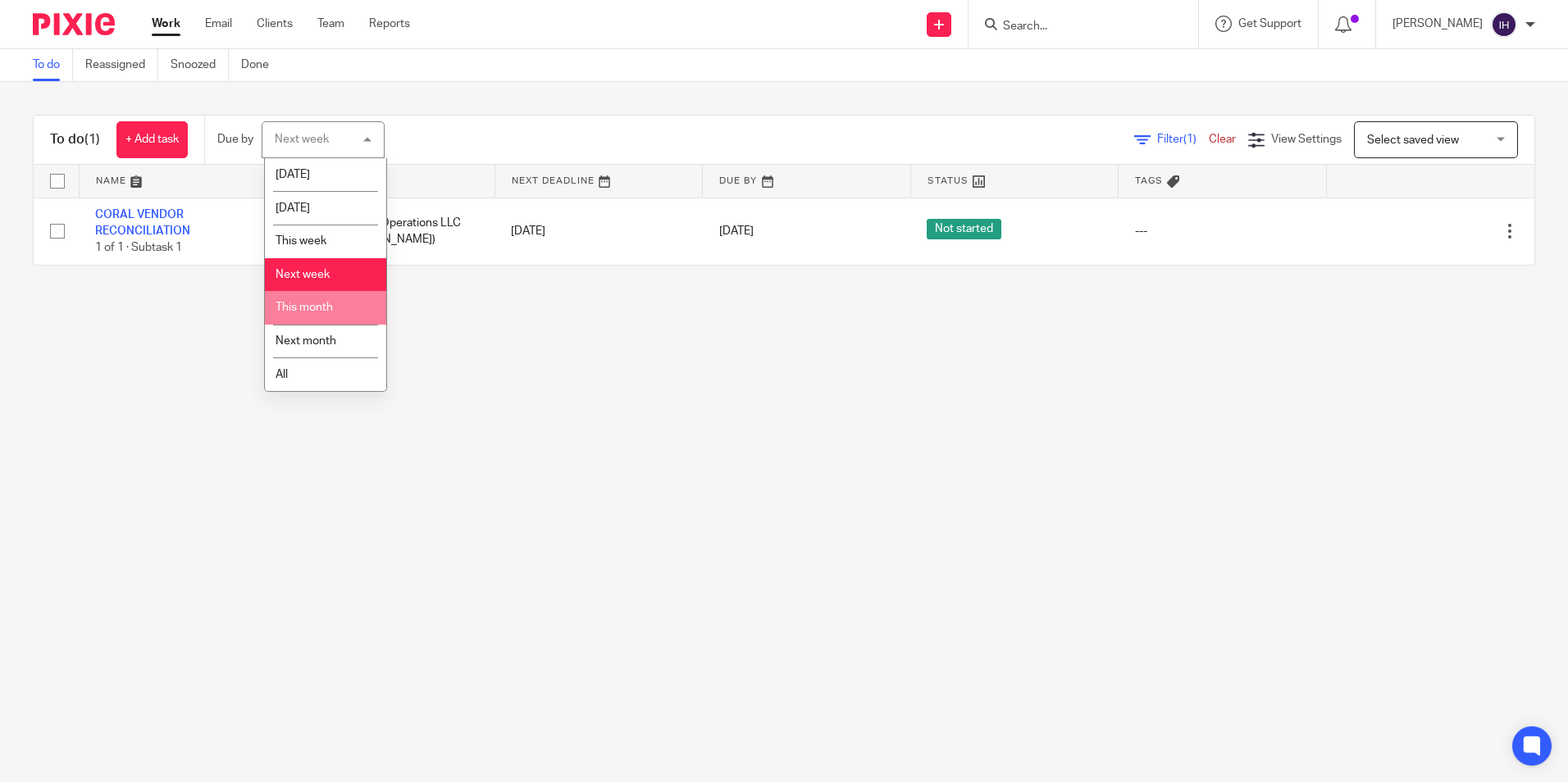
click at [328, 313] on span "This month" at bounding box center [304, 308] width 58 height 12
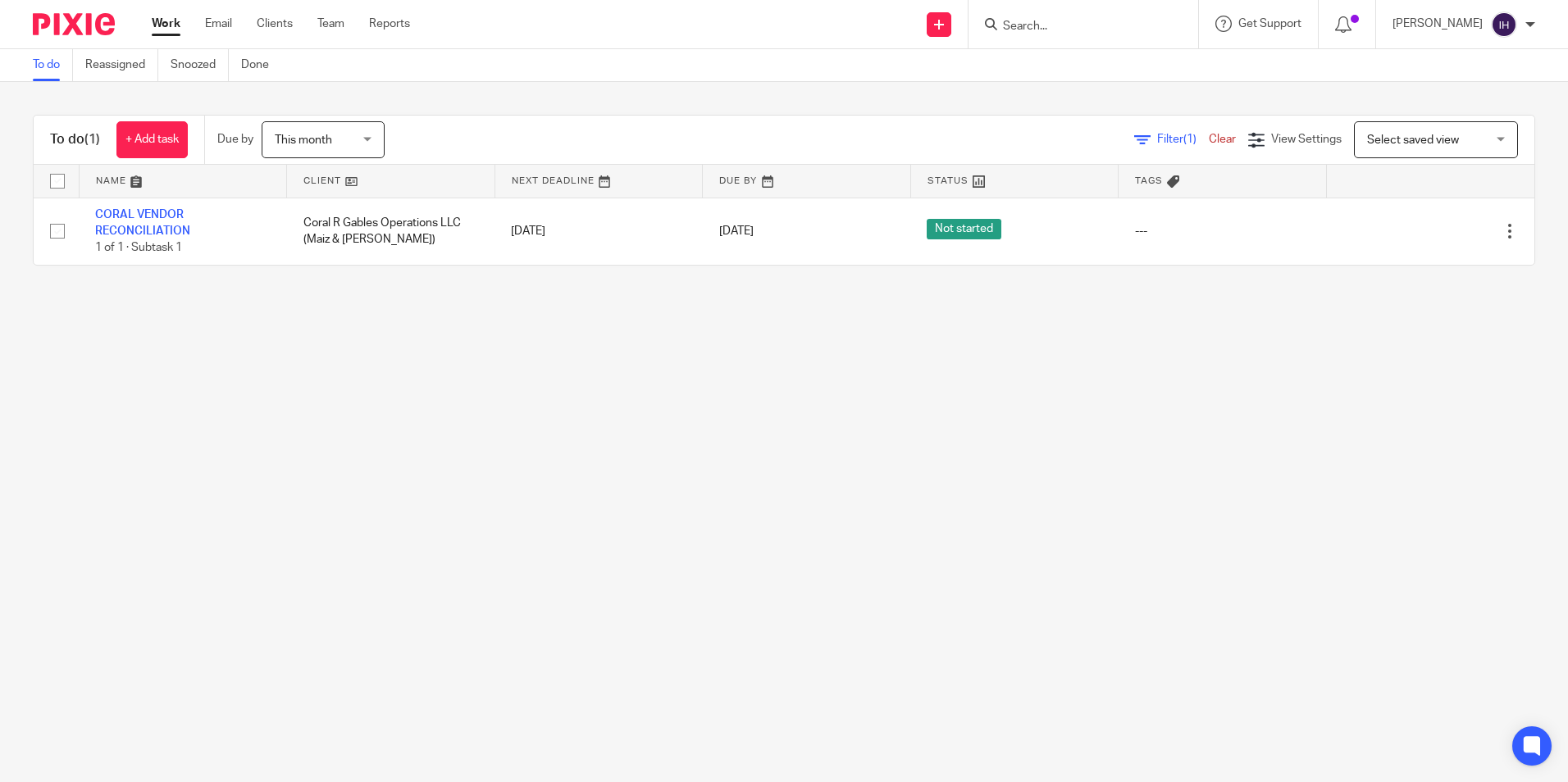
click at [357, 141] on span "This month" at bounding box center [318, 139] width 87 height 34
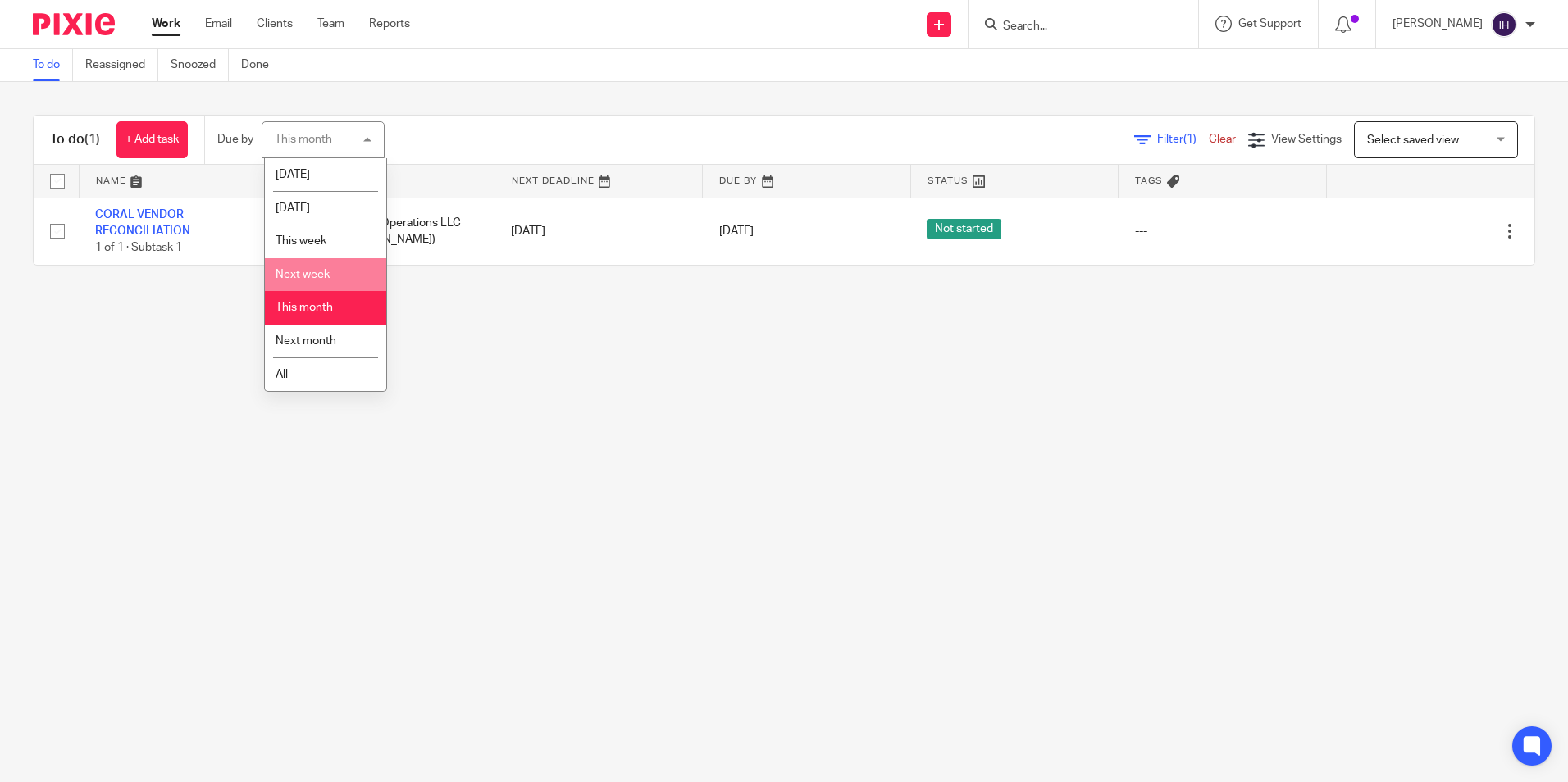
click at [346, 276] on li "Next week" at bounding box center [326, 275] width 122 height 33
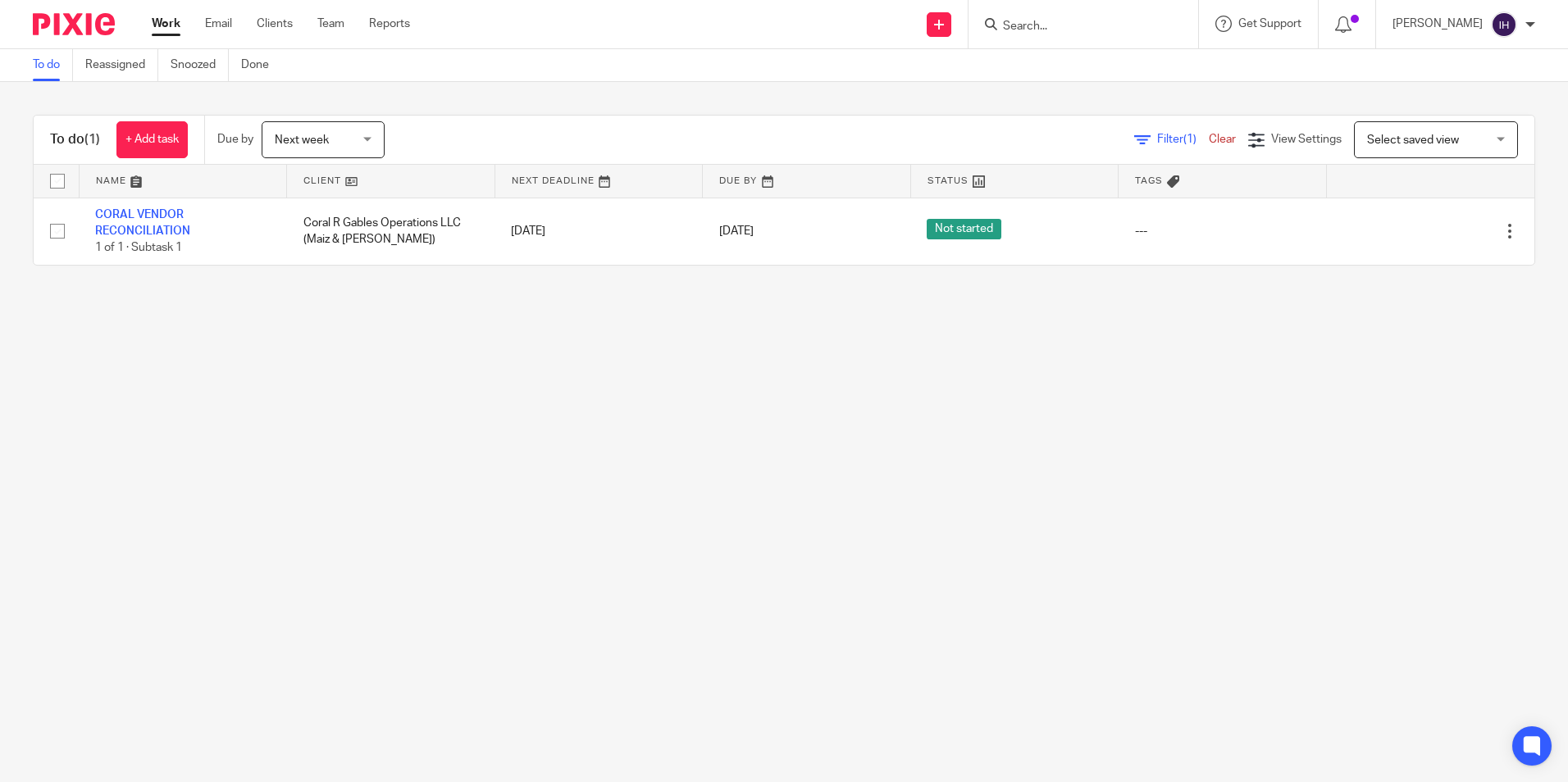
click at [247, 487] on main "To do Reassigned Snoozed Done To do (1) + Add task Due by Next week Next week T…" at bounding box center [784, 391] width 1568 height 782
click at [294, 136] on span "Next week" at bounding box center [301, 140] width 54 height 12
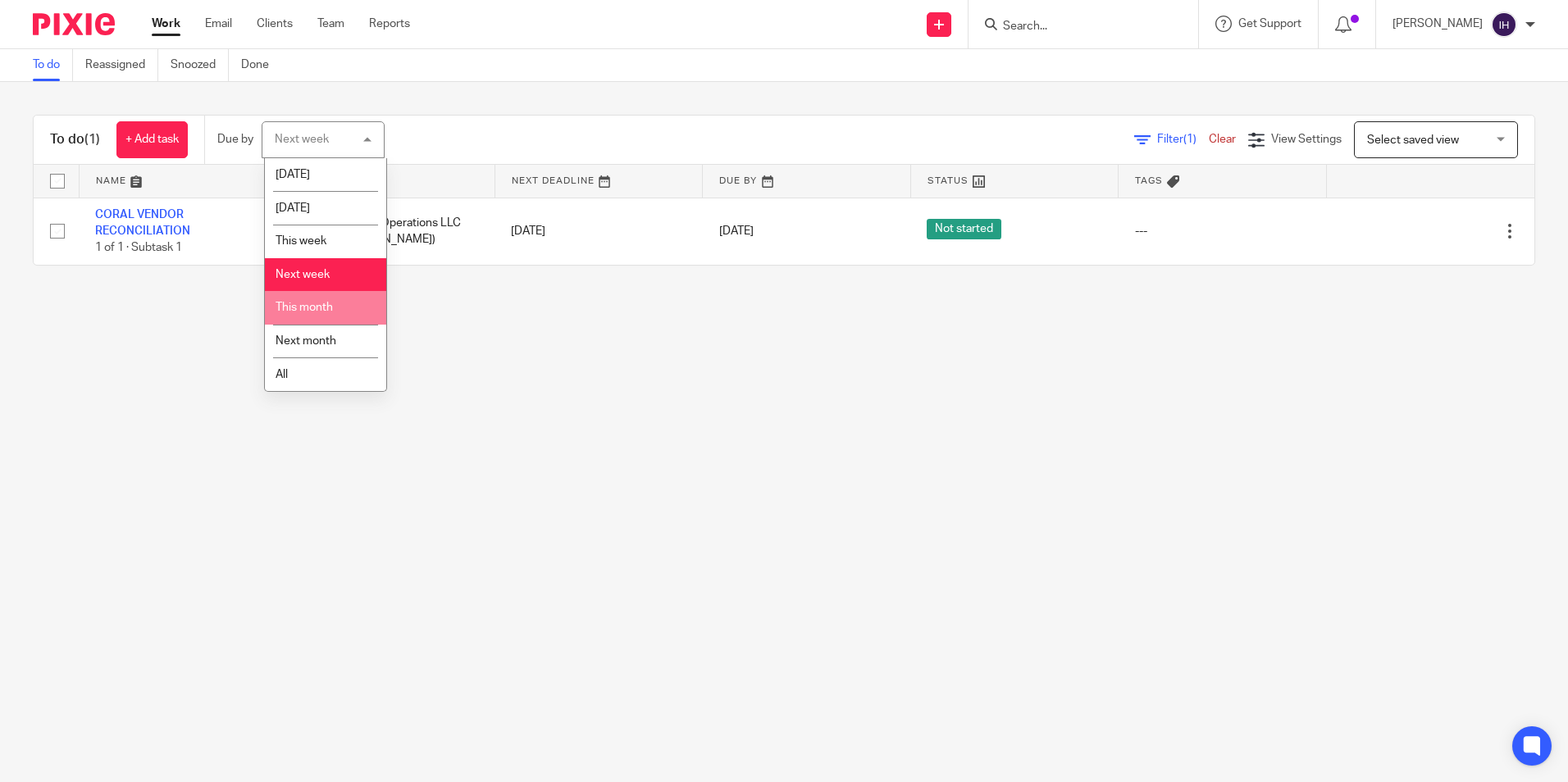
click at [332, 311] on span "This month" at bounding box center [304, 308] width 58 height 12
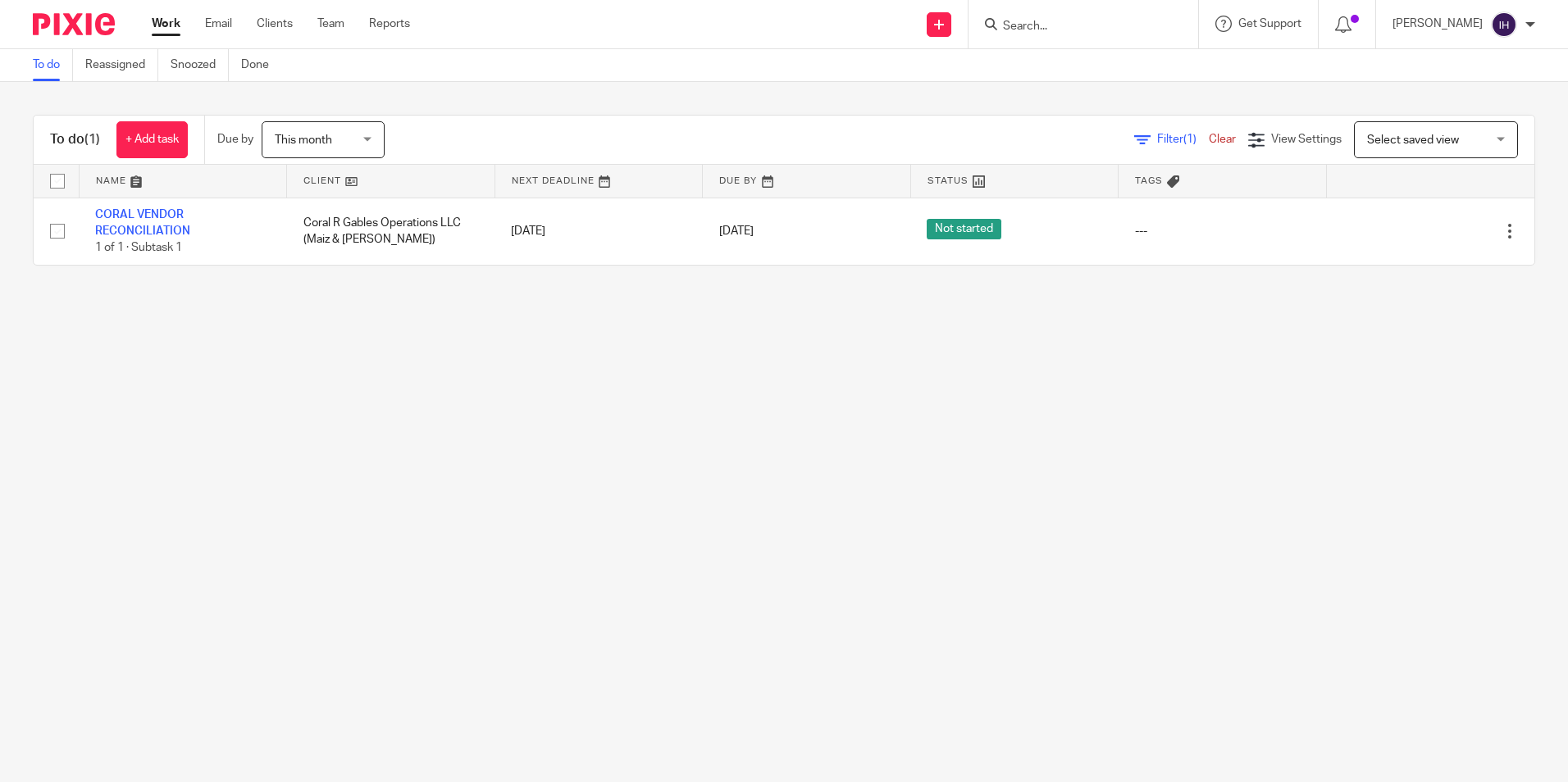
click at [359, 139] on span "This month" at bounding box center [318, 139] width 87 height 34
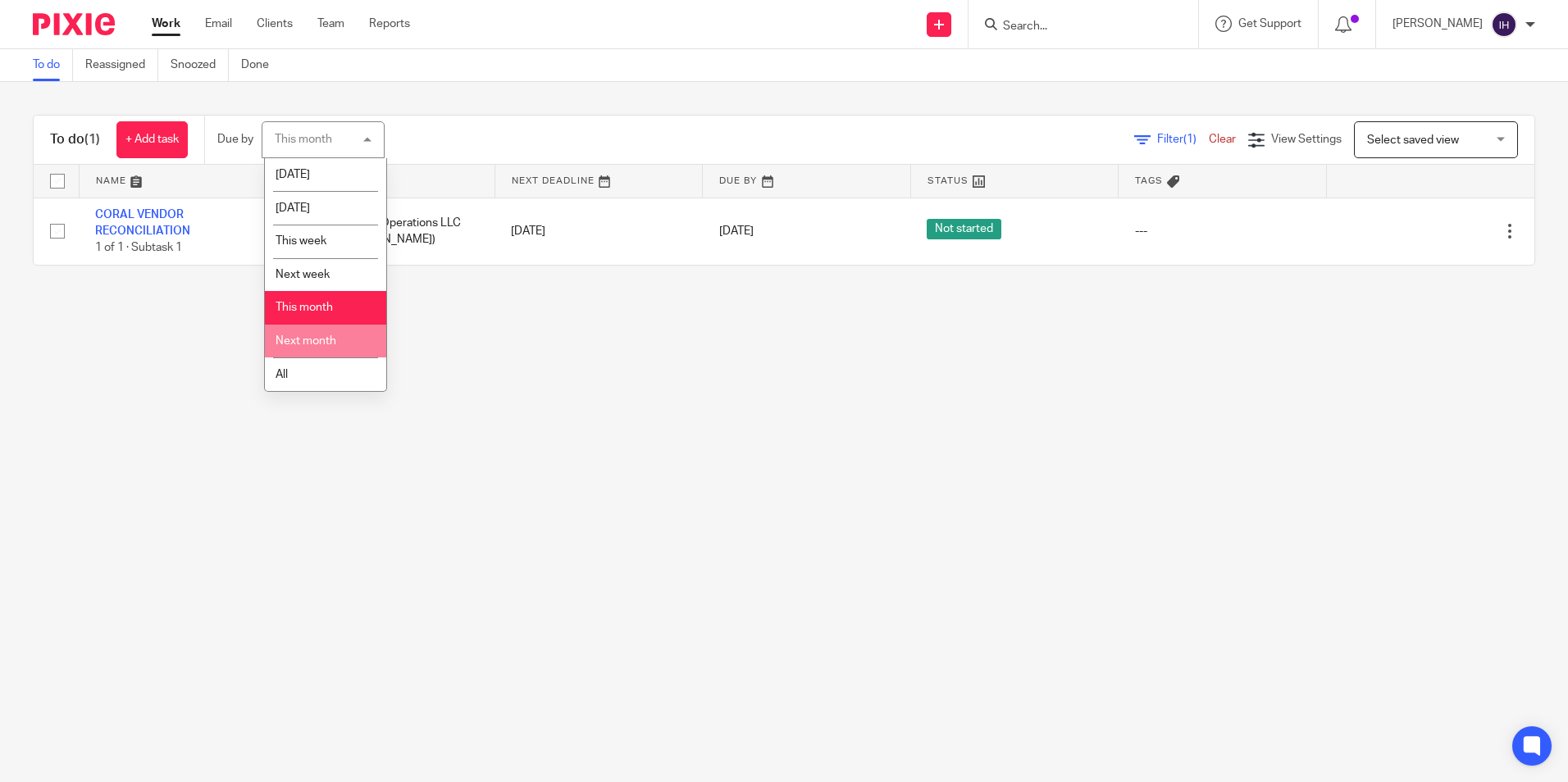
click at [332, 335] on span "Next month" at bounding box center [305, 341] width 61 height 12
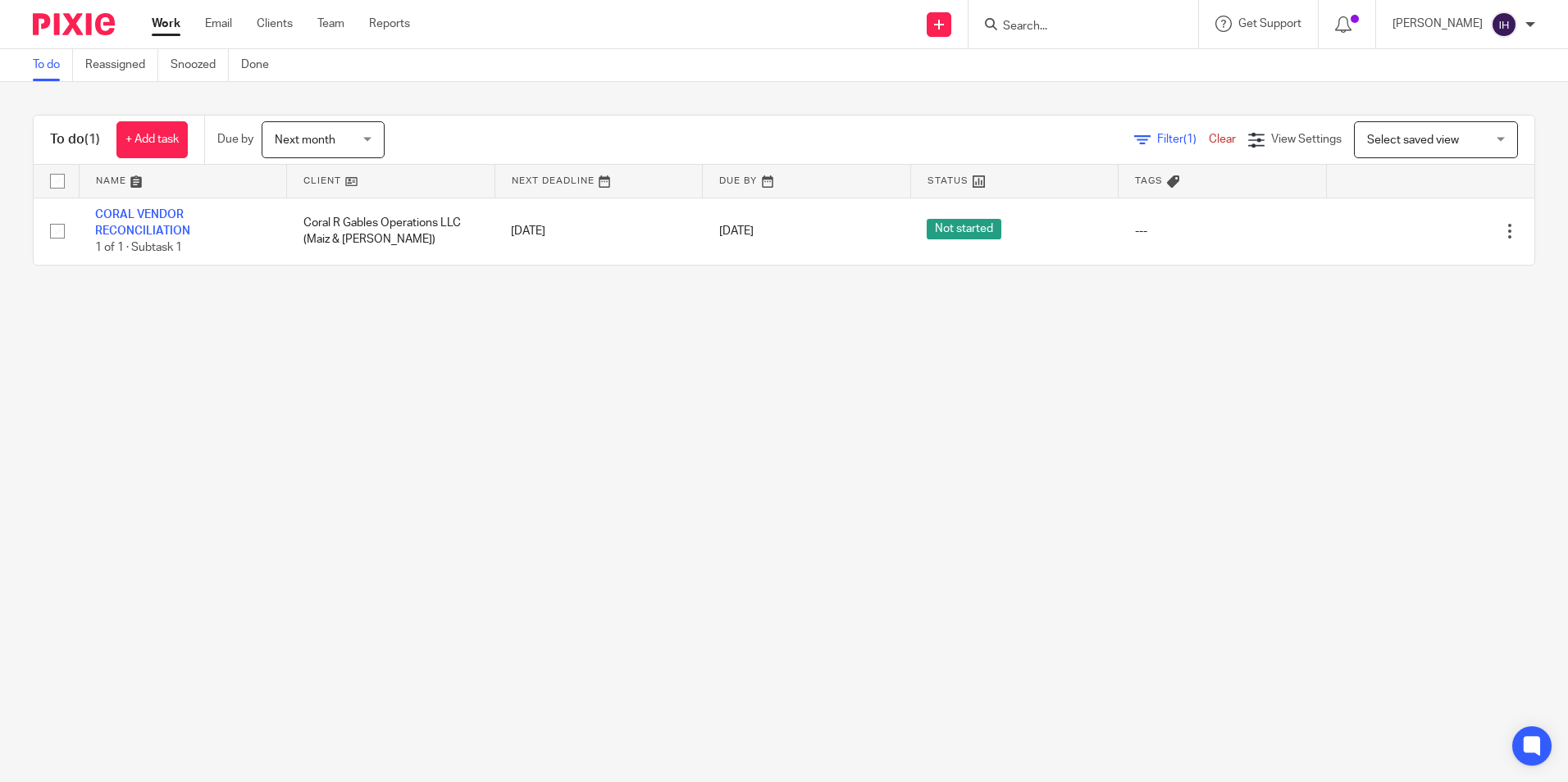
click at [319, 145] on span "Next month" at bounding box center [304, 140] width 61 height 12
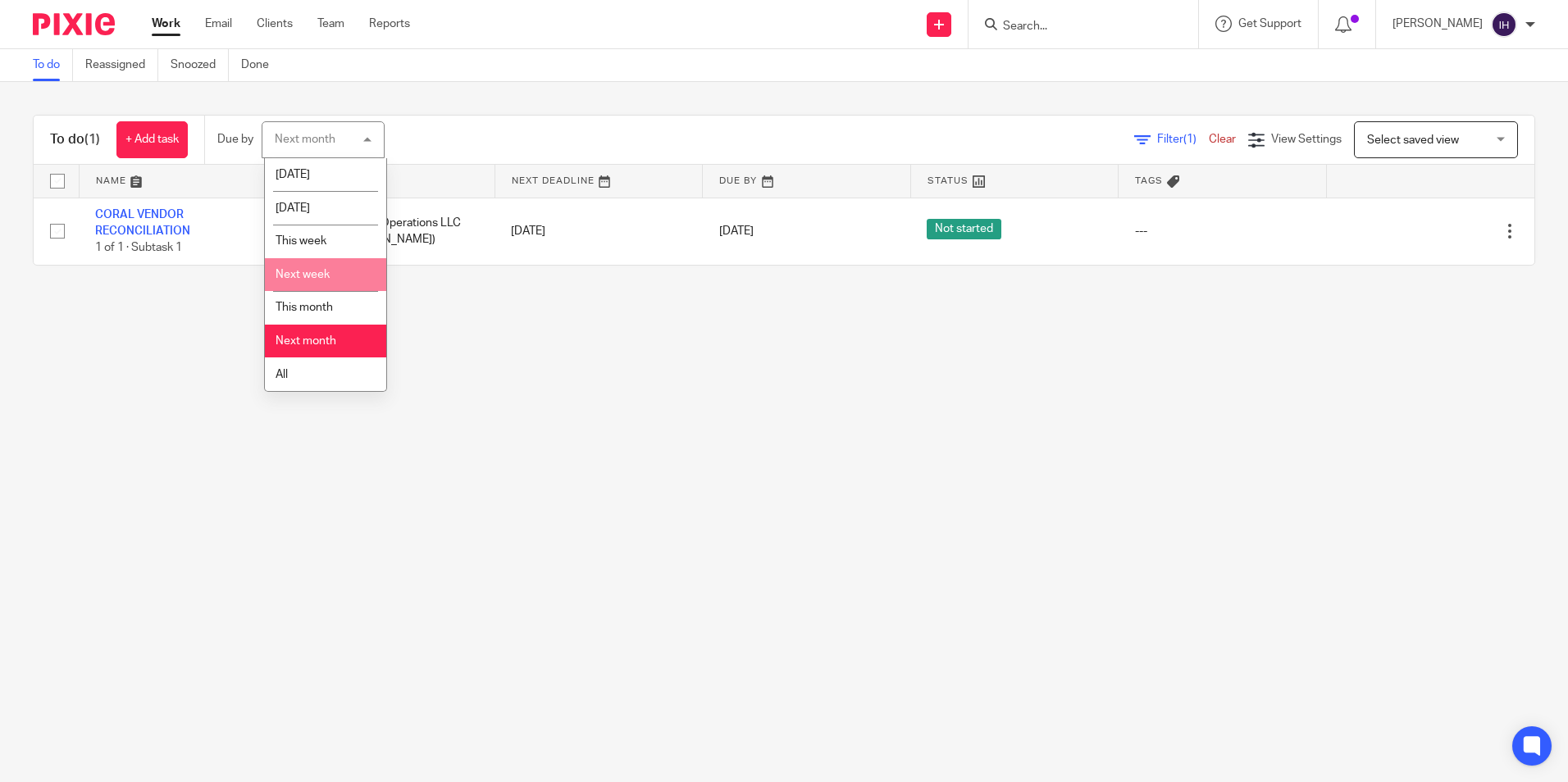
click at [331, 271] on li "Next week" at bounding box center [326, 275] width 122 height 33
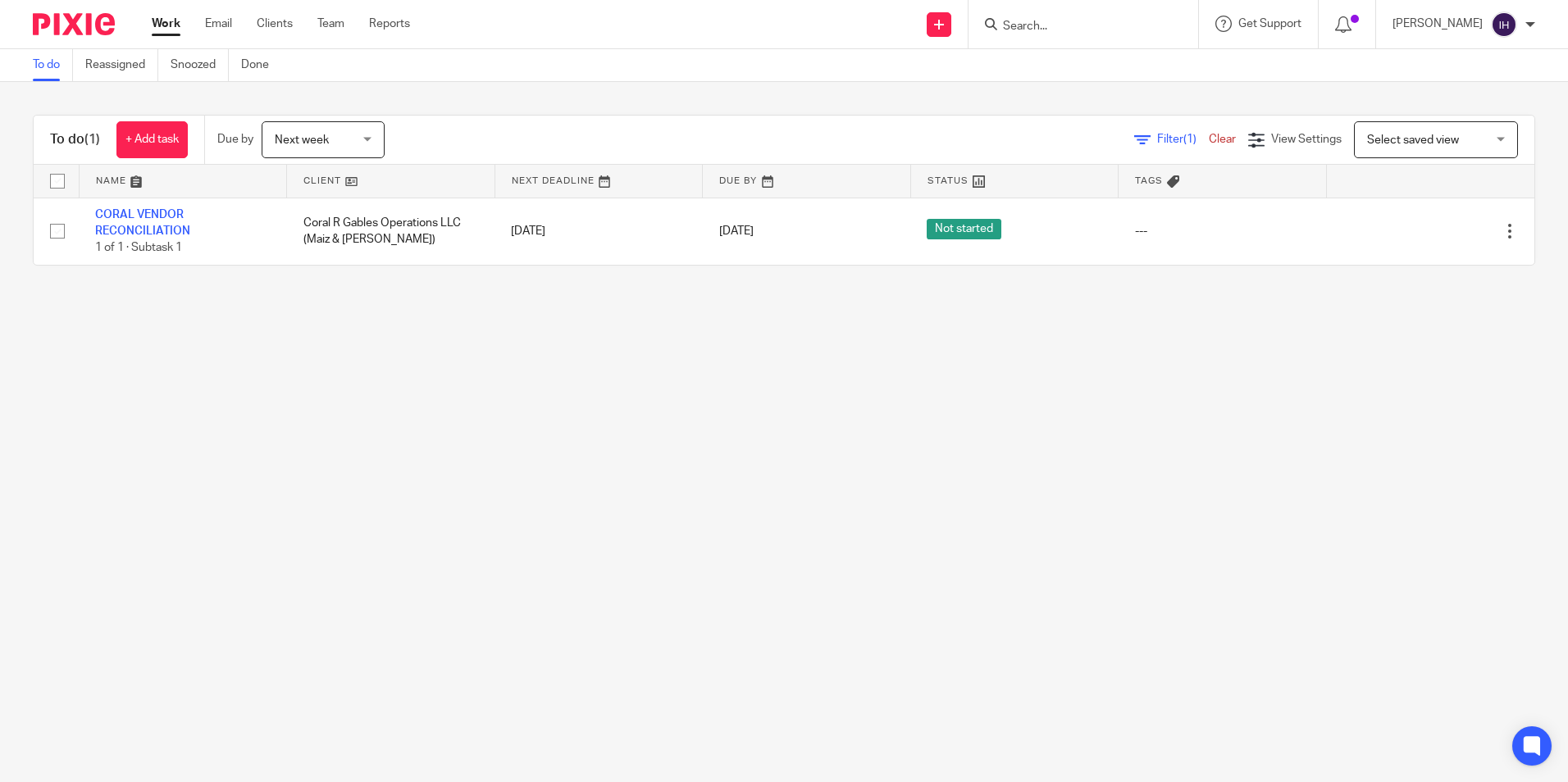
click at [352, 146] on span "Next week" at bounding box center [318, 139] width 87 height 34
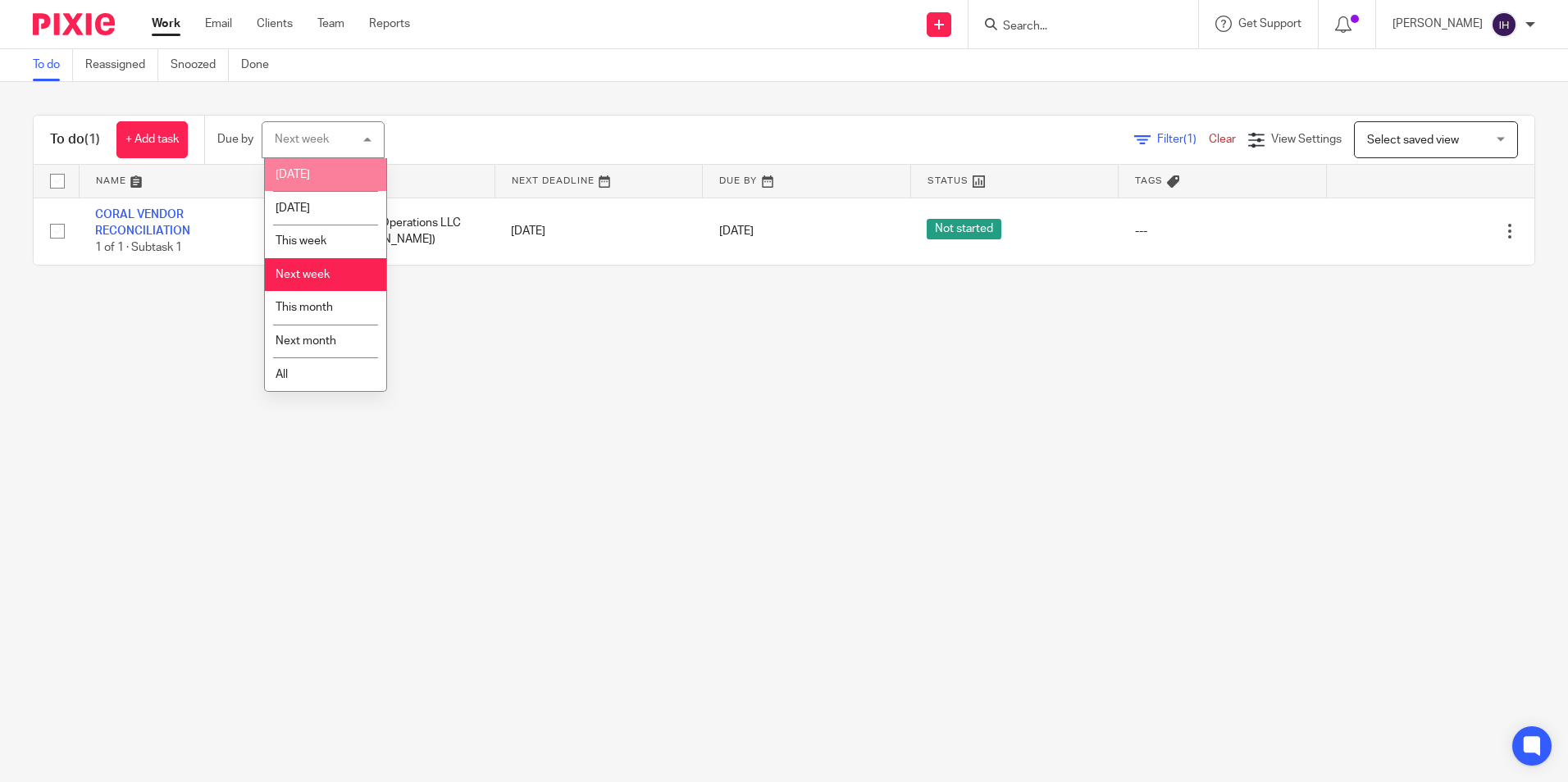
click at [344, 179] on li "Today" at bounding box center [326, 175] width 122 height 33
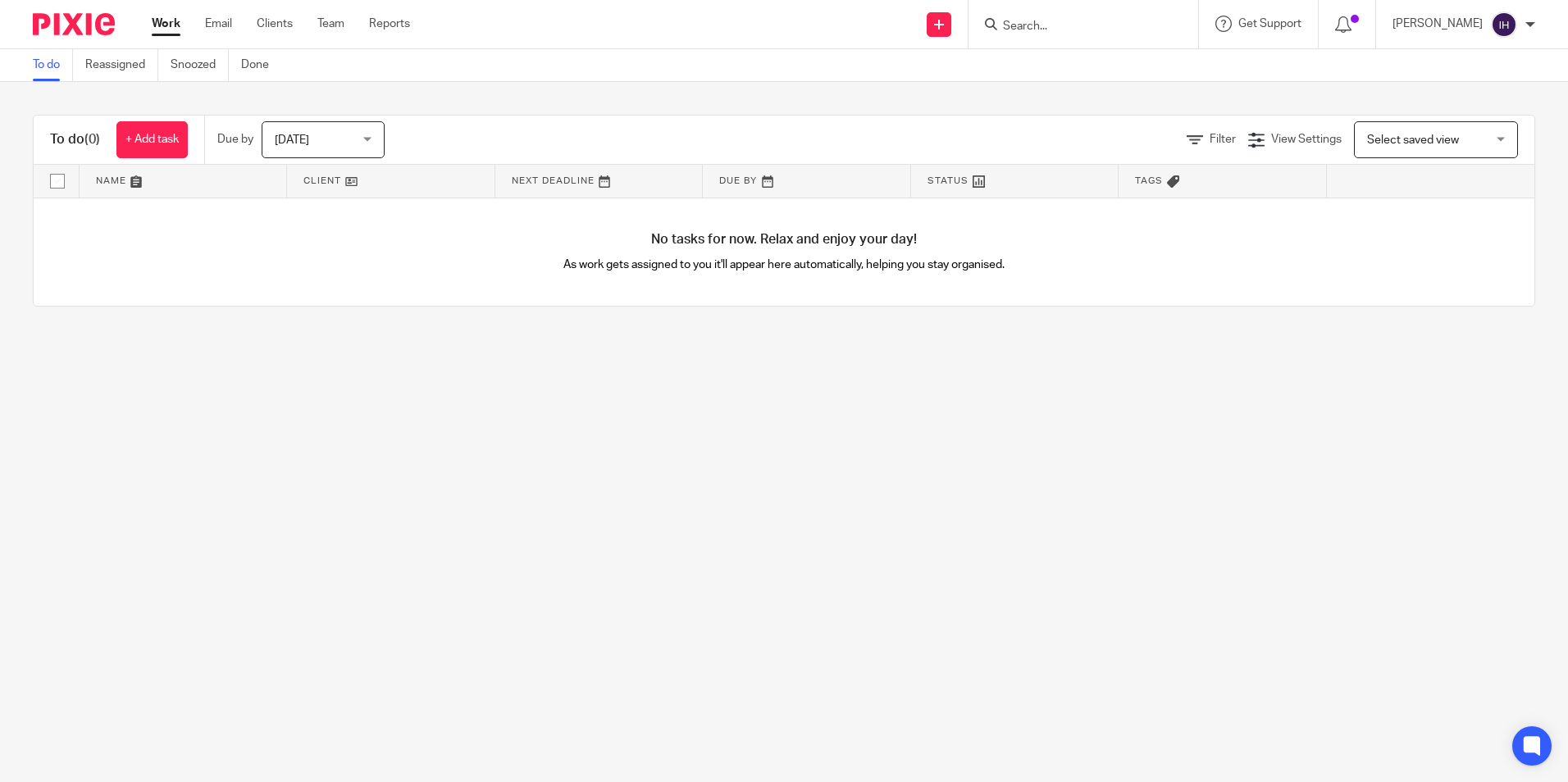
click at [983, 48] on div at bounding box center [1083, 24] width 229 height 48
click at [1016, 22] on input "Search" at bounding box center [1075, 28] width 148 height 15
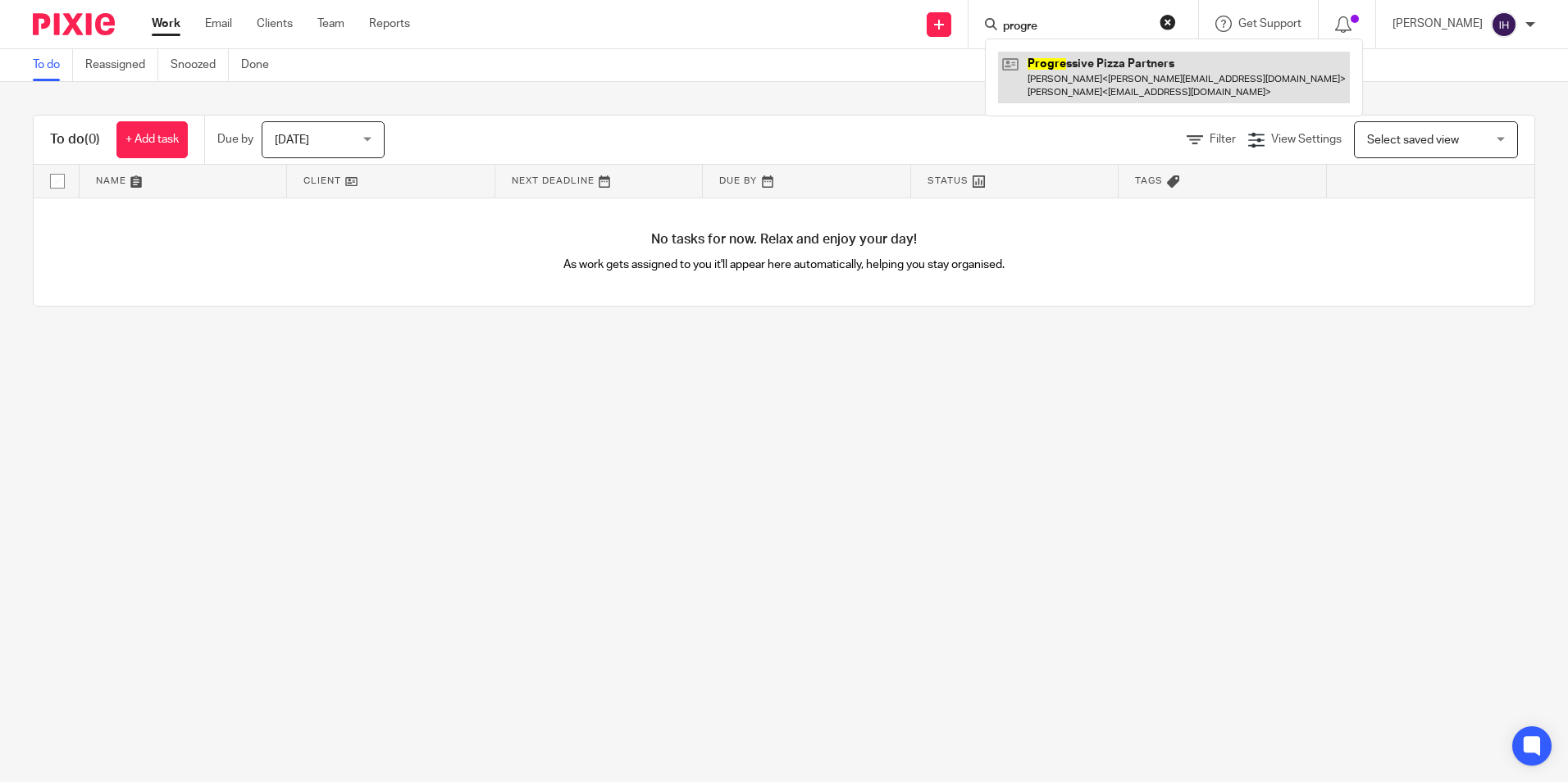
type input "progre"
click at [1098, 98] on link at bounding box center [1174, 77] width 352 height 51
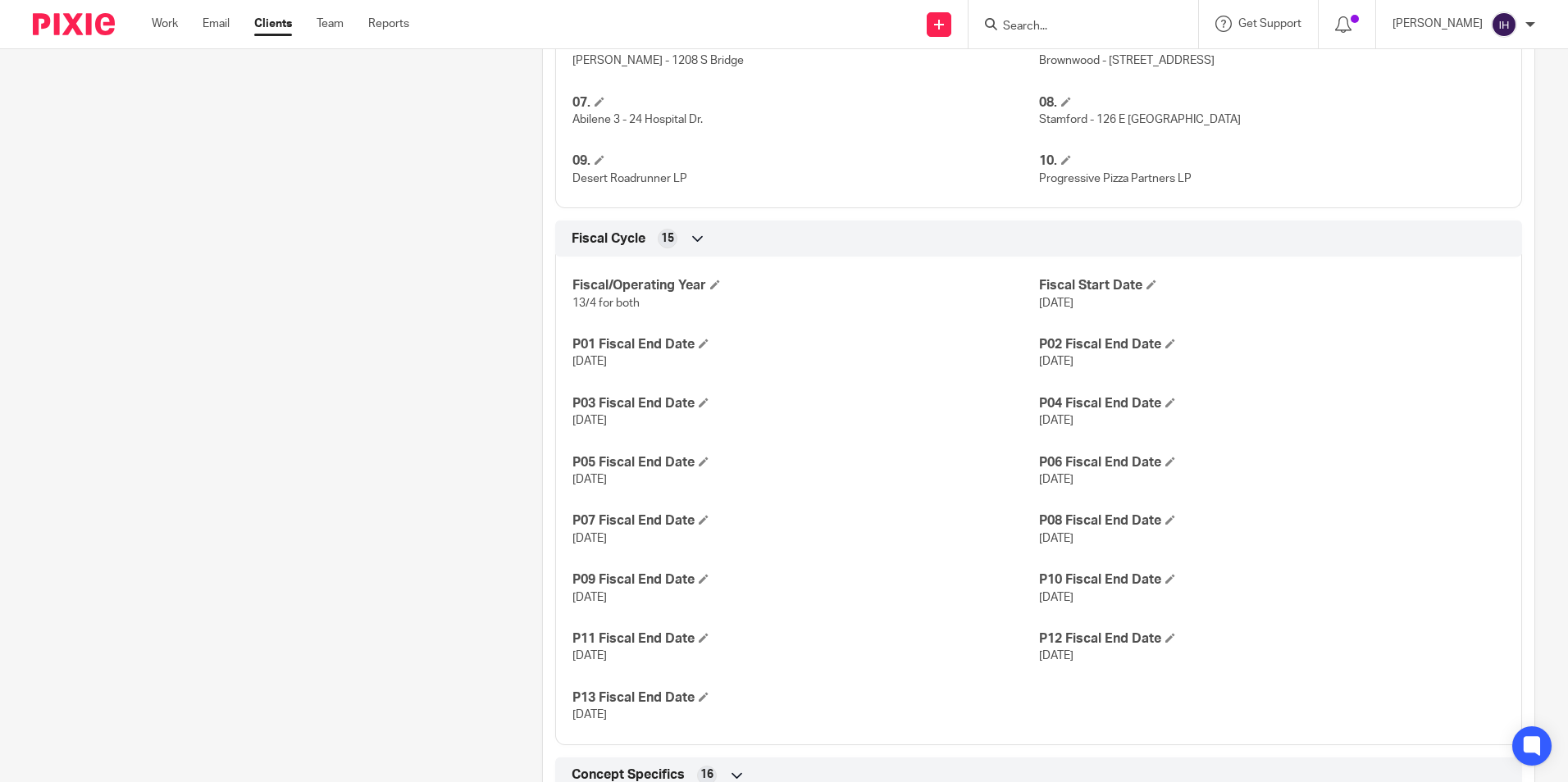
scroll to position [1148, 0]
